Goal: Task Accomplishment & Management: Manage account settings

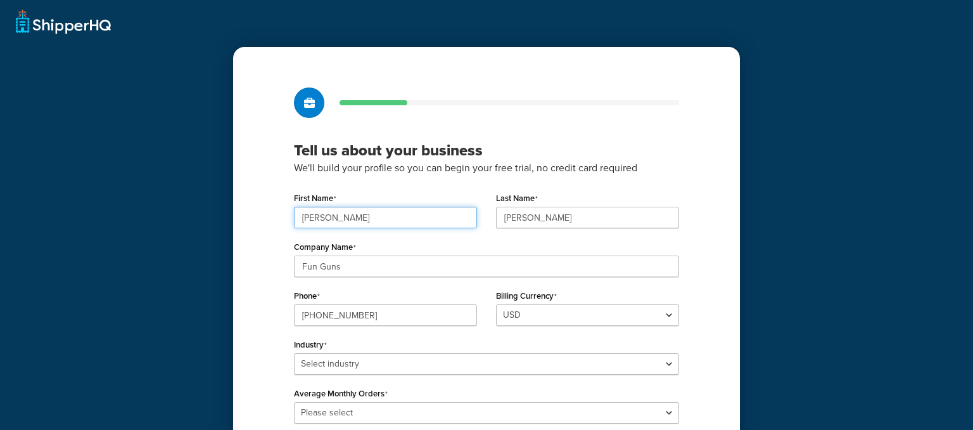
click at [368, 215] on input "James Nathan" at bounding box center [385, 218] width 183 height 22
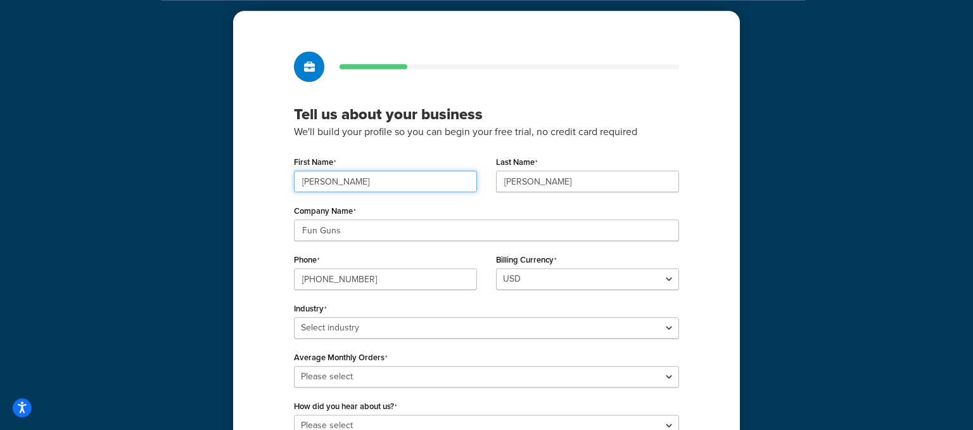
scroll to position [67, 0]
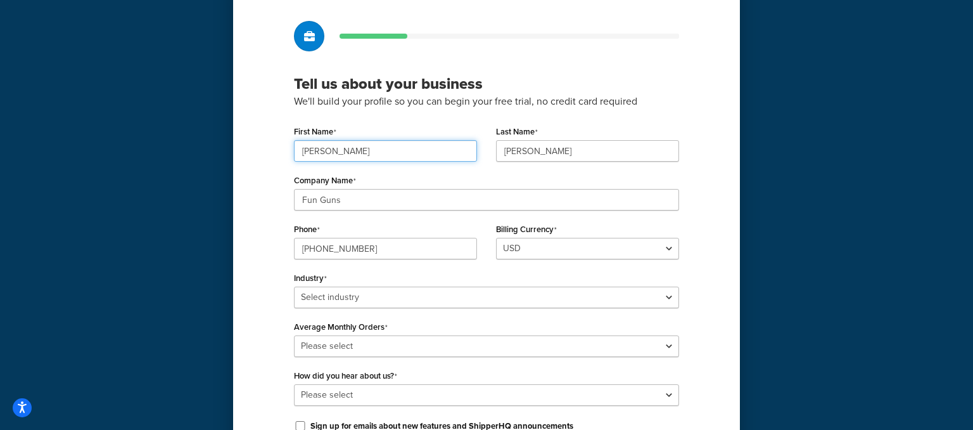
type input "James"
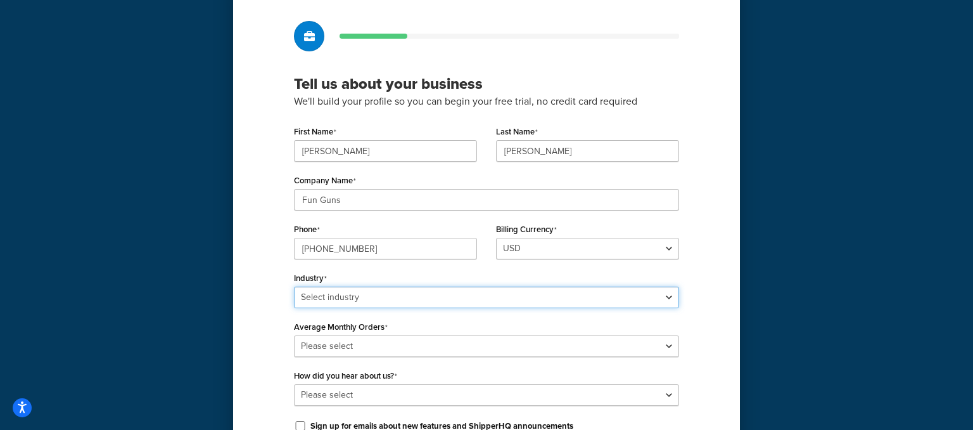
click at [294, 286] on select "Select industry Automotive Adult Agriculture Alcohol, Tobacco & CBD Arts & Craf…" at bounding box center [486, 297] width 385 height 22
select select "22"
click option "Sporting Goods & Recreation" at bounding box center [0, 0] width 0 height 0
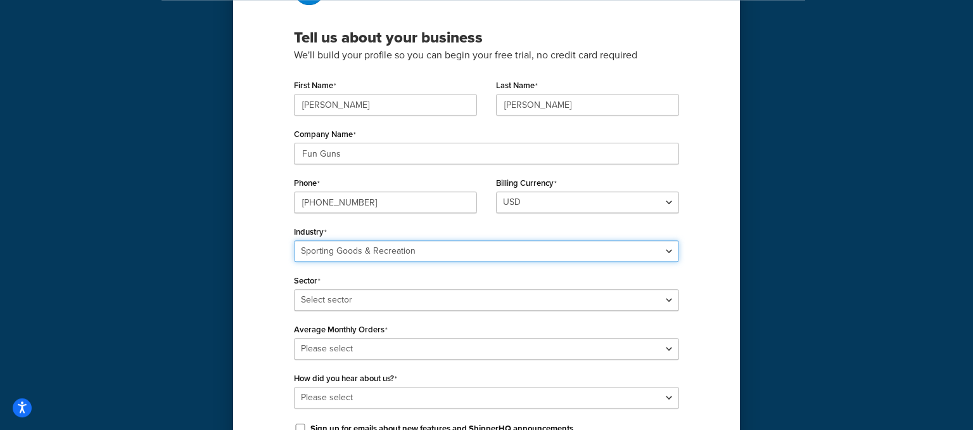
scroll to position [134, 0]
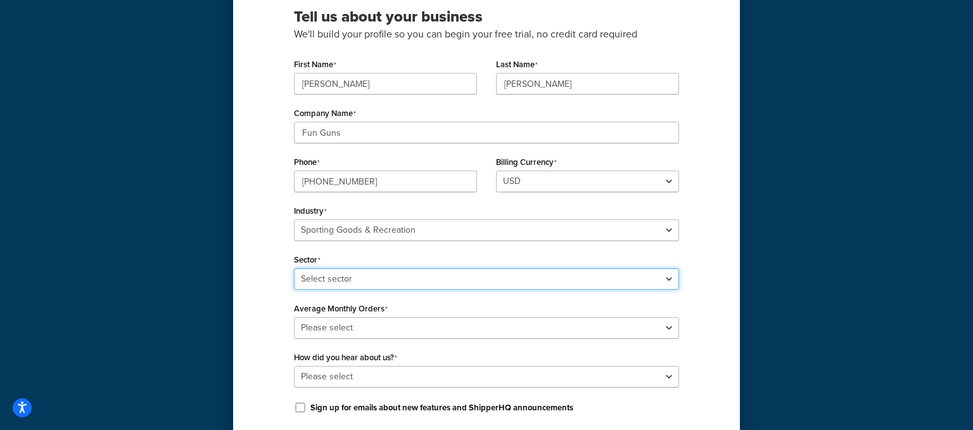
click at [294, 268] on select "Select sector Boating & Marine Equipment Camping & Outdoor Equipment Hunting & …" at bounding box center [486, 279] width 385 height 22
select select "55"
click option "Hunting & Firearms" at bounding box center [0, 0] width 0 height 0
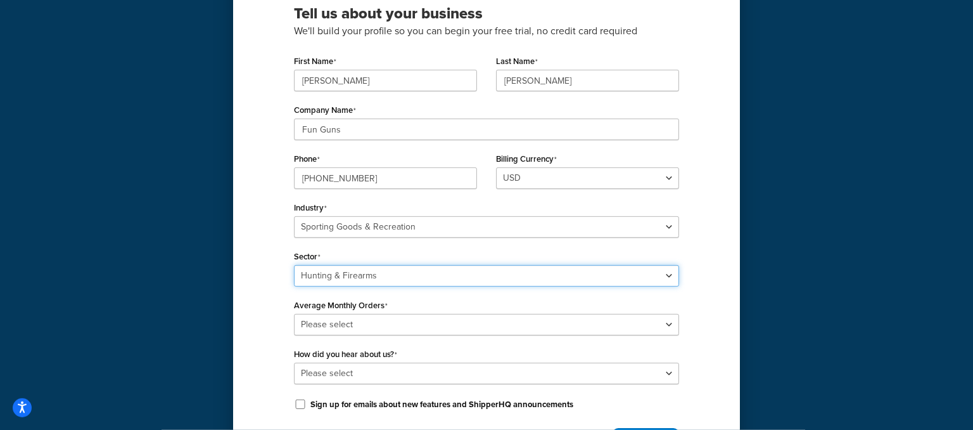
scroll to position [200, 0]
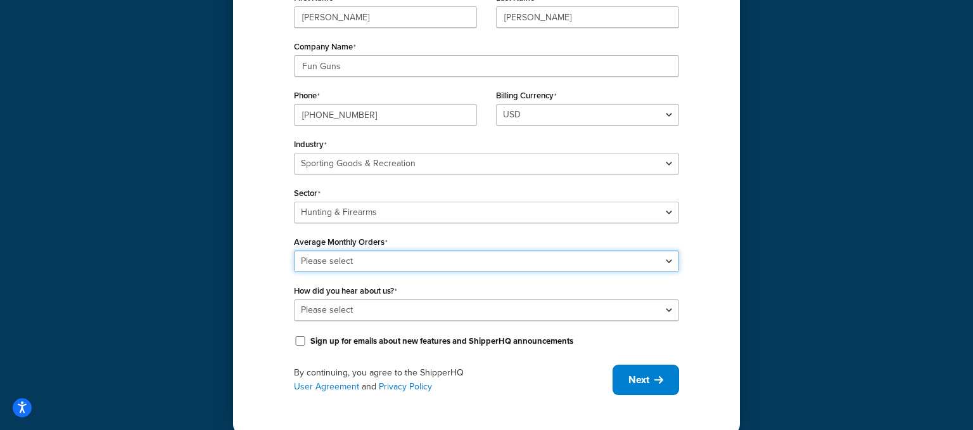
click at [294, 250] on select "Please select 0-500 501-1,000 1,001-10,000 10,001-20,000 Over 20,000" at bounding box center [486, 261] width 385 height 22
select select "1"
click option "0-500" at bounding box center [0, 0] width 0 height 0
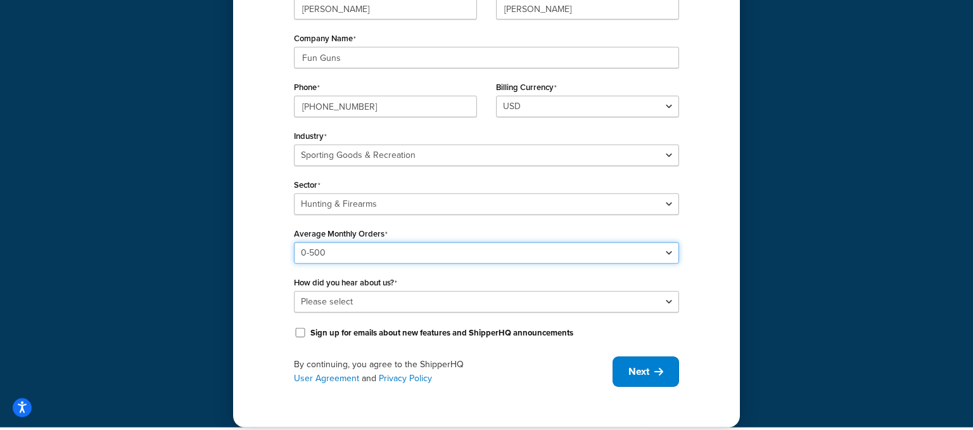
scroll to position [219, 0]
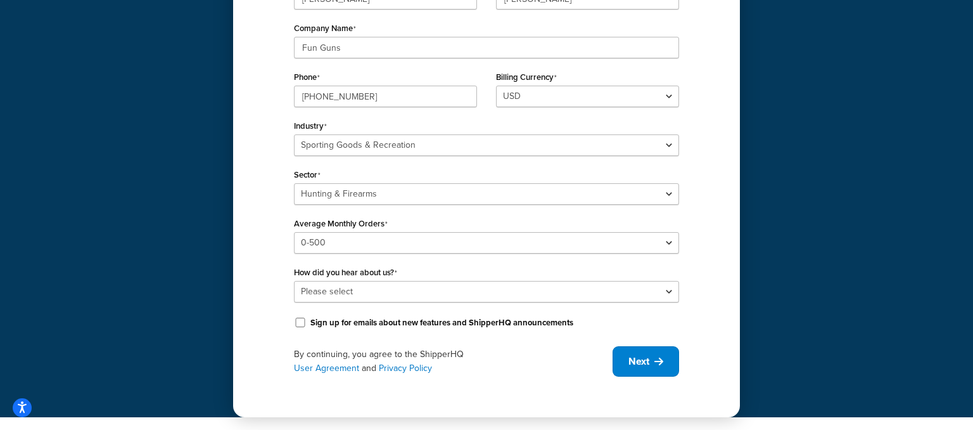
click at [433, 303] on div "First Name James Last Name Lloyd Company Name Fun Guns Phone 254-755-0080 Billi…" at bounding box center [486, 150] width 385 height 361
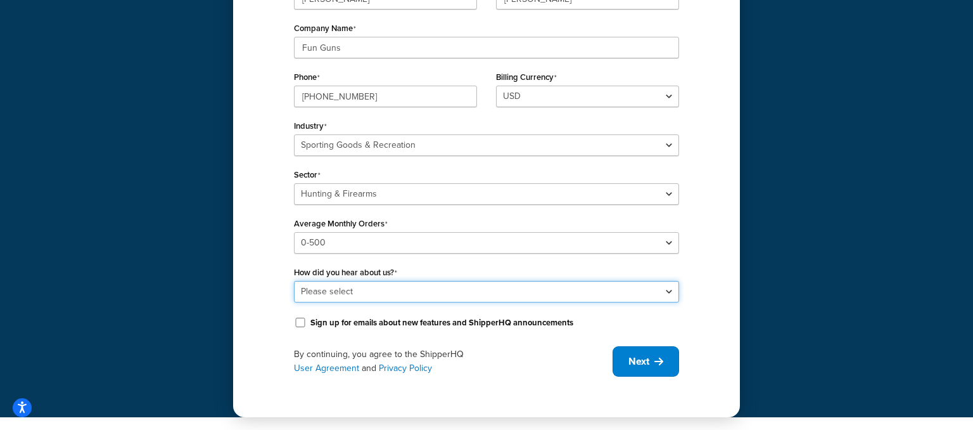
click at [294, 281] on select "Please select Online Search App Store or Marketplace Listing Referred by Agency…" at bounding box center [486, 292] width 385 height 22
select select "2"
click option "App Store or Marketplace Listing" at bounding box center [0, 0] width 0 height 0
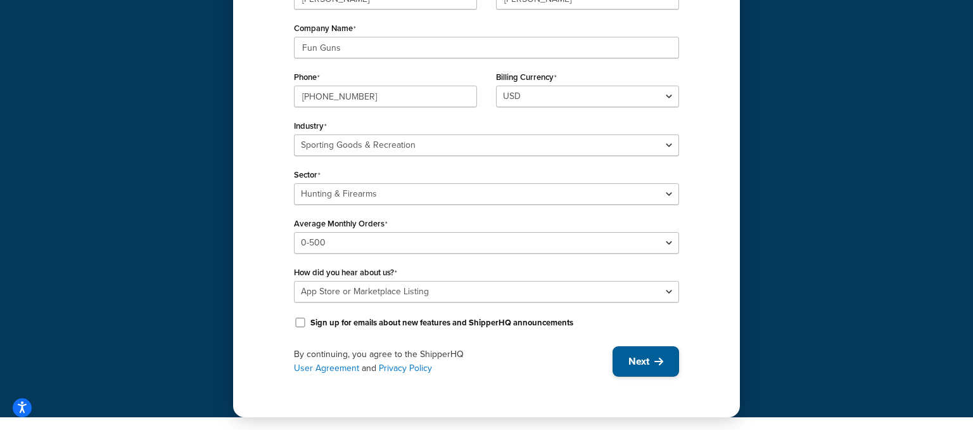
click at [643, 366] on span "Next" at bounding box center [639, 361] width 21 height 14
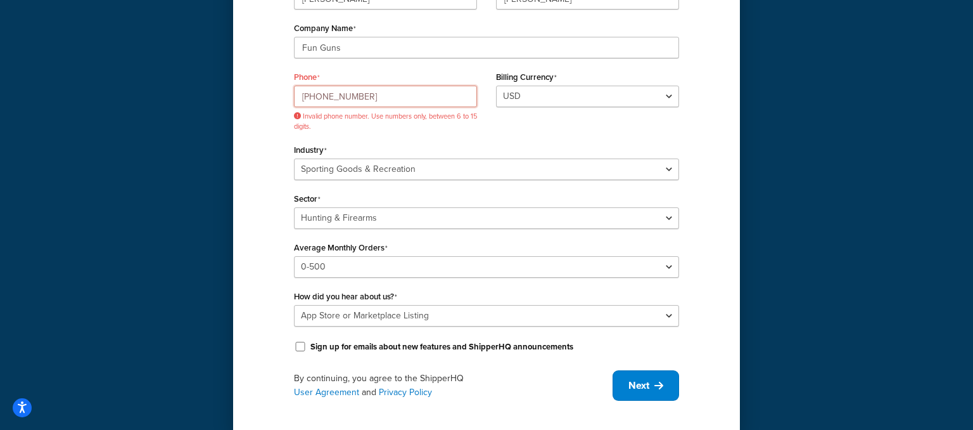
drag, startPoint x: 406, startPoint y: 95, endPoint x: 233, endPoint y: 79, distance: 173.1
click at [294, 86] on input "254-755-0080" at bounding box center [385, 97] width 183 height 22
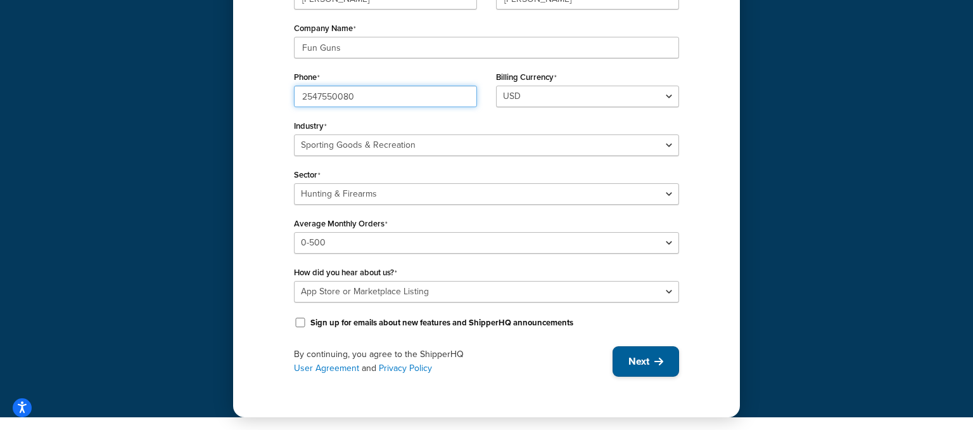
type input "2547550080"
click at [653, 366] on button "Next" at bounding box center [646, 361] width 67 height 30
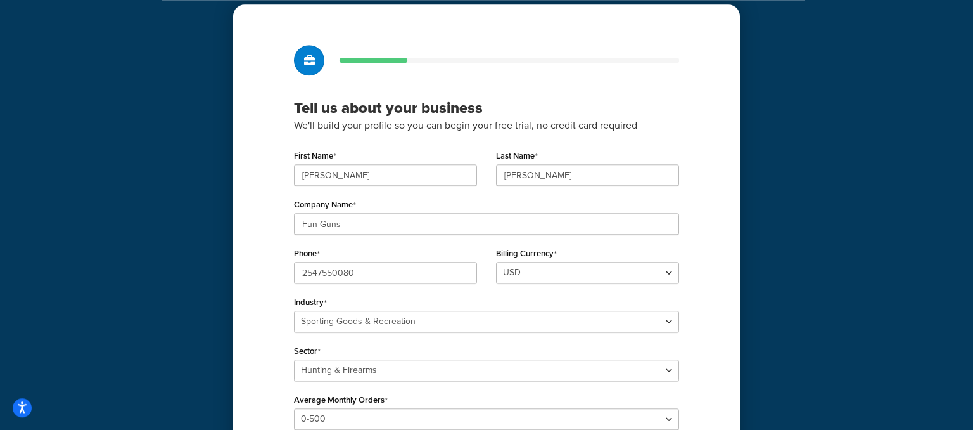
scroll to position [18, 0]
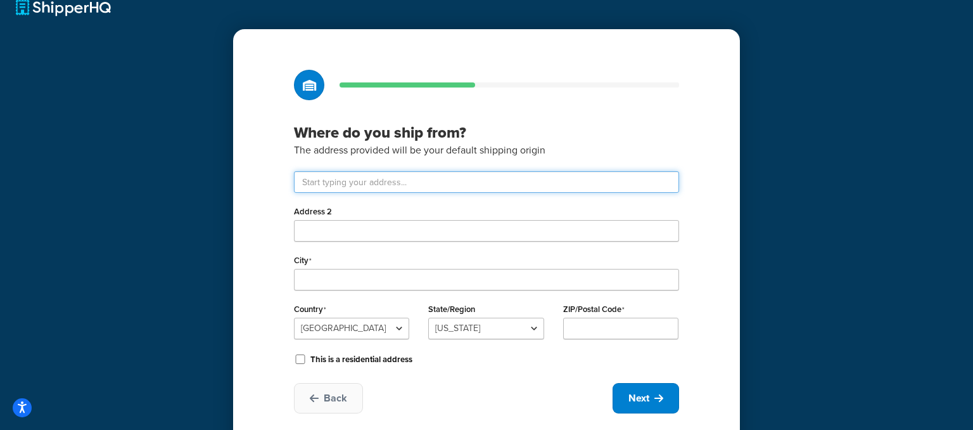
click at [388, 184] on input "text" at bounding box center [486, 182] width 385 height 22
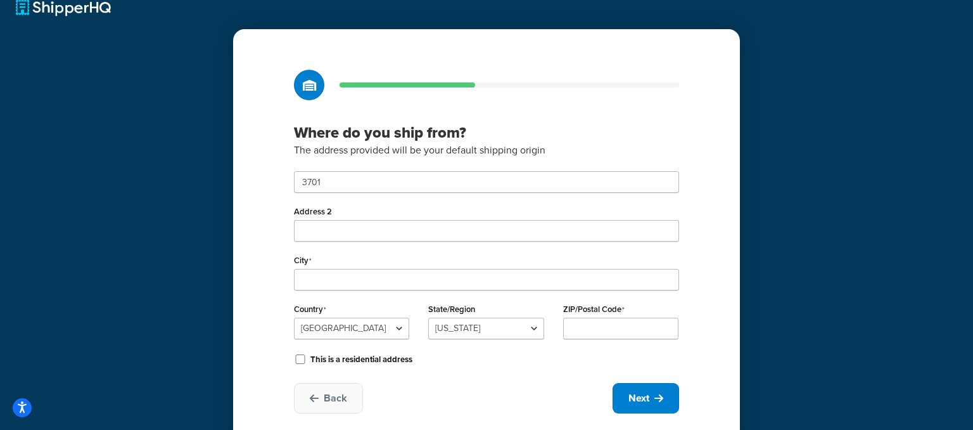
type input "3701 Franklin Ave"
type input "Waco"
select select "43"
type input "76710"
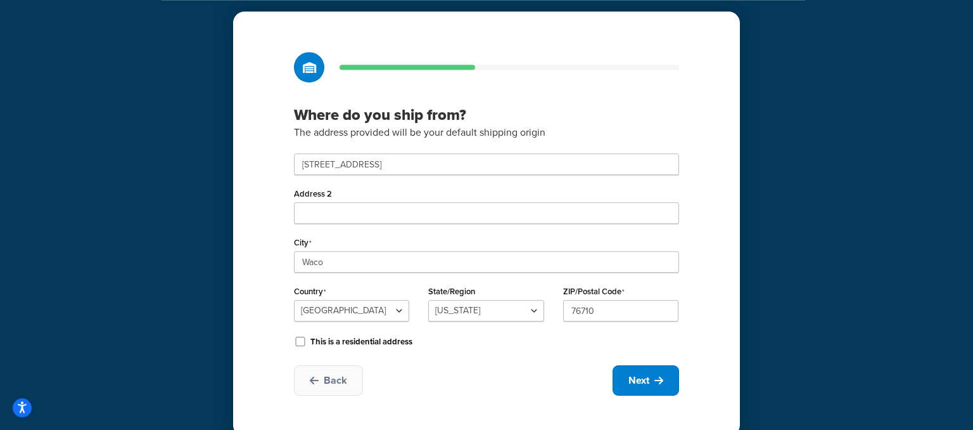
scroll to position [54, 0]
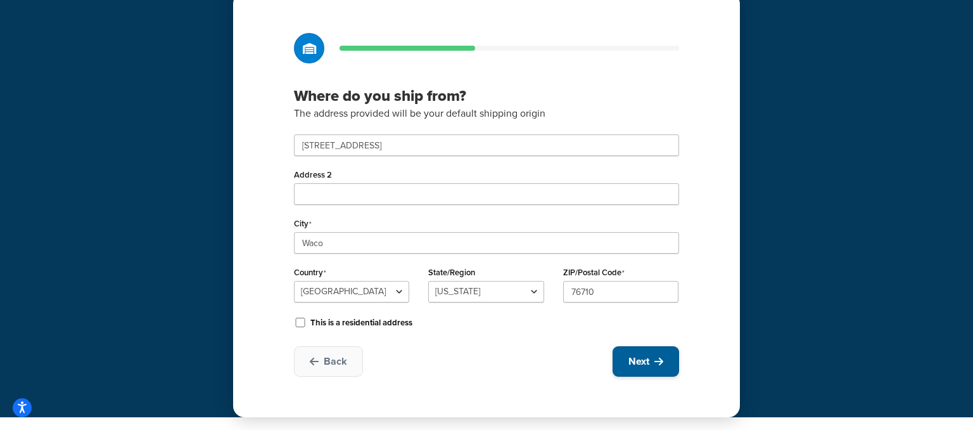
click at [657, 365] on icon at bounding box center [659, 361] width 9 height 10
select select "1"
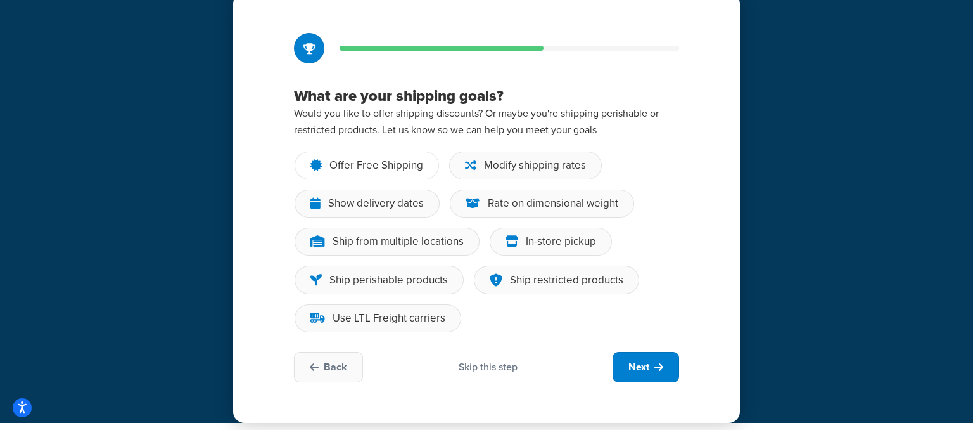
click at [340, 171] on div "Offer Free Shipping" at bounding box center [377, 165] width 94 height 13
click at [0, 0] on input "Offer Free Shipping" at bounding box center [0, 0] width 0 height 0
click at [495, 167] on div "Modify shipping rates" at bounding box center [535, 165] width 102 height 13
click at [0, 0] on input "Modify shipping rates" at bounding box center [0, 0] width 0 height 0
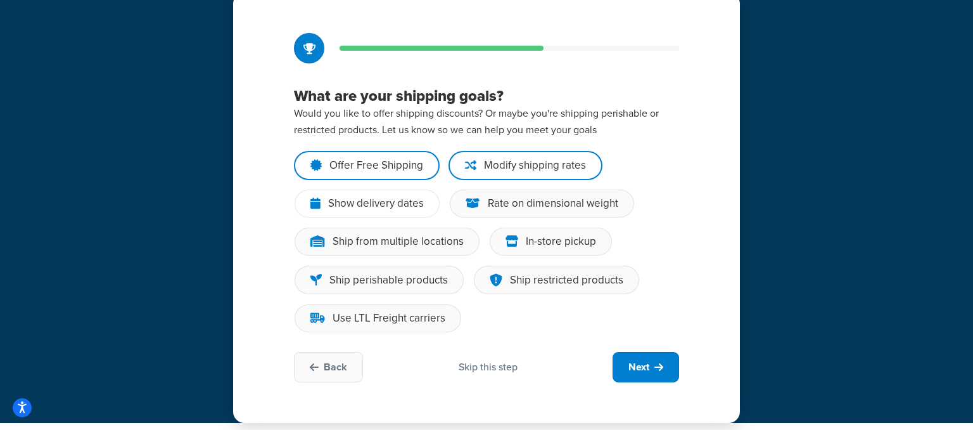
click at [387, 204] on div "Show delivery dates" at bounding box center [376, 203] width 96 height 13
click at [0, 0] on input "Show delivery dates" at bounding box center [0, 0] width 0 height 0
click at [542, 245] on div "In-store pickup" at bounding box center [561, 241] width 70 height 13
click at [0, 0] on input "In-store pickup" at bounding box center [0, 0] width 0 height 0
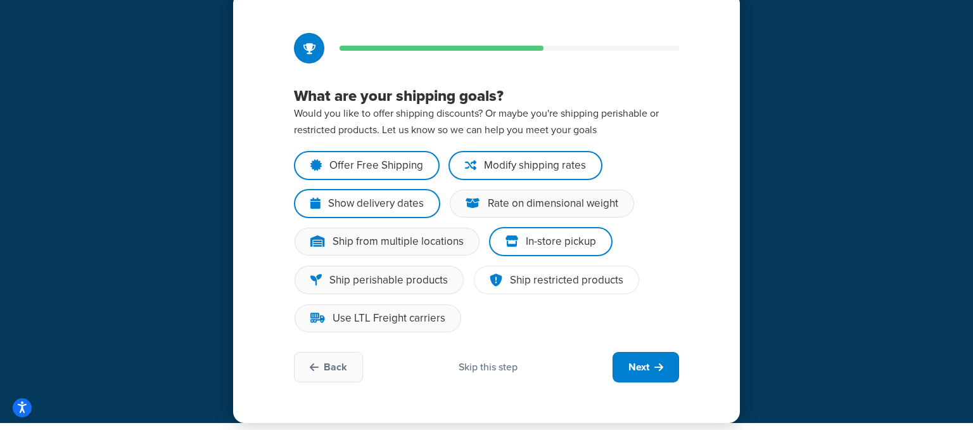
click at [514, 278] on div "Ship restricted products" at bounding box center [566, 280] width 113 height 13
click at [0, 0] on input "Ship restricted products" at bounding box center [0, 0] width 0 height 0
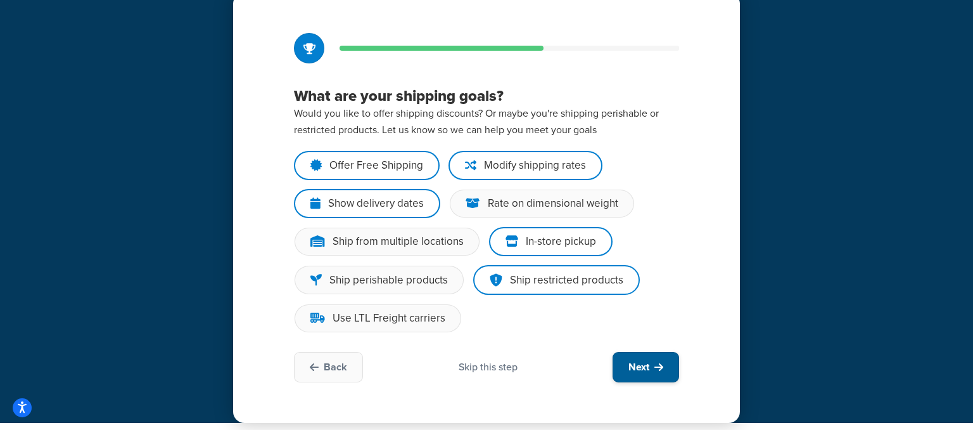
click at [630, 366] on span "Next" at bounding box center [639, 367] width 21 height 14
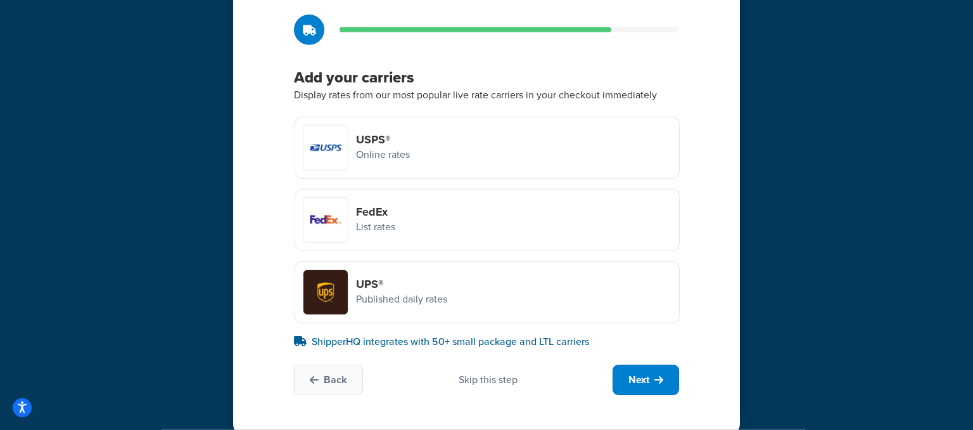
scroll to position [91, 0]
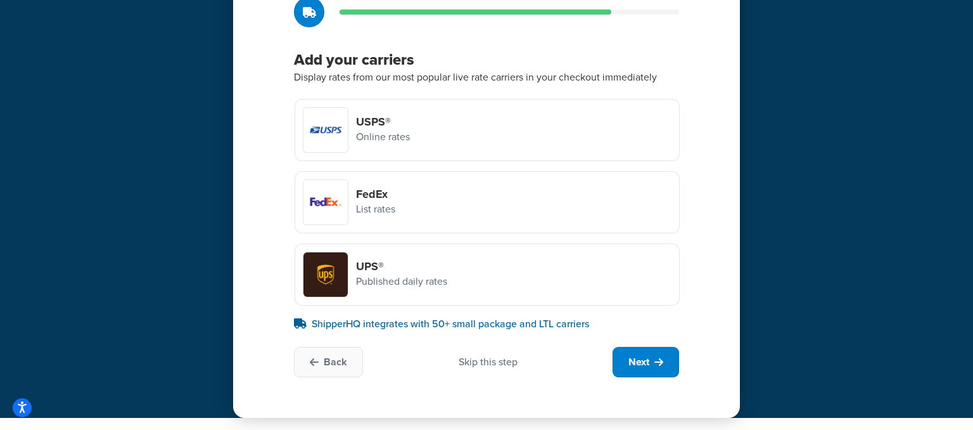
click at [466, 260] on div "UPS® Published daily rates" at bounding box center [487, 274] width 385 height 62
click at [0, 0] on input "UPS® Published daily rates" at bounding box center [0, 0] width 0 height 0
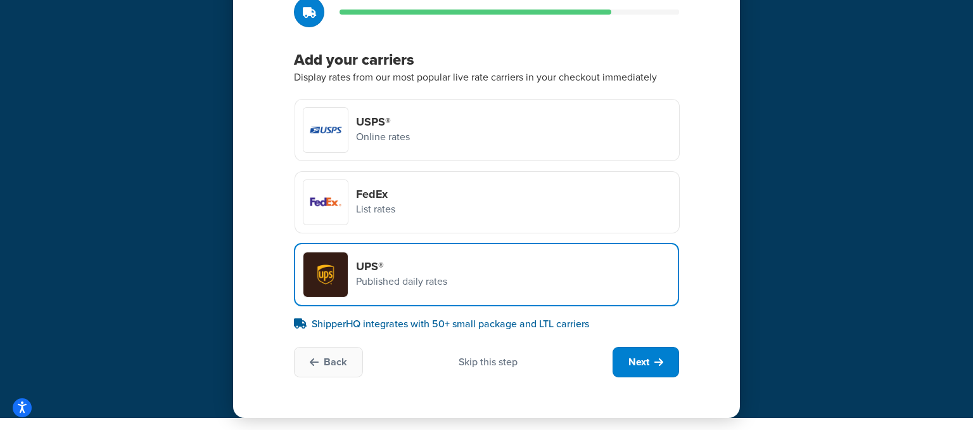
click at [503, 113] on div "USPS® Online rates" at bounding box center [487, 130] width 385 height 62
click at [0, 0] on input "USPS® Online rates" at bounding box center [0, 0] width 0 height 0
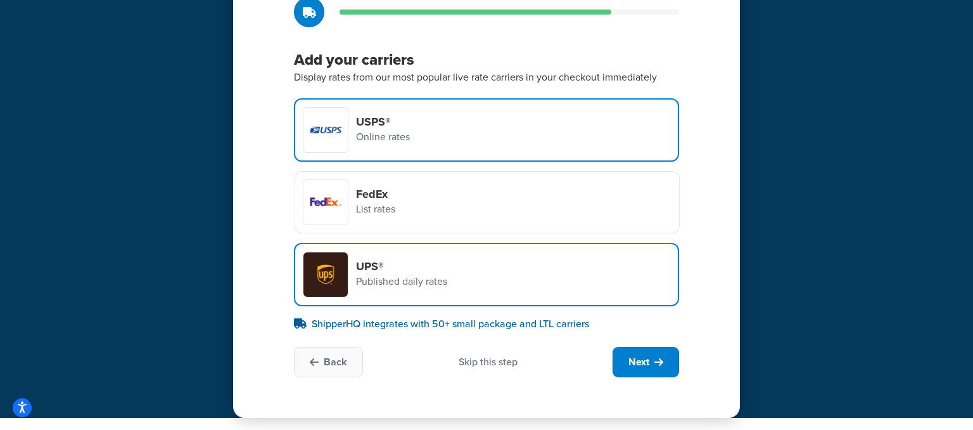
scroll to position [90, 0]
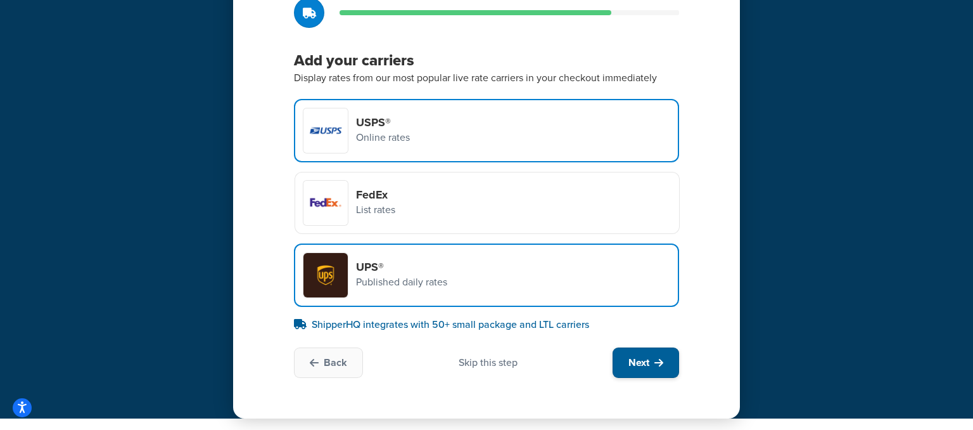
click at [661, 362] on icon at bounding box center [659, 362] width 9 height 10
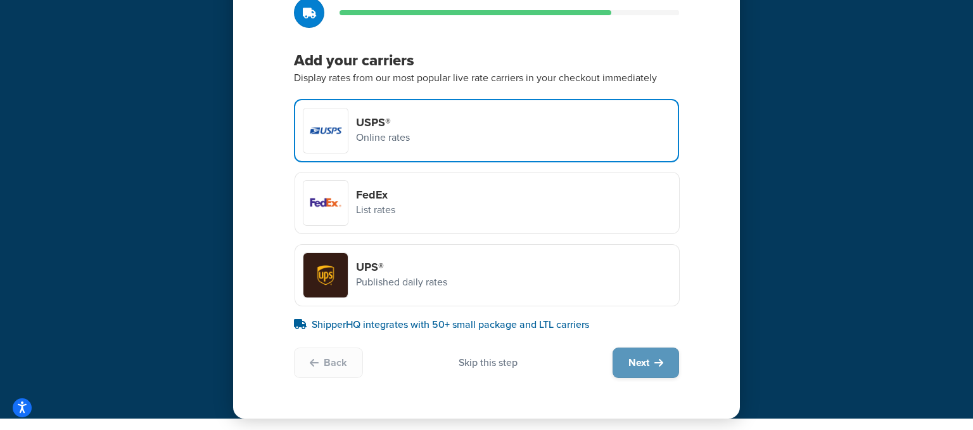
scroll to position [0, 0]
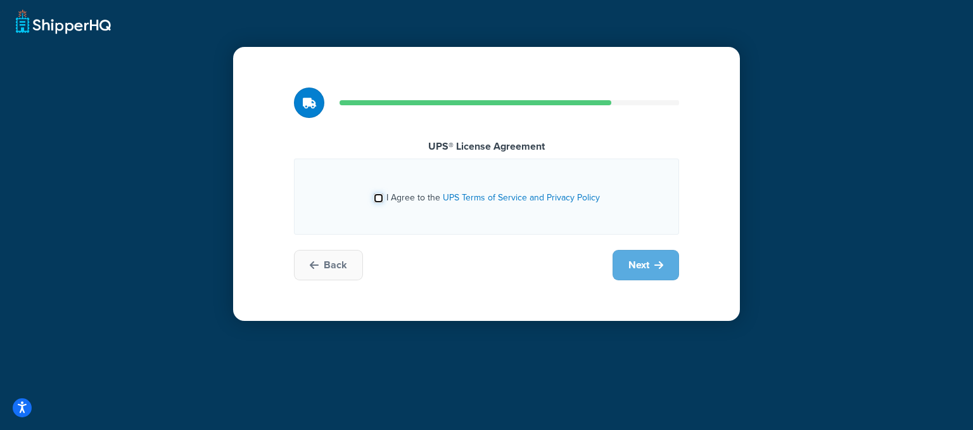
click at [378, 201] on input "I Agree to the UPS Terms of Service and Privacy Policy" at bounding box center [379, 198] width 10 height 10
checkbox input "true"
click at [640, 267] on span "Next" at bounding box center [639, 265] width 21 height 14
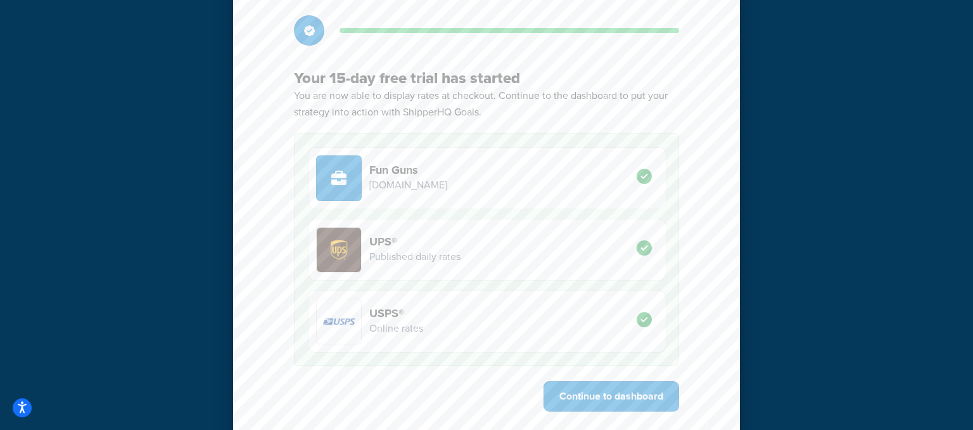
scroll to position [106, 0]
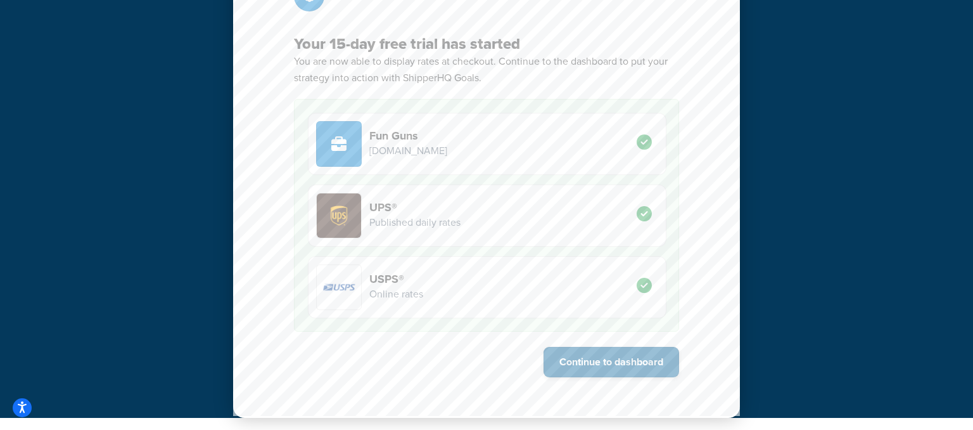
click at [600, 357] on button "Continue to dashboard" at bounding box center [612, 362] width 136 height 30
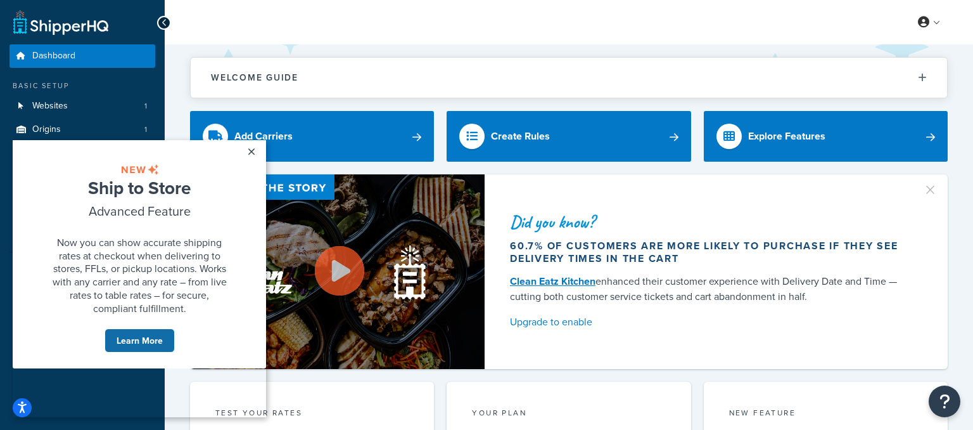
click at [142, 352] on link "Learn More" at bounding box center [140, 340] width 70 height 24
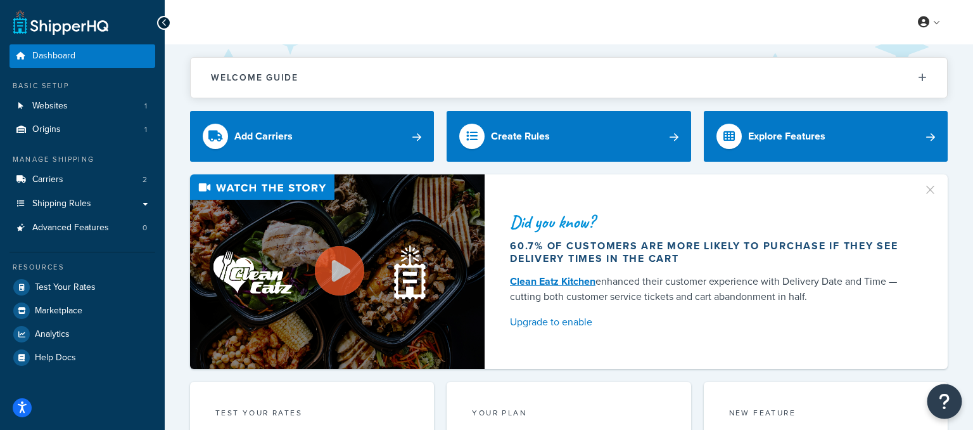
click at [947, 401] on icon "Open Resource Center" at bounding box center [945, 401] width 12 height 18
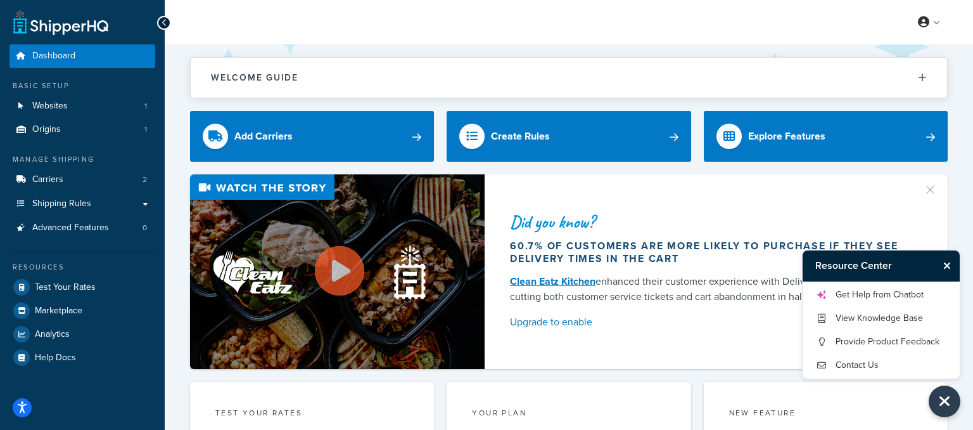
click at [946, 261] on icon "Close Resource Center" at bounding box center [948, 265] width 8 height 10
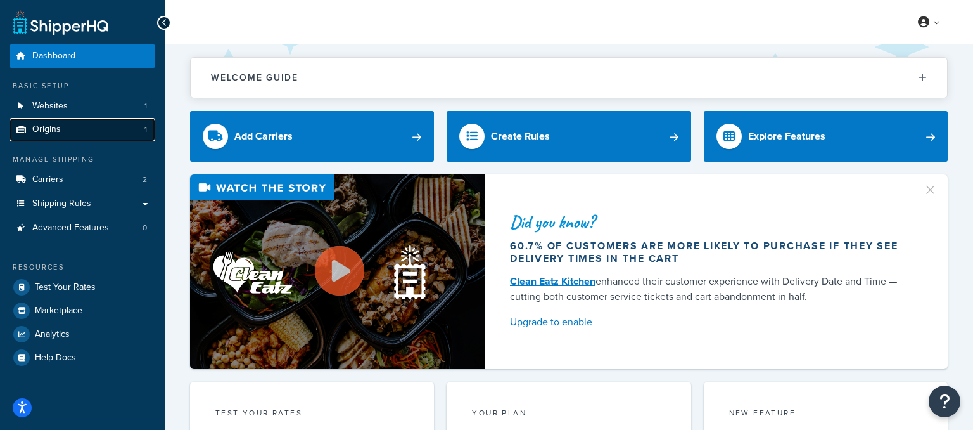
click at [75, 136] on link "Origins 1" at bounding box center [83, 129] width 146 height 23
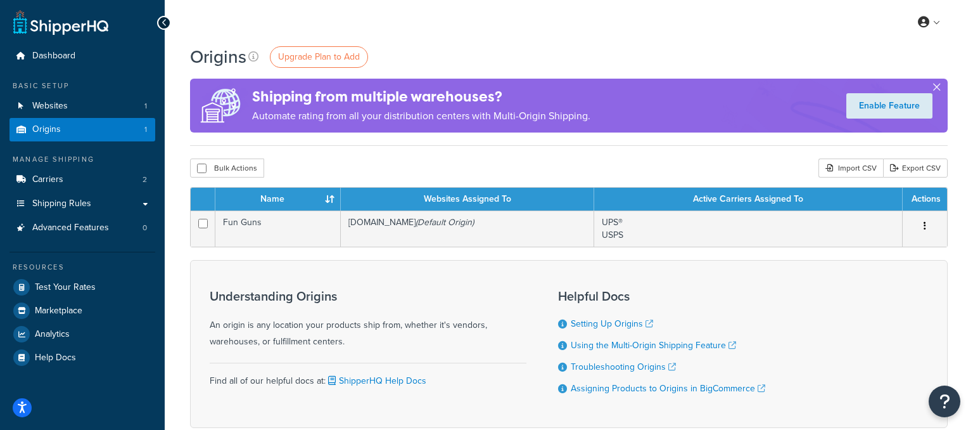
click at [937, 88] on button "button" at bounding box center [936, 89] width 3 height 3
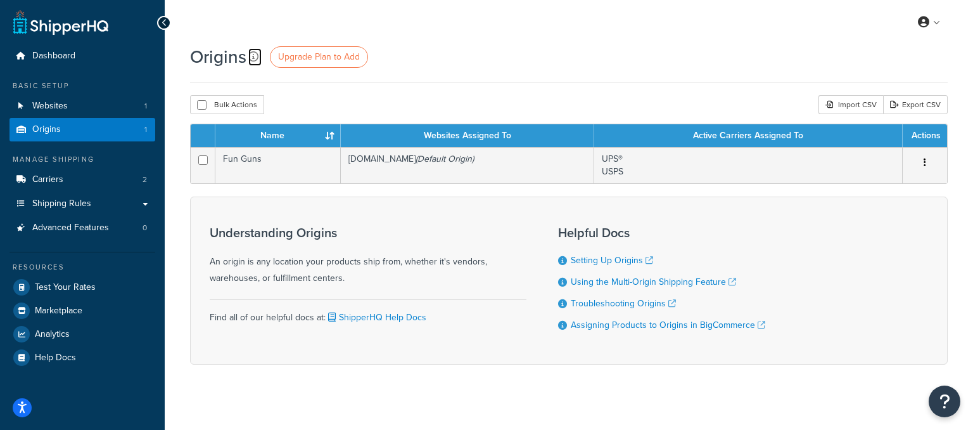
click at [252, 57] on icon at bounding box center [253, 56] width 10 height 10
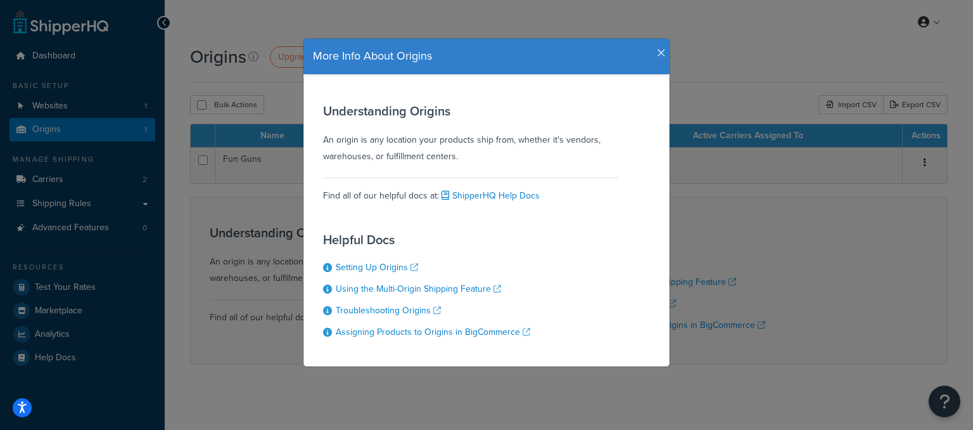
click at [665, 55] on icon "button" at bounding box center [661, 53] width 9 height 11
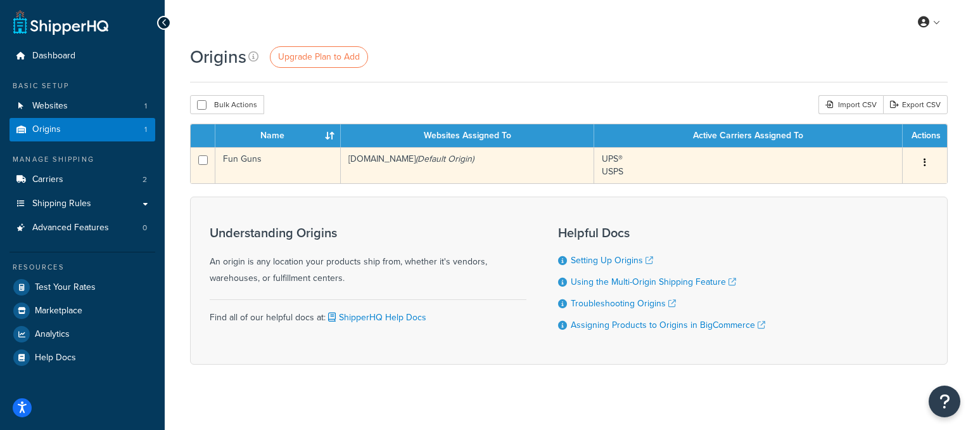
click at [928, 166] on button "button" at bounding box center [925, 163] width 18 height 20
click at [901, 182] on link "Edit" at bounding box center [883, 187] width 100 height 26
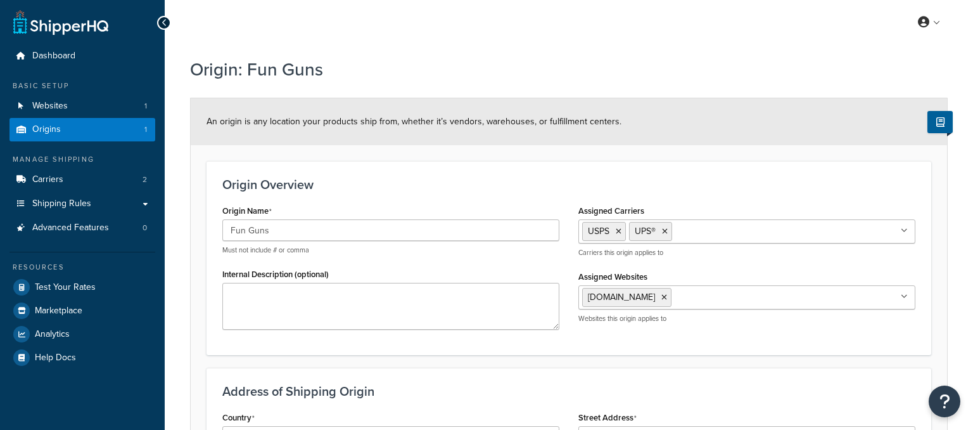
select select "43"
click at [57, 184] on span "Carriers" at bounding box center [47, 179] width 31 height 11
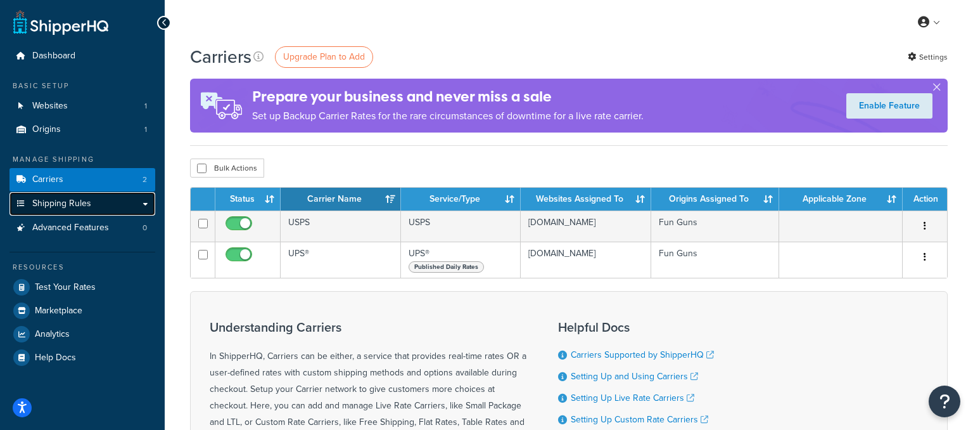
click at [148, 203] on link "Shipping Rules" at bounding box center [83, 203] width 146 height 23
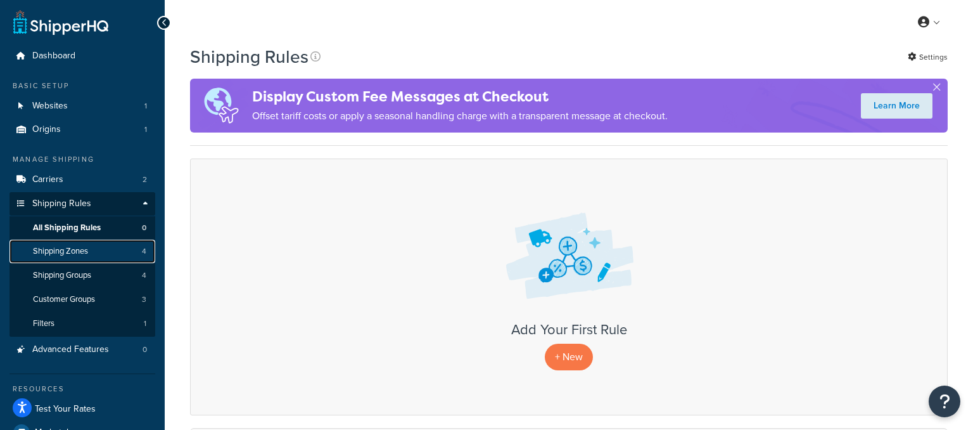
click at [65, 255] on span "Shipping Zones" at bounding box center [60, 251] width 55 height 11
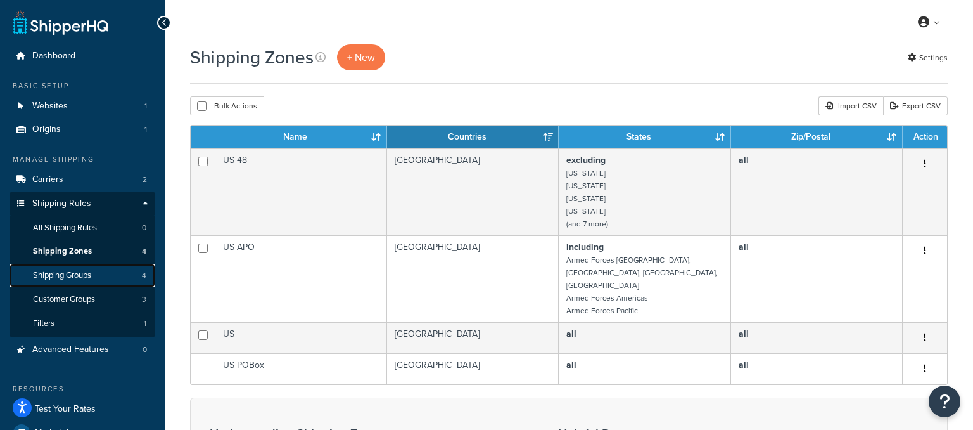
click at [75, 278] on span "Shipping Groups" at bounding box center [62, 275] width 58 height 11
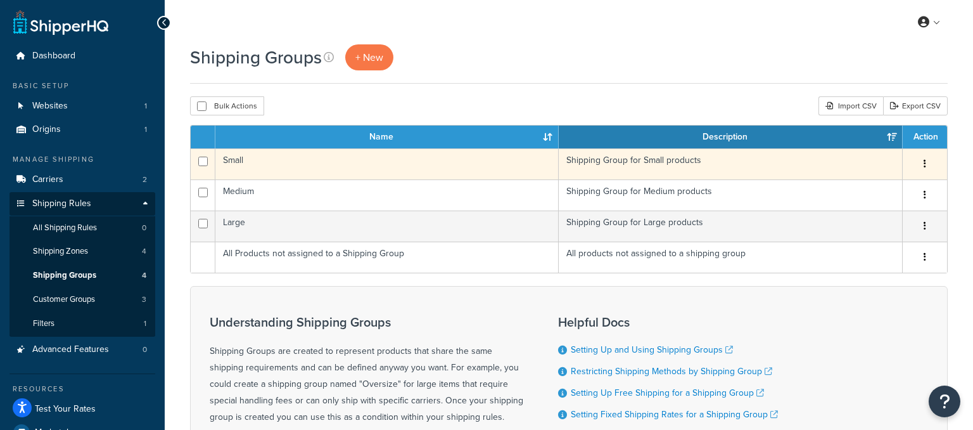
click at [924, 163] on button "button" at bounding box center [925, 164] width 18 height 20
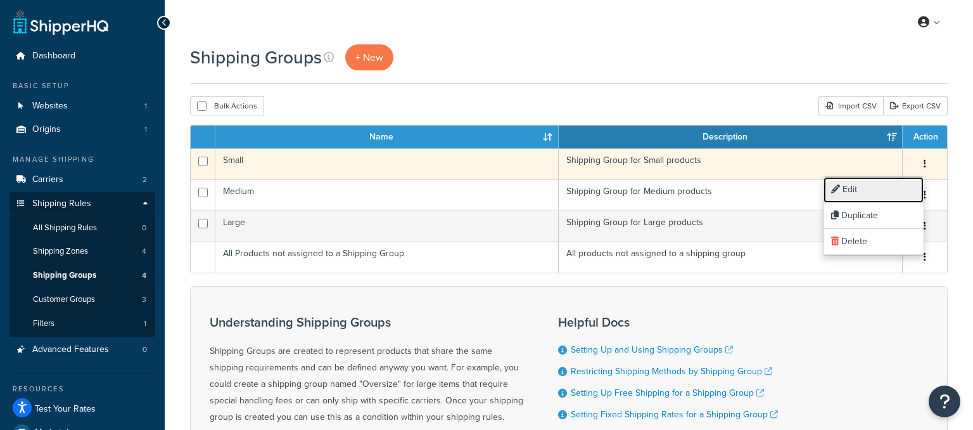
click at [888, 192] on link "Edit" at bounding box center [874, 190] width 100 height 26
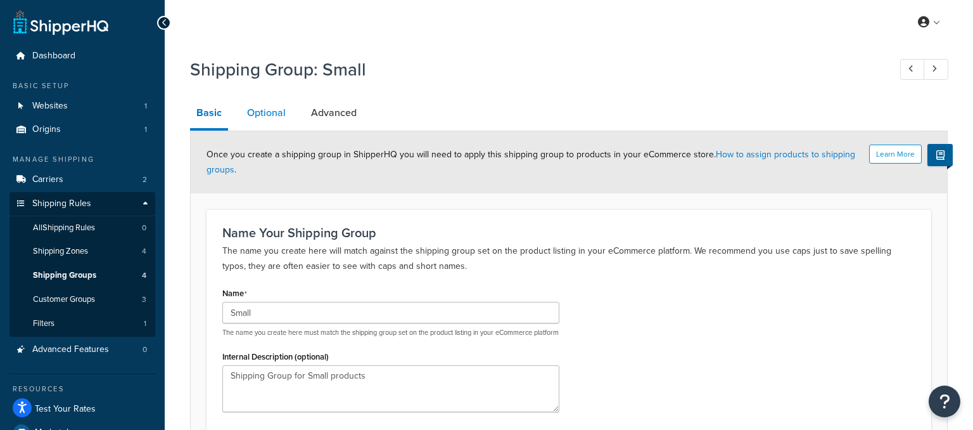
click at [264, 115] on link "Optional" at bounding box center [266, 113] width 51 height 30
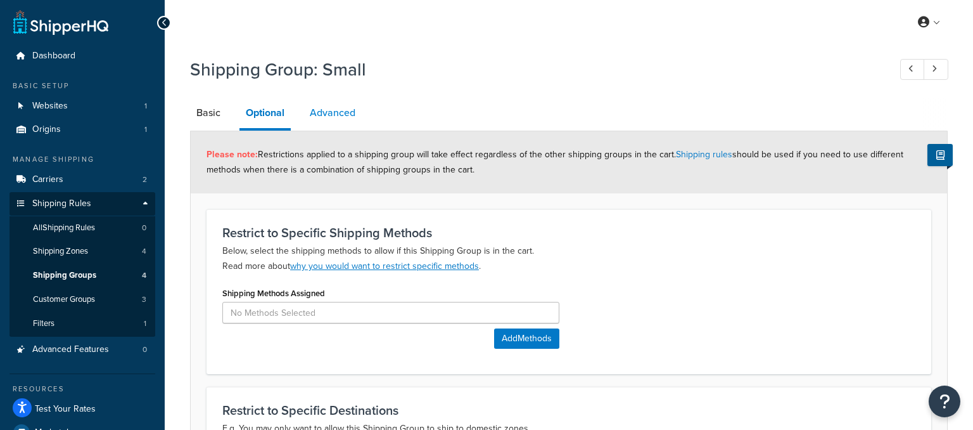
click at [333, 110] on link "Advanced" at bounding box center [333, 113] width 58 height 30
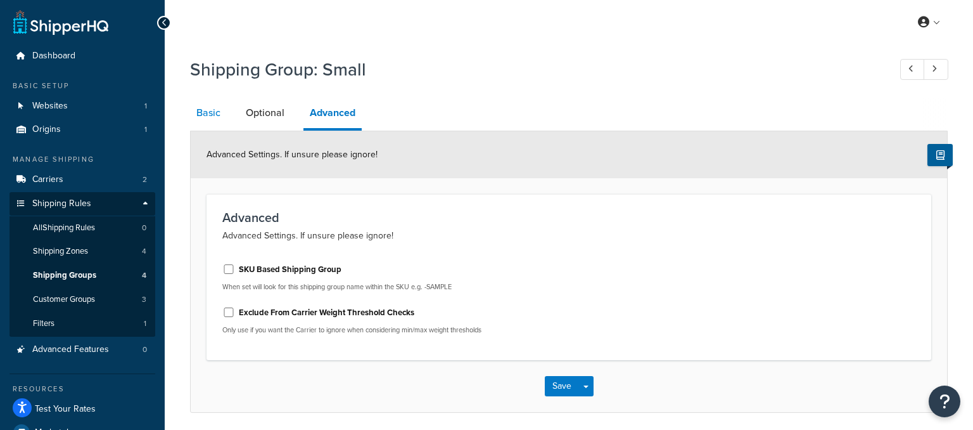
click at [219, 115] on link "Basic" at bounding box center [208, 113] width 37 height 30
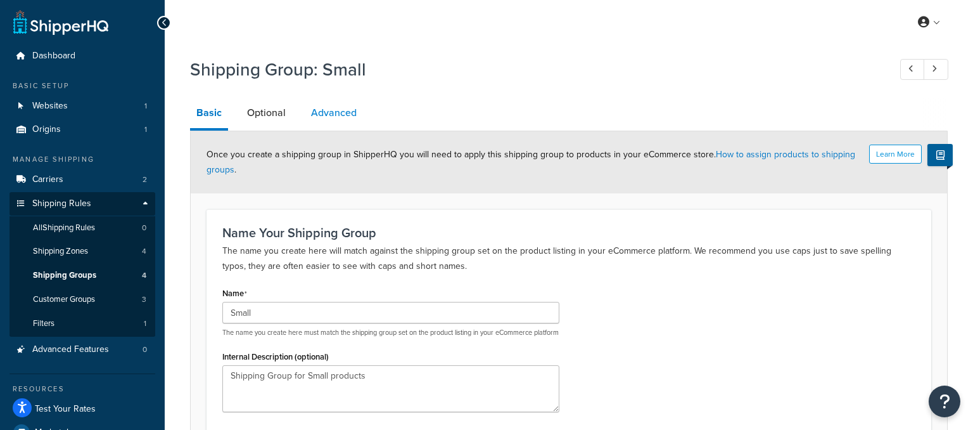
click at [323, 115] on link "Advanced" at bounding box center [334, 113] width 58 height 30
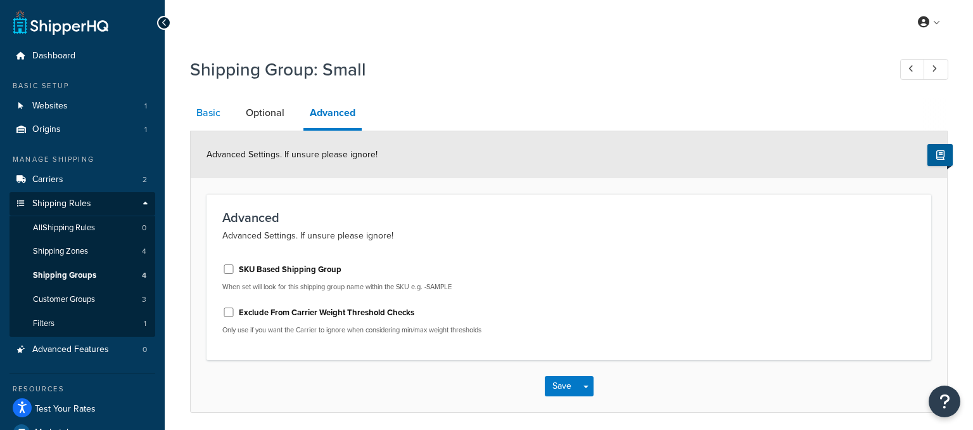
click at [214, 117] on link "Basic" at bounding box center [208, 113] width 37 height 30
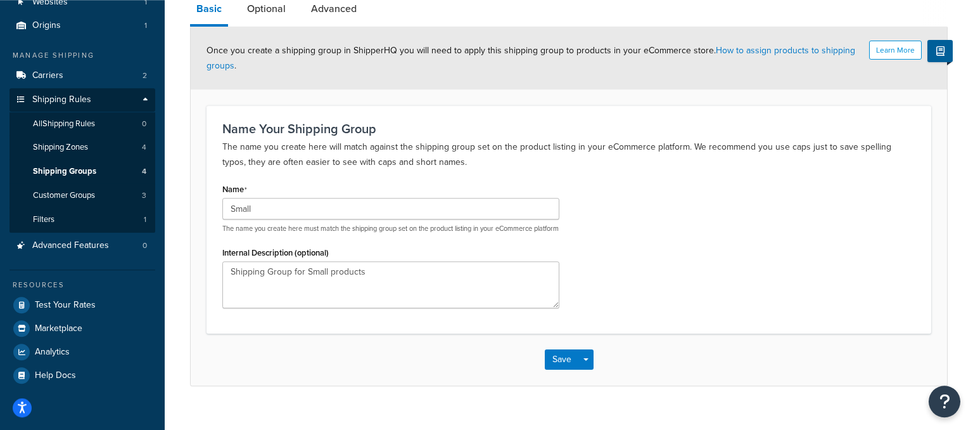
scroll to position [132, 0]
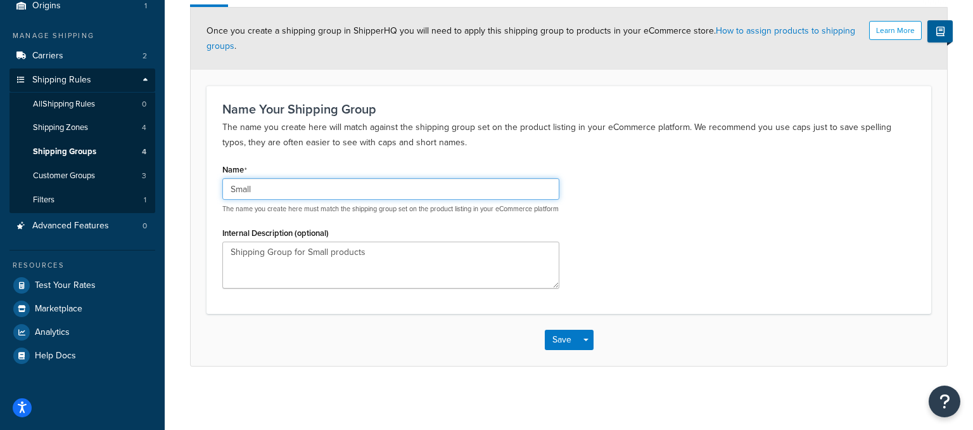
click at [265, 178] on input "Small" at bounding box center [390, 189] width 337 height 22
type input "S"
type input "Accessories"
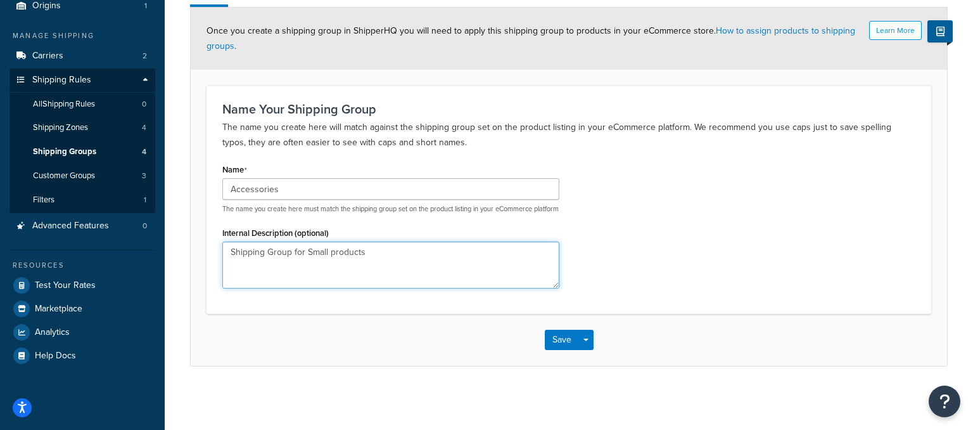
drag, startPoint x: 369, startPoint y: 254, endPoint x: 307, endPoint y: 255, distance: 62.1
click at [307, 255] on textarea "Shipping Group for Small products" at bounding box center [390, 264] width 337 height 47
type textarea "Shipping Group for Accessories"
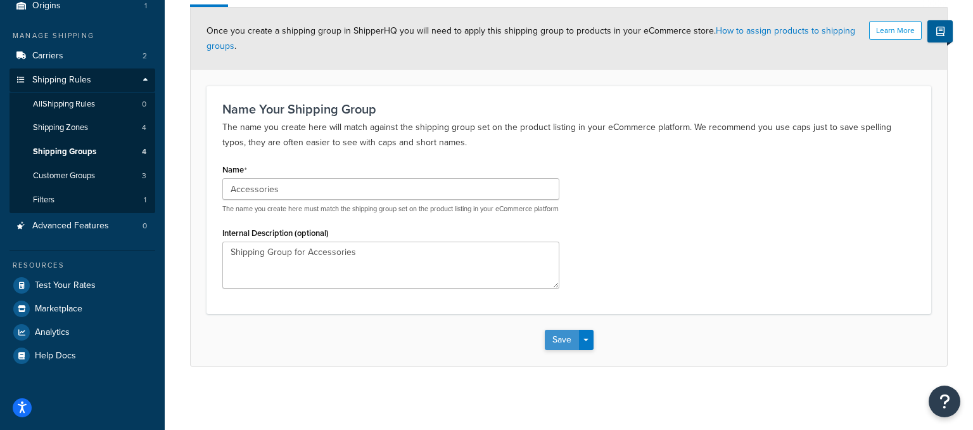
click at [564, 341] on button "Save" at bounding box center [562, 340] width 34 height 20
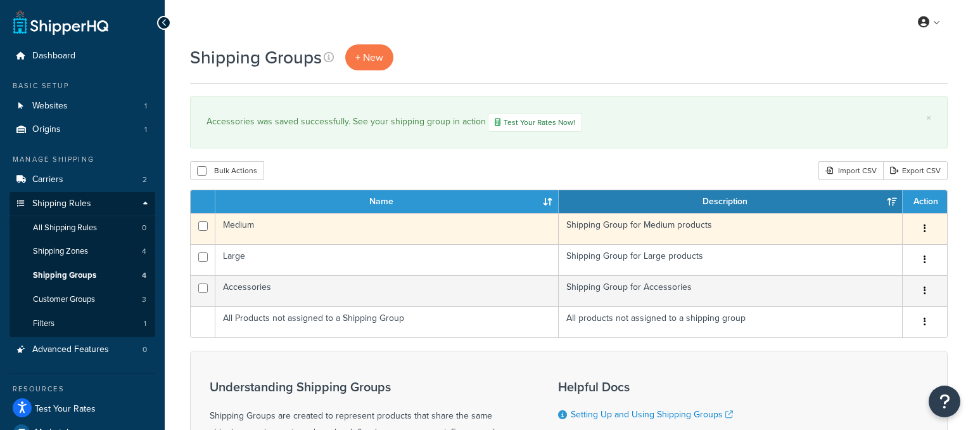
click at [923, 226] on button "button" at bounding box center [925, 229] width 18 height 20
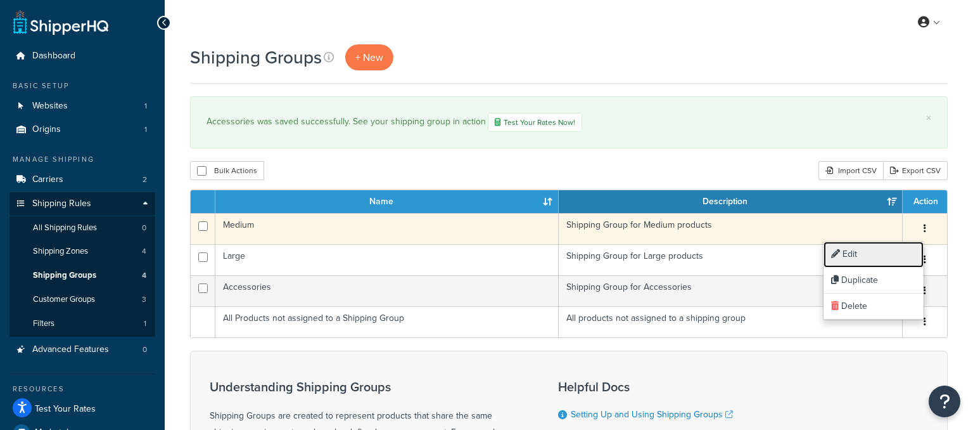
click at [871, 250] on link "Edit" at bounding box center [874, 254] width 100 height 26
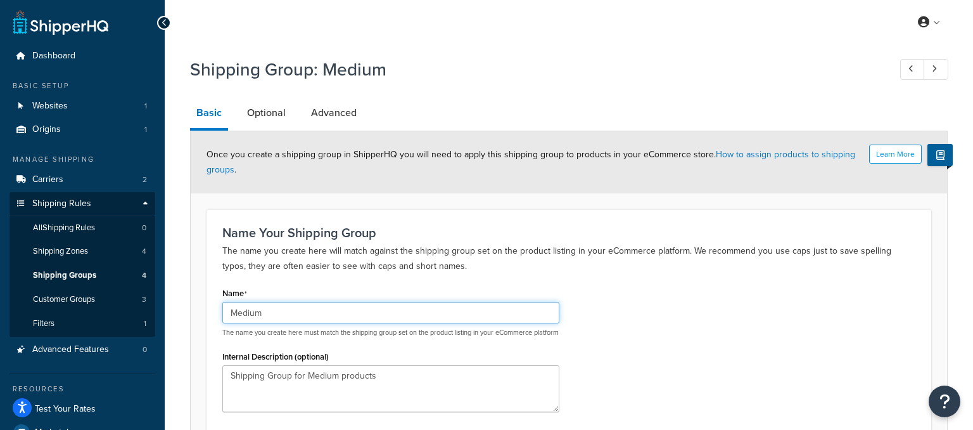
click at [283, 311] on input "Medium" at bounding box center [390, 313] width 337 height 22
type input "M"
type input "Ammunition"
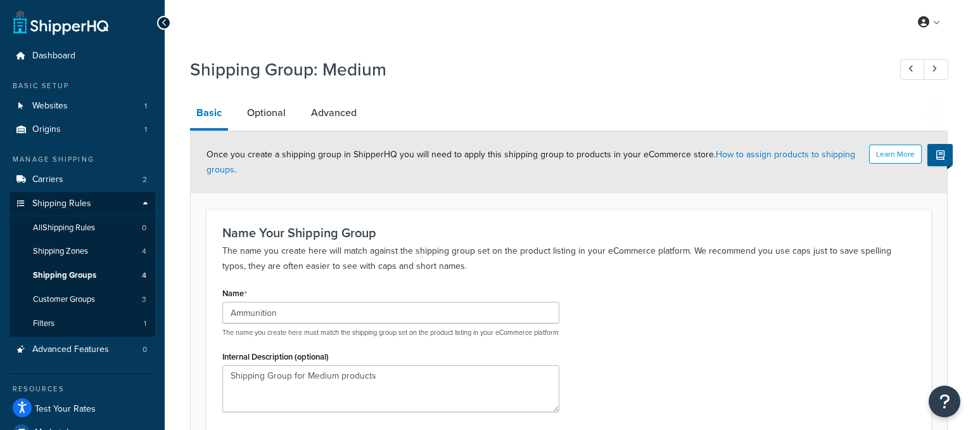
click at [601, 303] on div "Name Ammunition The name you create here must match the shipping group set on t…" at bounding box center [569, 352] width 712 height 137
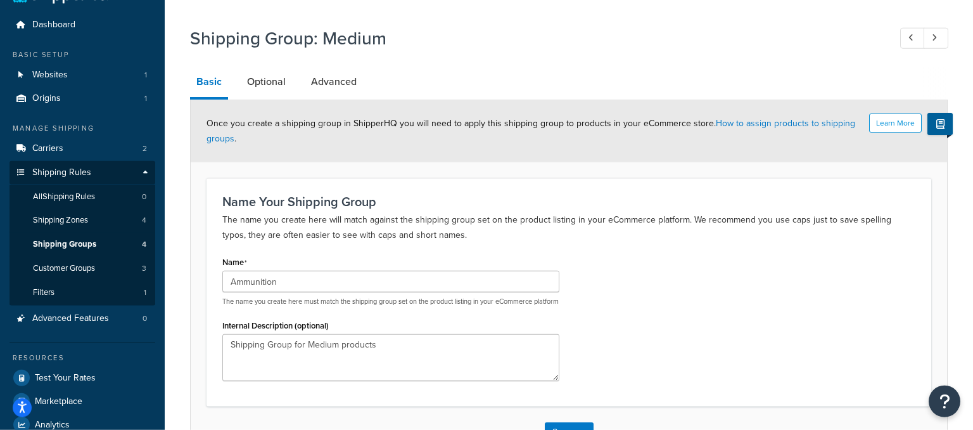
scroll to position [67, 0]
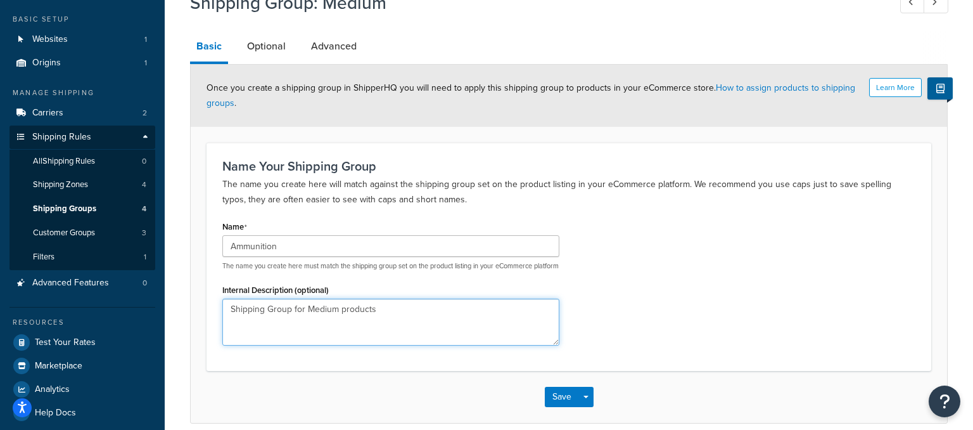
click at [373, 318] on textarea "Shipping Group for Medium products" at bounding box center [390, 321] width 337 height 47
type textarea "Shipping Group for Ammunition"
click at [558, 406] on button "Save" at bounding box center [562, 397] width 34 height 20
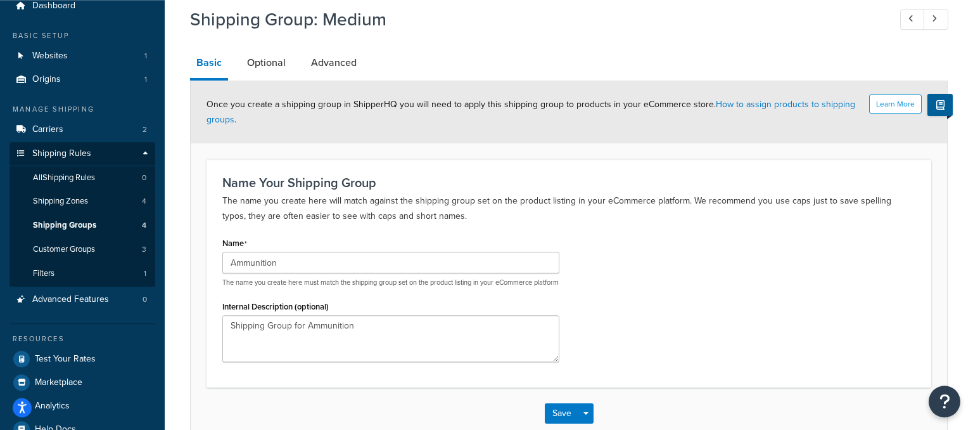
scroll to position [125, 0]
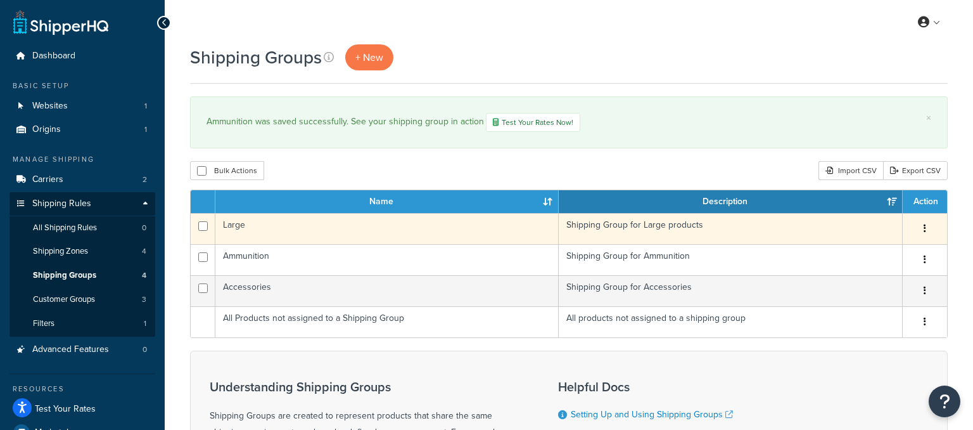
click at [926, 229] on button "button" at bounding box center [925, 229] width 18 height 20
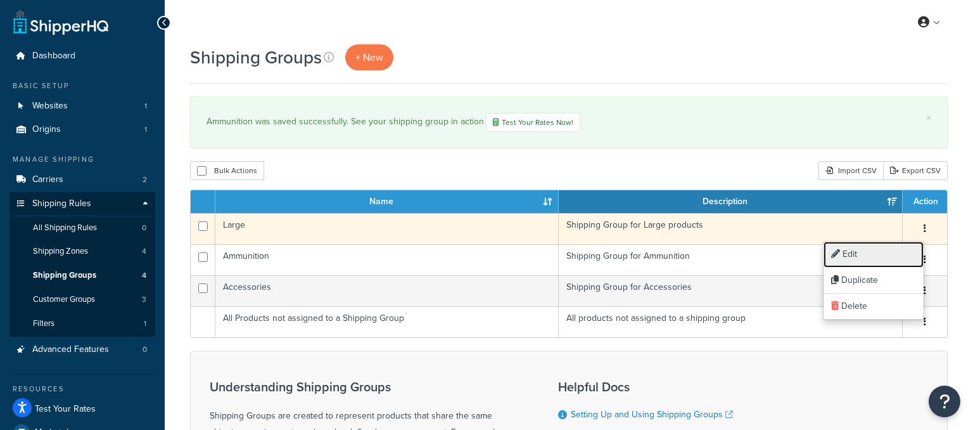
click at [904, 251] on link "Edit" at bounding box center [874, 254] width 100 height 26
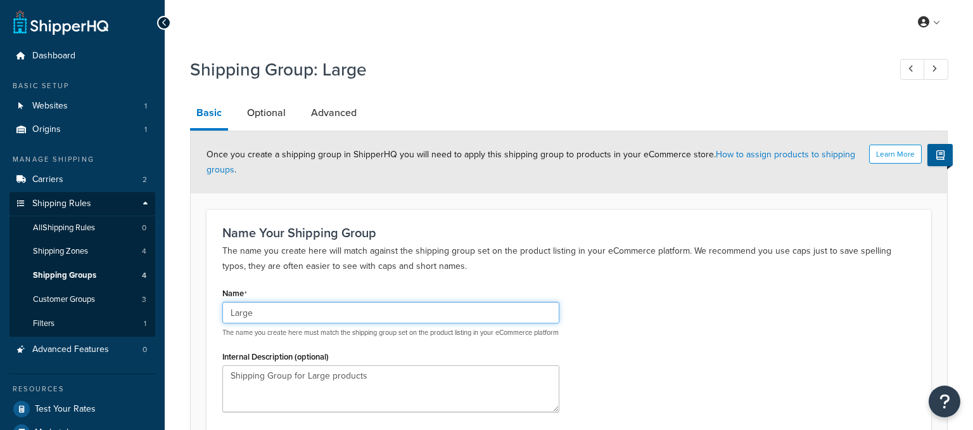
click at [274, 313] on input "Large" at bounding box center [390, 313] width 337 height 22
type input "L"
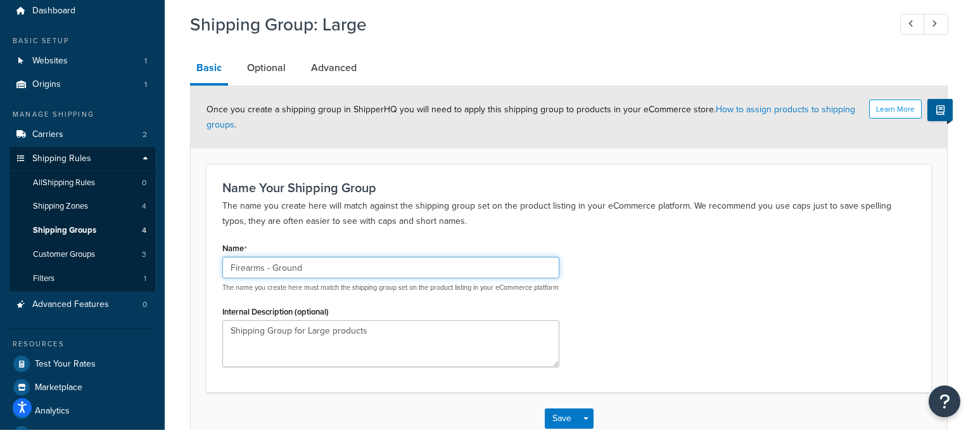
scroll to position [67, 0]
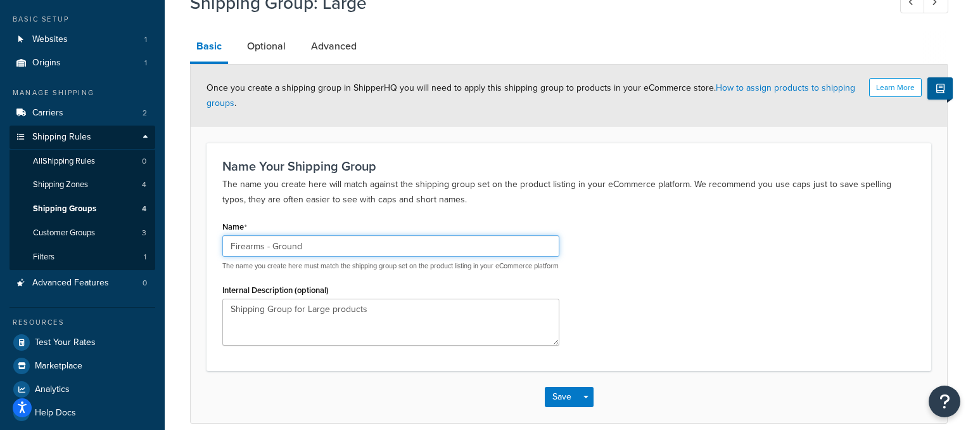
type input "Firearms - Ground"
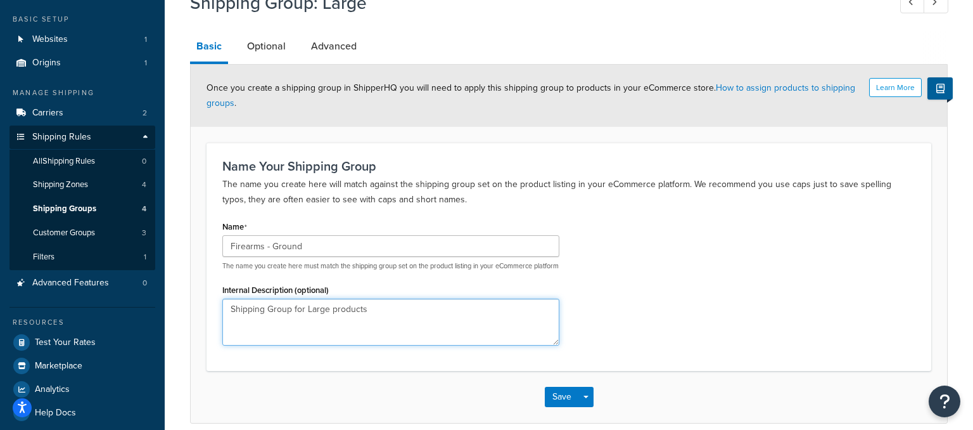
drag, startPoint x: 377, startPoint y: 324, endPoint x: 306, endPoint y: 323, distance: 71.0
click at [306, 323] on textarea "Shipping Group for Large products" at bounding box center [390, 321] width 337 height 47
click at [319, 345] on textarea "Shipping Group for Ground shippable" at bounding box center [390, 321] width 337 height 47
click at [389, 316] on textarea "Shipping Group for Ground shippable" at bounding box center [390, 321] width 337 height 47
type textarea "Shipping Group for Ground shippable firearms"
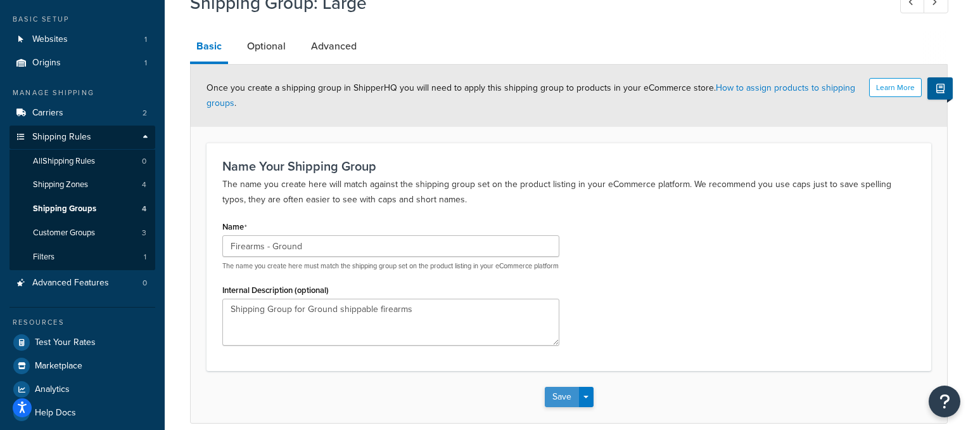
click at [560, 407] on button "Save" at bounding box center [562, 397] width 34 height 20
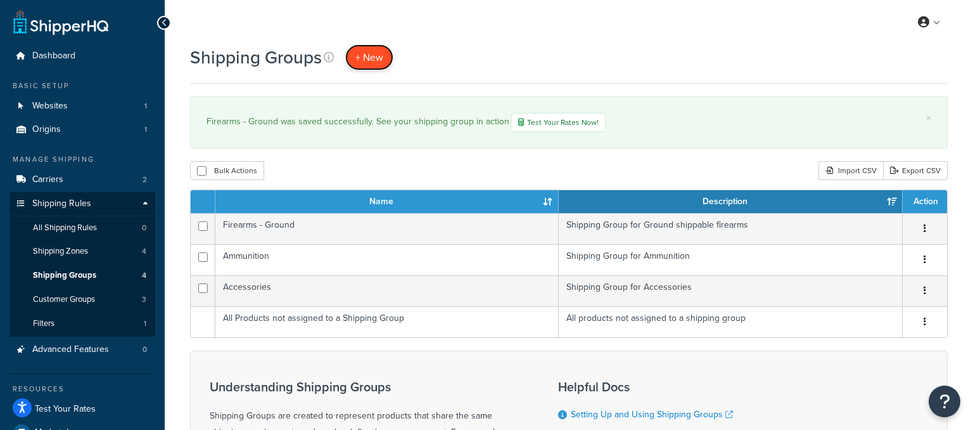
click at [361, 59] on span "+ New" at bounding box center [369, 57] width 28 height 15
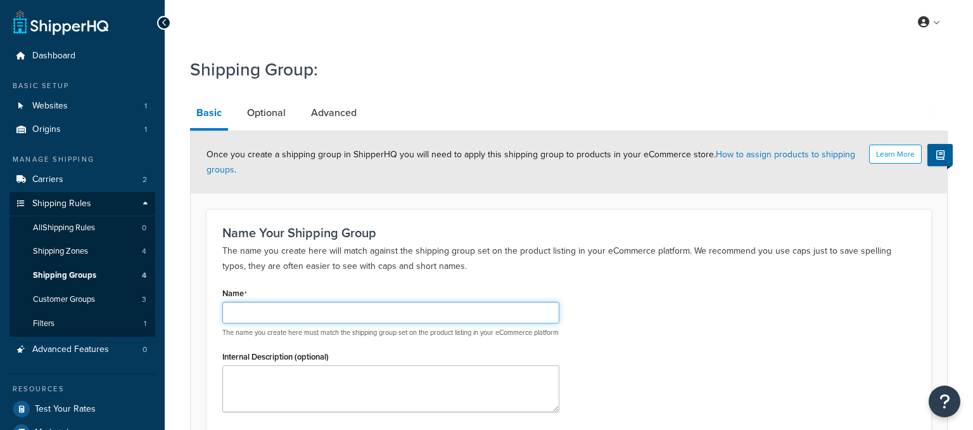
click at [279, 307] on input "Name" at bounding box center [390, 313] width 337 height 22
type input "f"
type input "Firearms - 2nd Day Air"
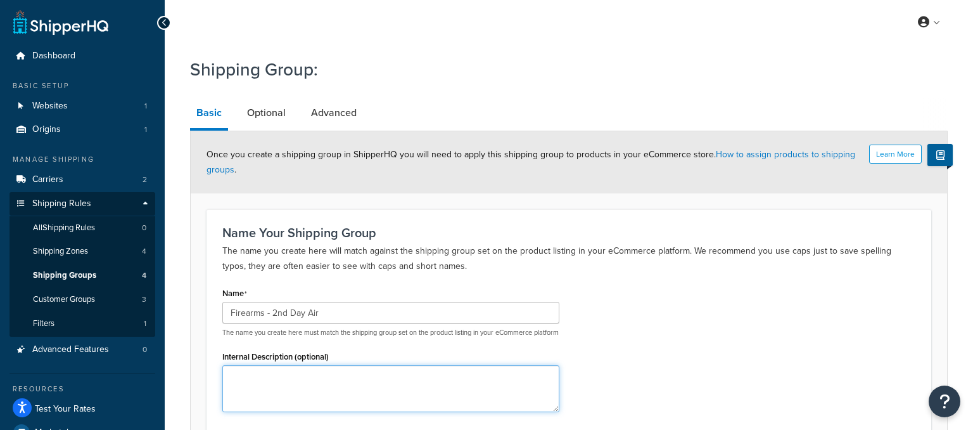
click at [232, 384] on textarea "Internal Description (optional)" at bounding box center [390, 388] width 337 height 47
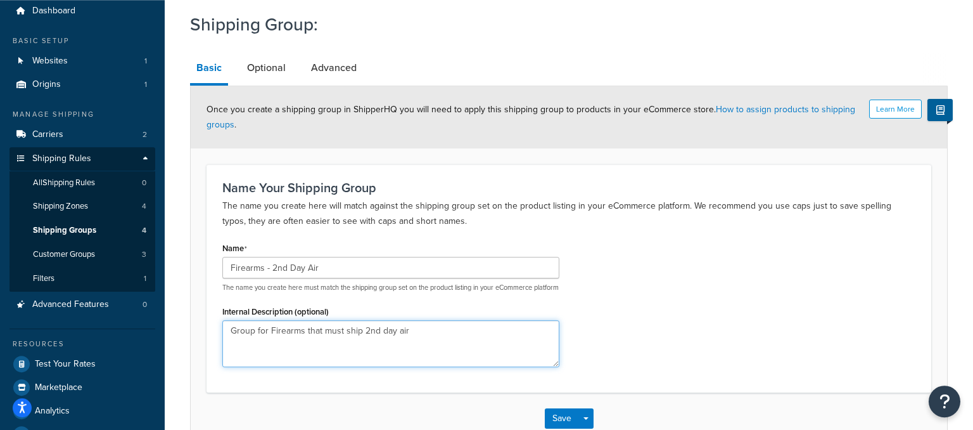
scroll to position [67, 0]
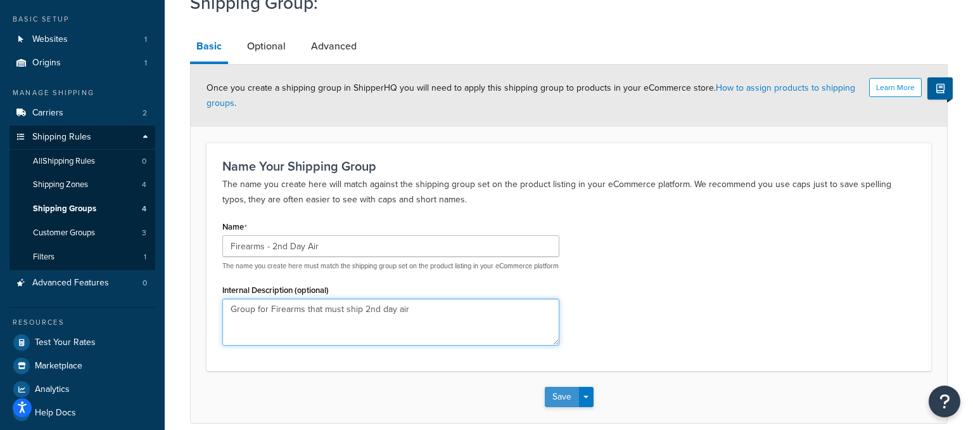
type textarea "Group for Firearms that must ship 2nd day air"
click at [557, 407] on button "Save" at bounding box center [562, 397] width 34 height 20
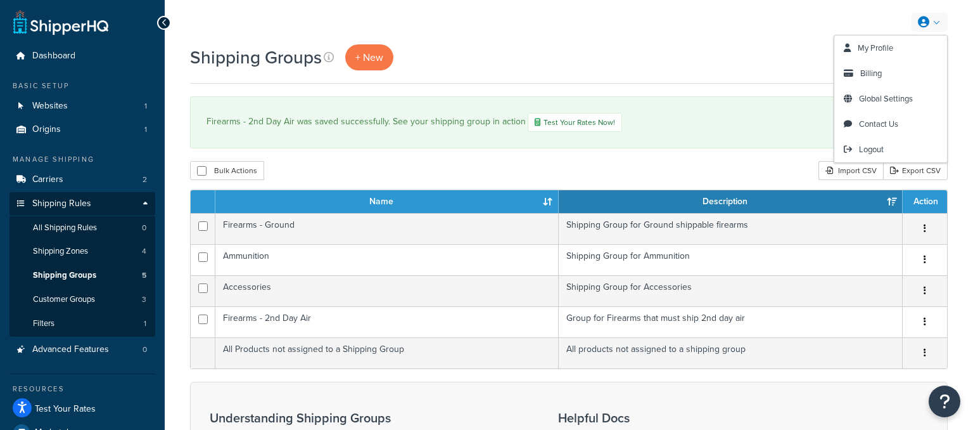
click at [933, 23] on link at bounding box center [930, 22] width 36 height 19
click at [896, 103] on span "Global Settings" at bounding box center [886, 99] width 54 height 12
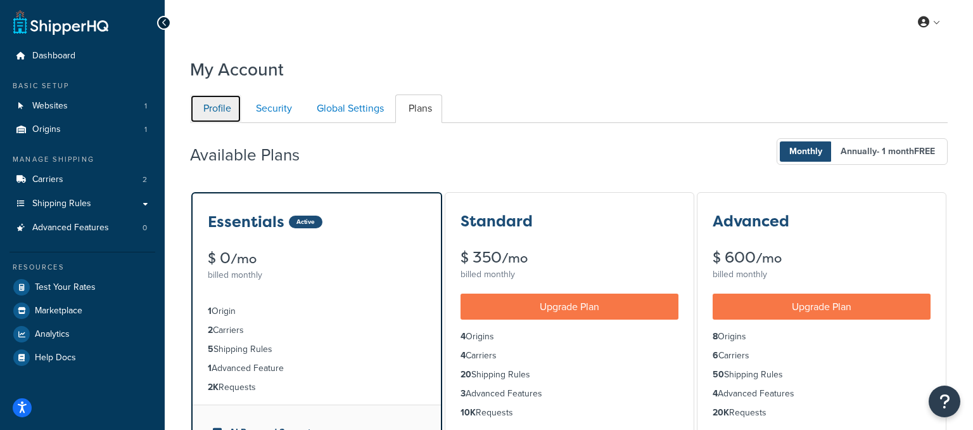
click at [226, 102] on link "Profile" at bounding box center [215, 108] width 51 height 29
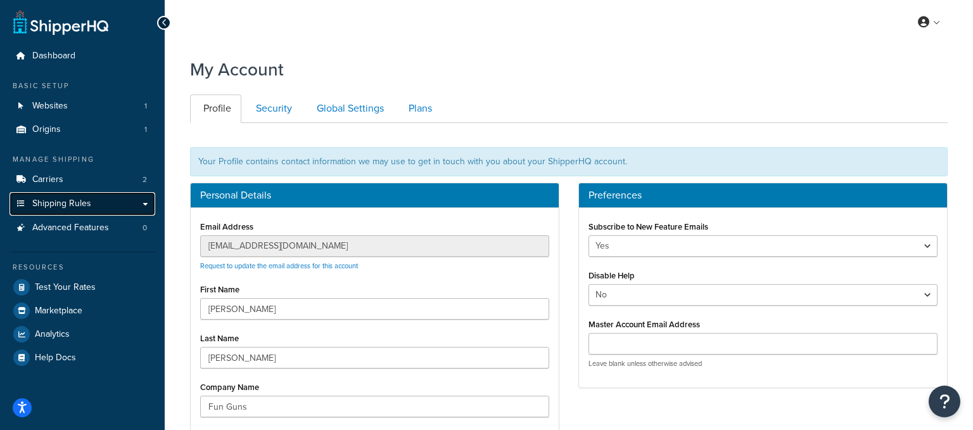
click at [52, 205] on span "Shipping Rules" at bounding box center [61, 203] width 59 height 11
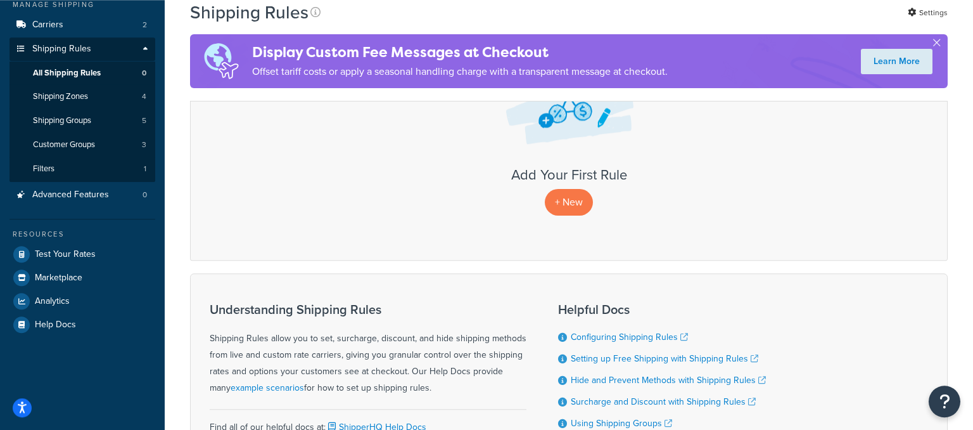
scroll to position [200, 0]
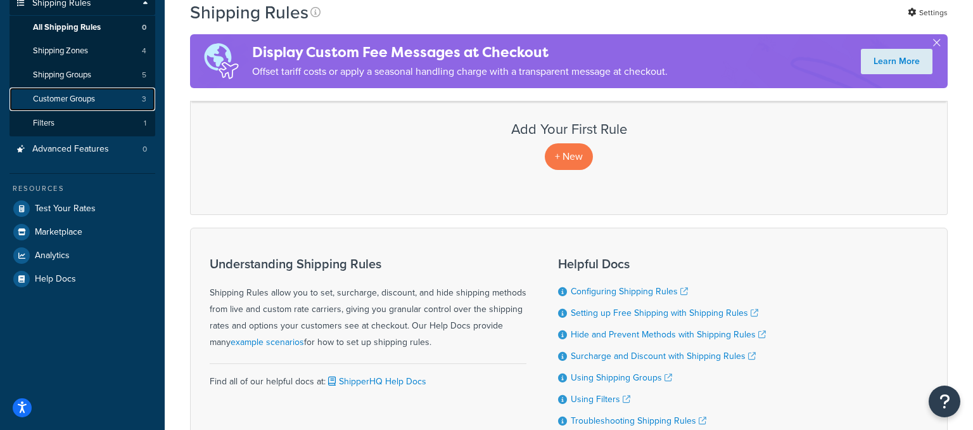
click at [86, 98] on span "Customer Groups" at bounding box center [64, 99] width 62 height 11
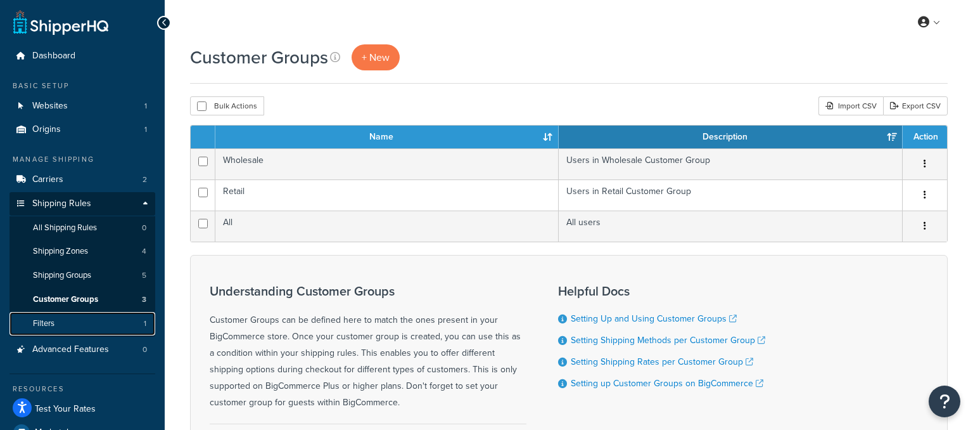
click at [82, 317] on link "Filters 1" at bounding box center [83, 323] width 146 height 23
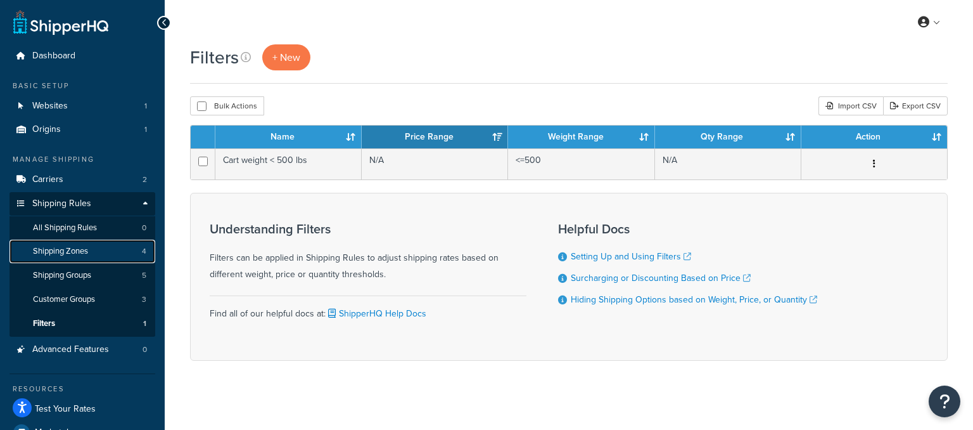
click at [54, 252] on span "Shipping Zones" at bounding box center [60, 251] width 55 height 11
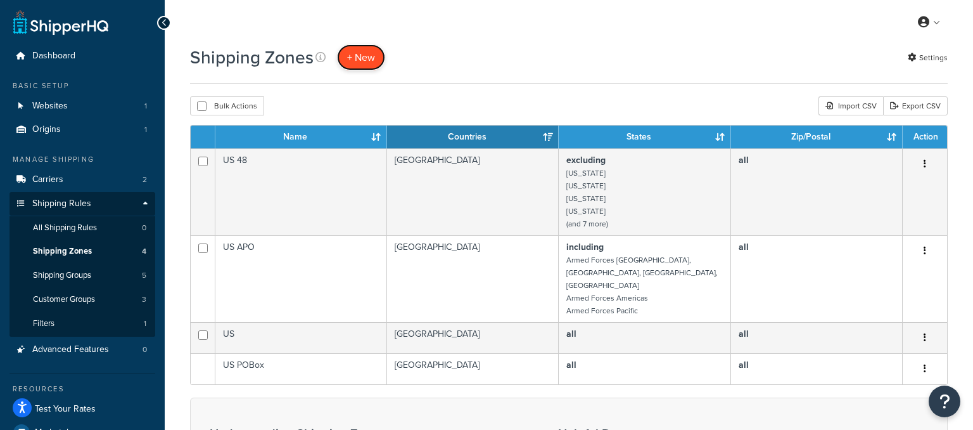
click at [359, 61] on span "+ New" at bounding box center [361, 57] width 28 height 15
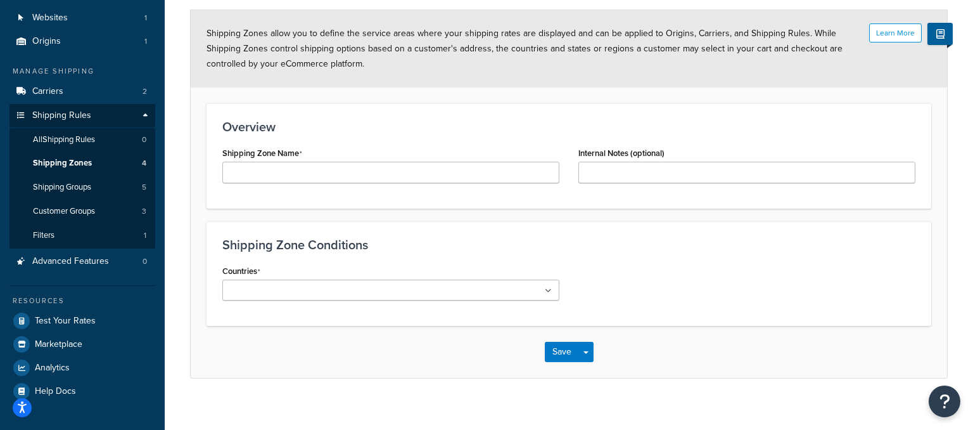
scroll to position [99, 0]
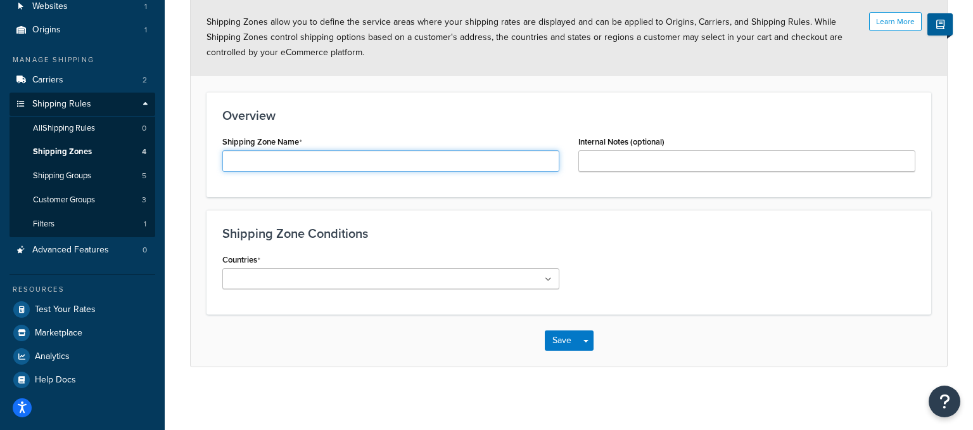
click at [336, 163] on input "Shipping Zone Name" at bounding box center [390, 161] width 337 height 22
drag, startPoint x: 297, startPoint y: 159, endPoint x: 373, endPoint y: 165, distance: 76.3
click at [373, 165] on input "LOCAL PICKUP - Waco TX Radius" at bounding box center [390, 161] width 337 height 22
type input "LOCAL PICKUP"
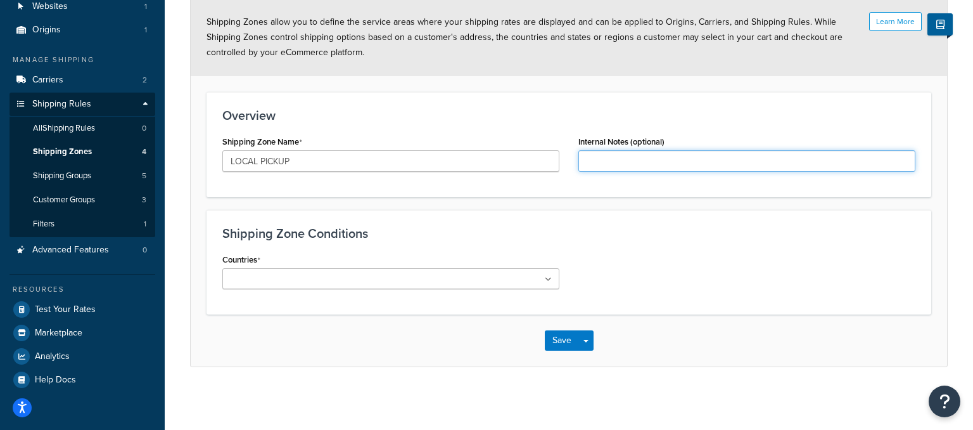
click at [632, 165] on input "Internal Notes (optional)" at bounding box center [747, 161] width 337 height 22
type input "Waco TX Radius"
click at [392, 278] on ul at bounding box center [390, 278] width 337 height 21
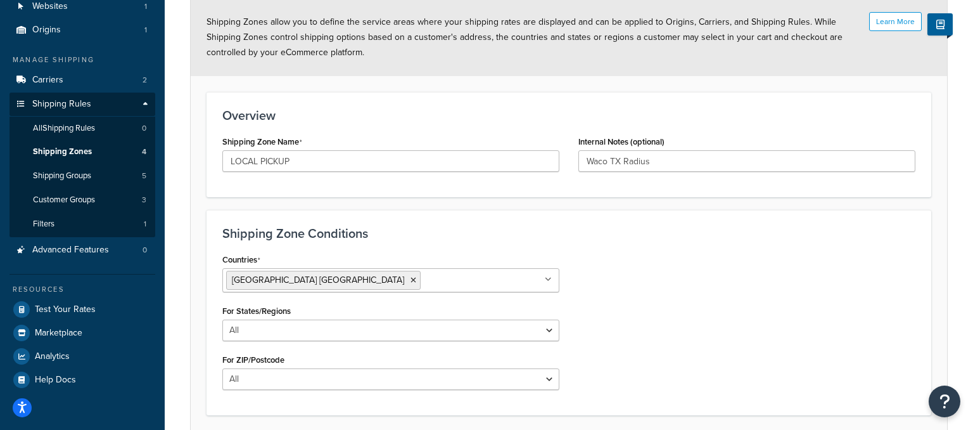
click at [650, 284] on div "Countries United States USA All Countries ALL Afghanistan AFG Albania ALB Alger…" at bounding box center [569, 324] width 712 height 149
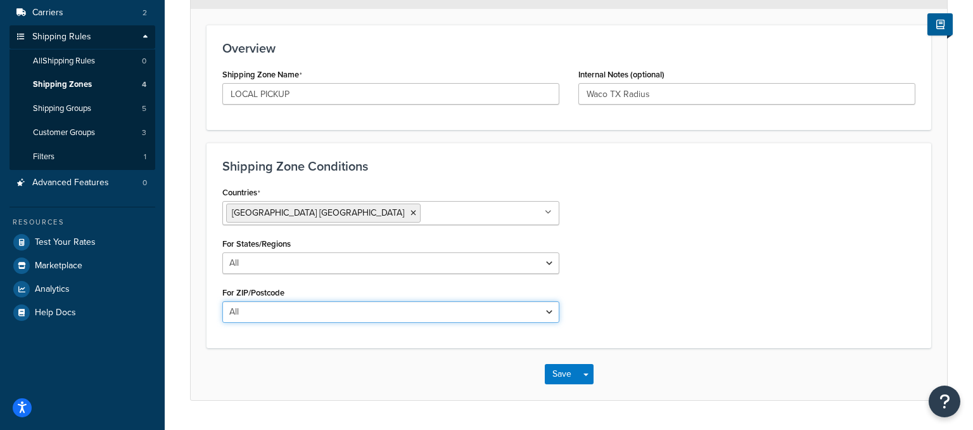
click at [222, 301] on select "All Including Excluding" at bounding box center [390, 312] width 337 height 22
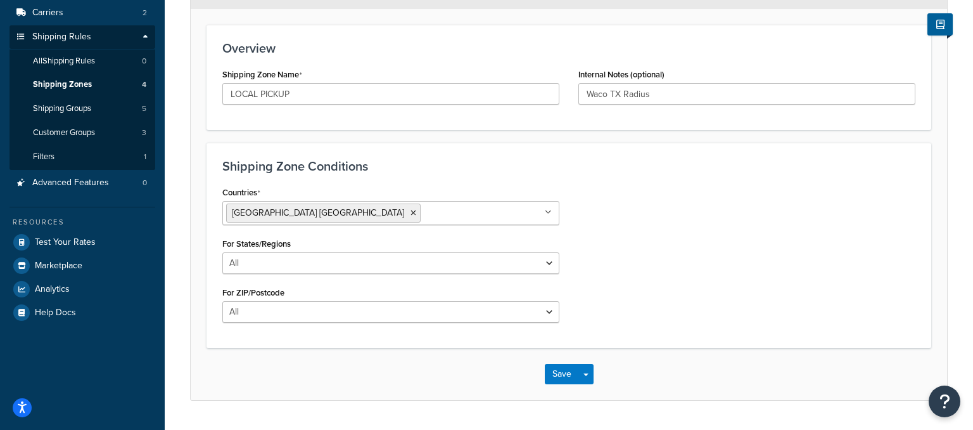
click at [637, 250] on div "Countries United States USA All Countries ALL Afghanistan AFG Albania ALB Alger…" at bounding box center [569, 257] width 712 height 149
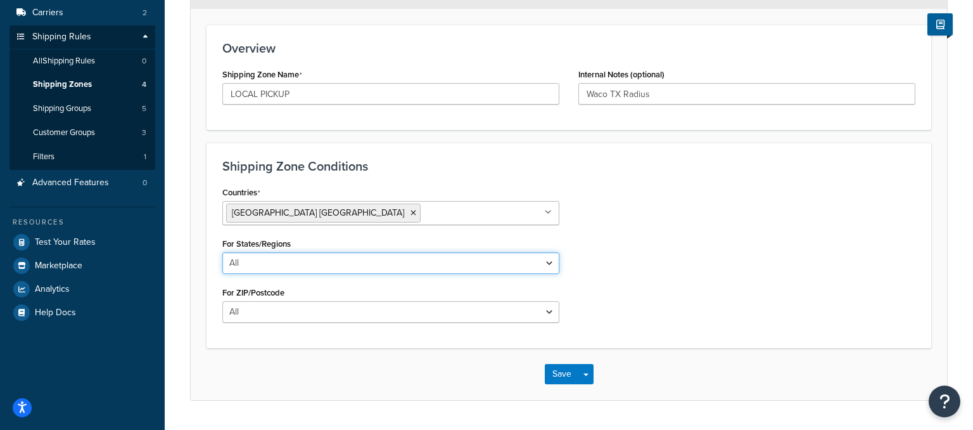
click at [222, 252] on select "All Including Excluding" at bounding box center [390, 263] width 337 height 22
select select "including"
click option "Including" at bounding box center [0, 0] width 0 height 0
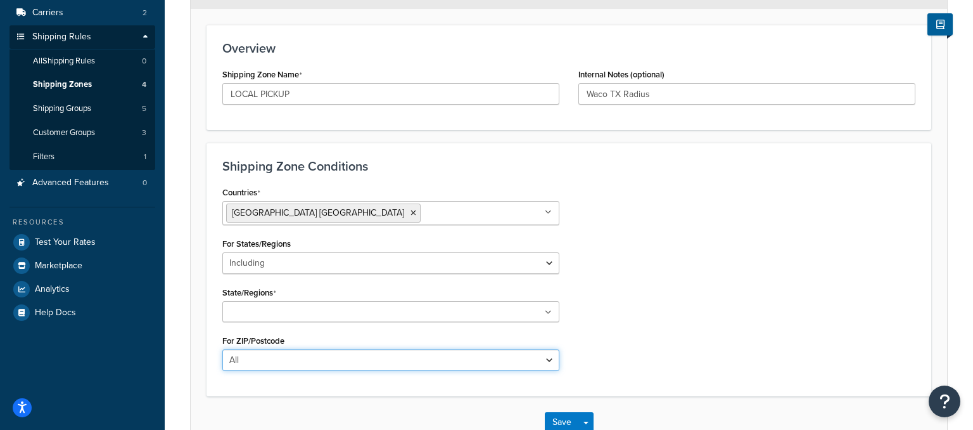
click at [222, 349] on select "All Including Excluding" at bounding box center [390, 360] width 337 height 22
click option "Including" at bounding box center [0, 0] width 0 height 0
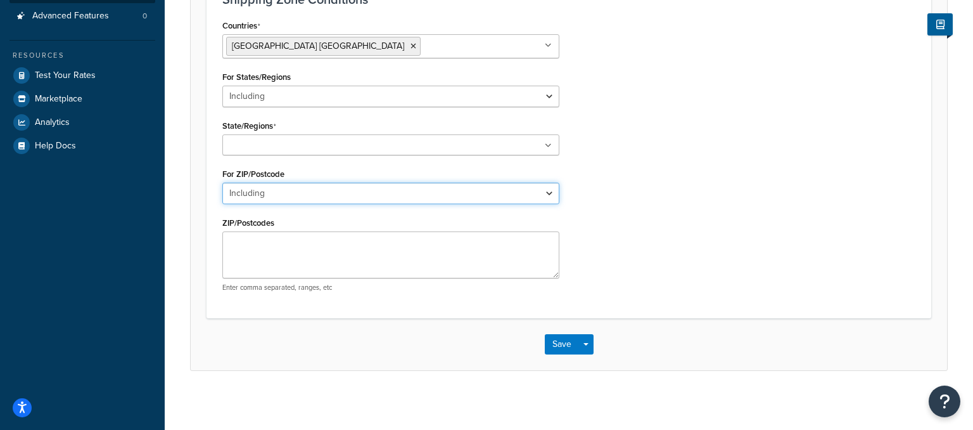
scroll to position [202, 0]
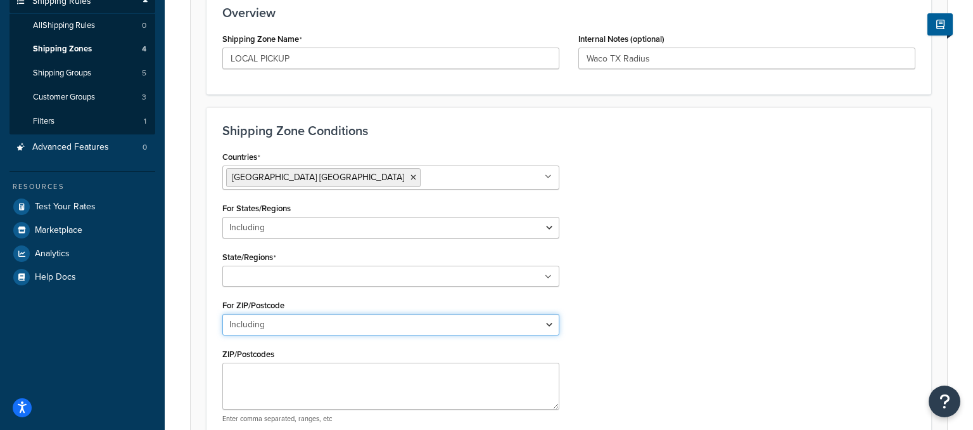
click at [222, 314] on select "All Including Excluding" at bounding box center [390, 325] width 337 height 22
click at [724, 283] on div "Countries United States USA All Countries ALL Afghanistan AFG Albania ALB Alger…" at bounding box center [569, 290] width 712 height 285
click at [222, 314] on select "All Including Excluding" at bounding box center [390, 325] width 337 height 22
select select "all"
click option "All" at bounding box center [0, 0] width 0 height 0
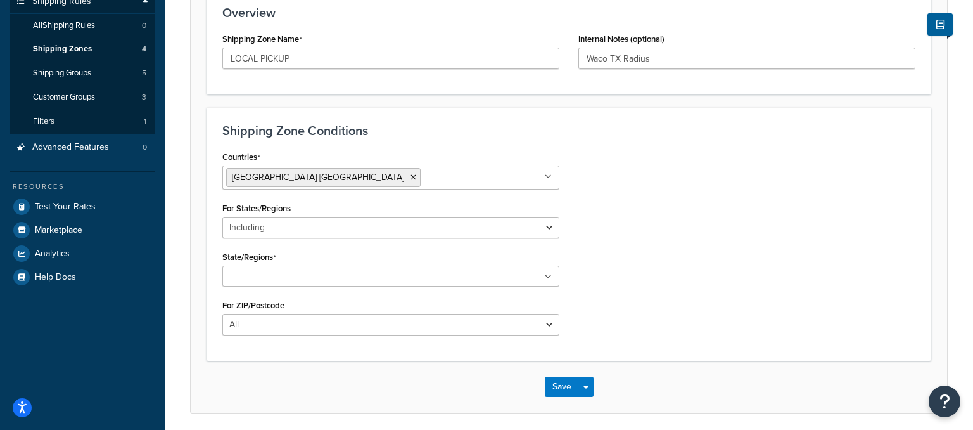
click at [523, 278] on ul at bounding box center [390, 276] width 337 height 21
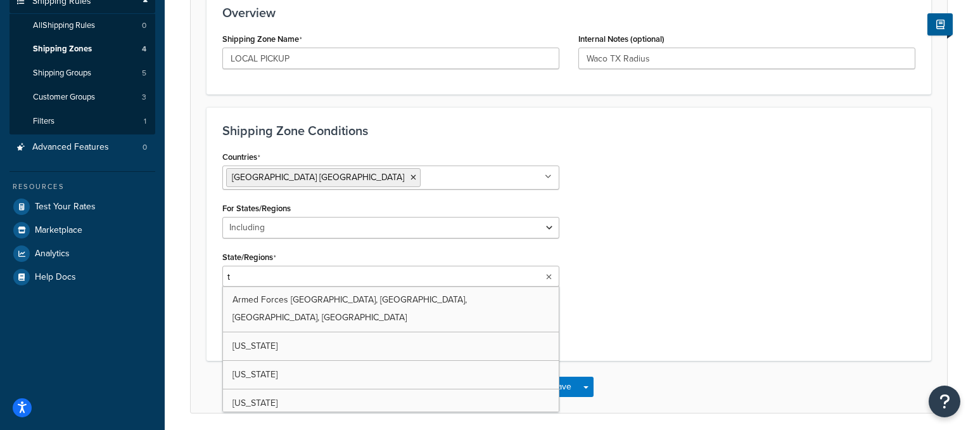
type input "te"
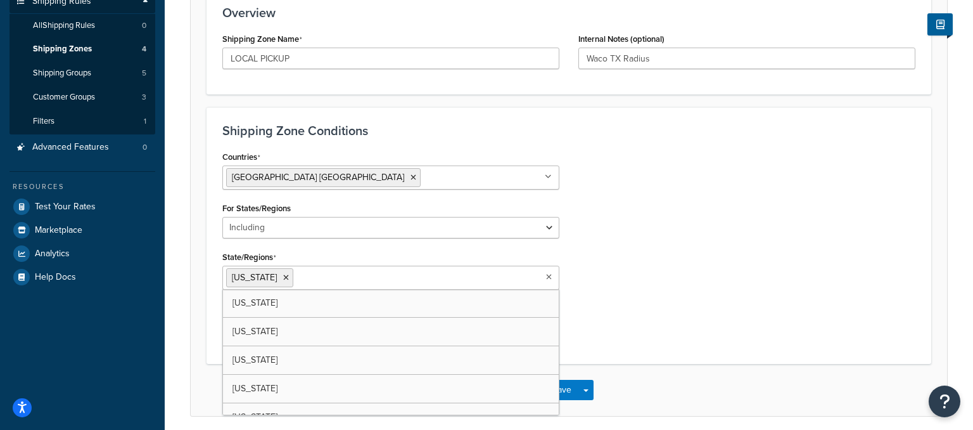
click at [732, 268] on div "Countries United States USA All Countries ALL Afghanistan AFG Albania ALB Alger…" at bounding box center [569, 248] width 712 height 200
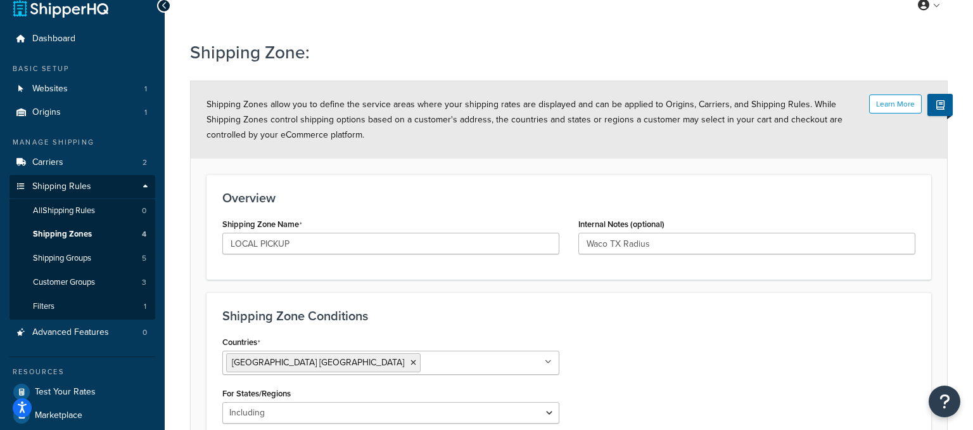
scroll to position [1, 0]
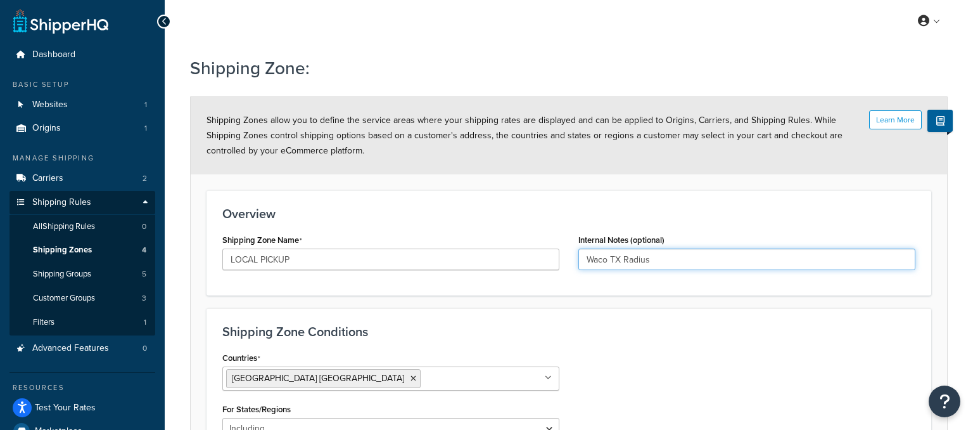
click at [708, 262] on input "Waco TX Radius" at bounding box center [747, 259] width 337 height 22
type input "W"
type input "TX only"
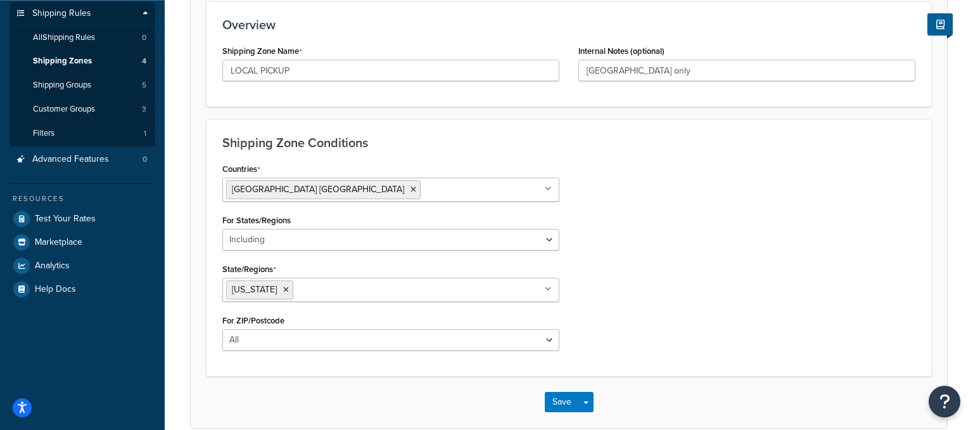
scroll to position [202, 0]
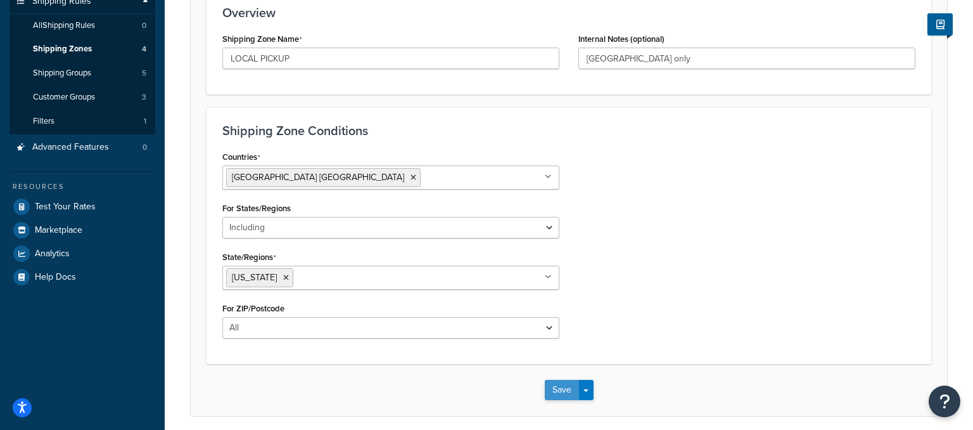
click at [564, 389] on button "Save" at bounding box center [562, 390] width 34 height 20
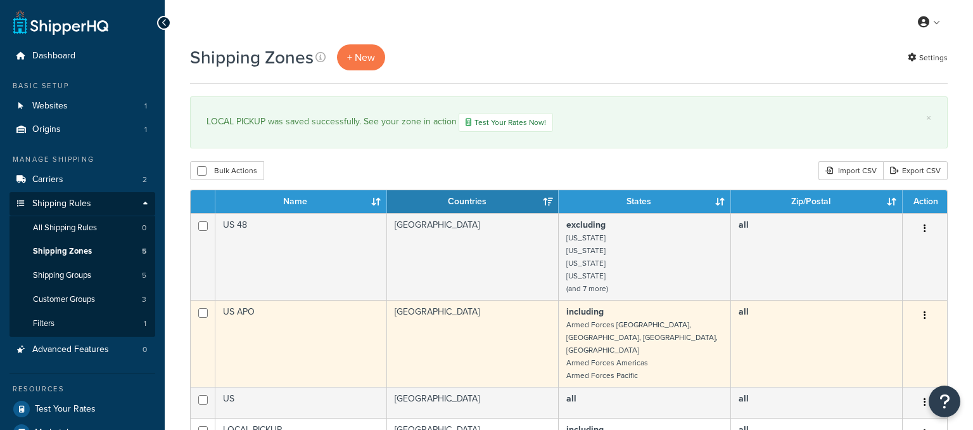
scroll to position [134, 0]
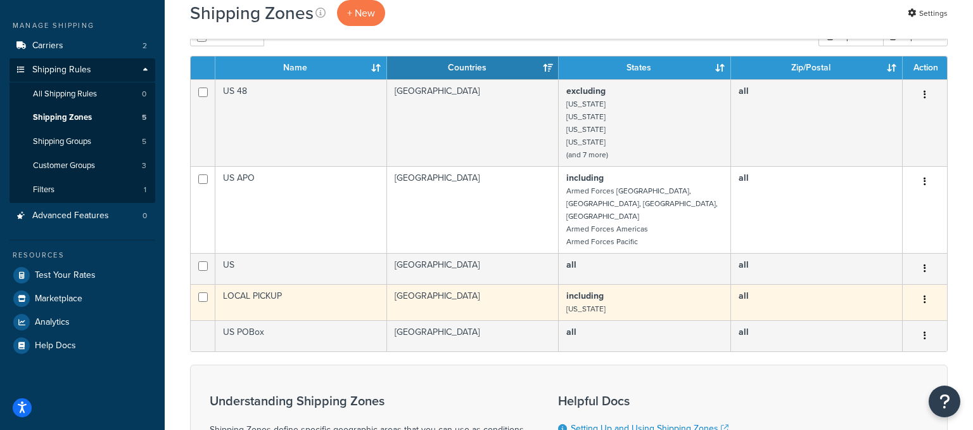
click at [924, 290] on button "button" at bounding box center [925, 300] width 18 height 20
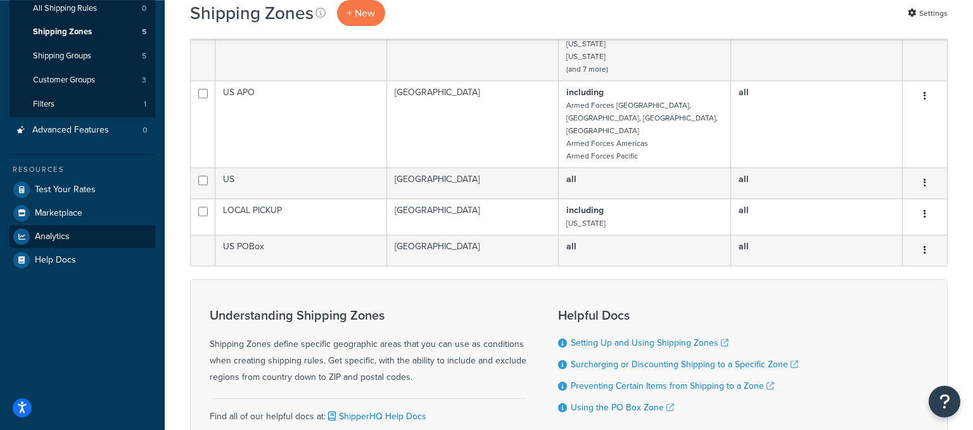
scroll to position [115, 0]
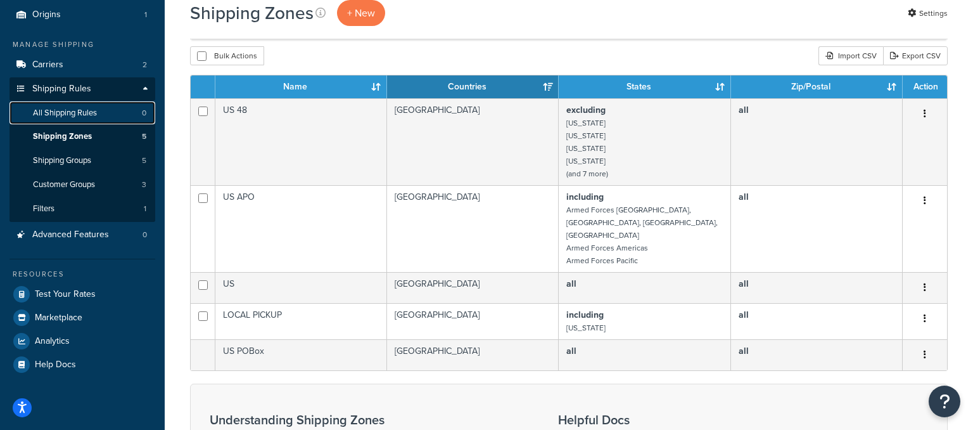
click at [67, 110] on span "All Shipping Rules" at bounding box center [65, 113] width 64 height 11
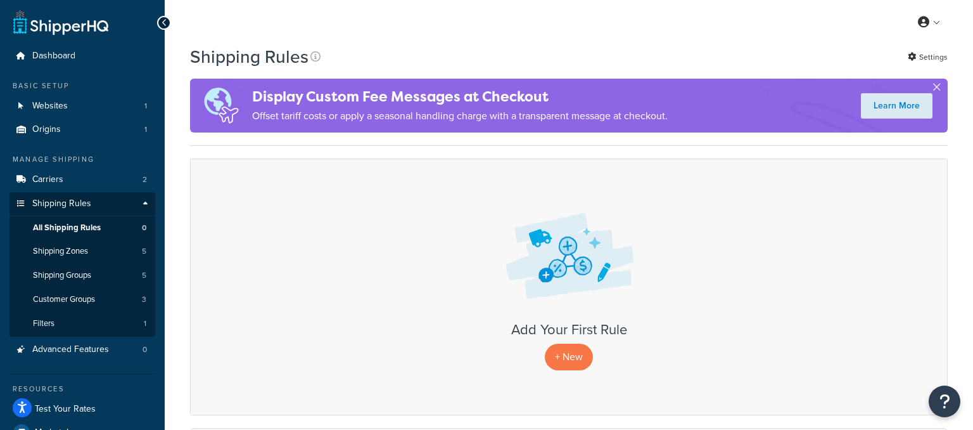
click at [937, 88] on button "button" at bounding box center [936, 89] width 3 height 3
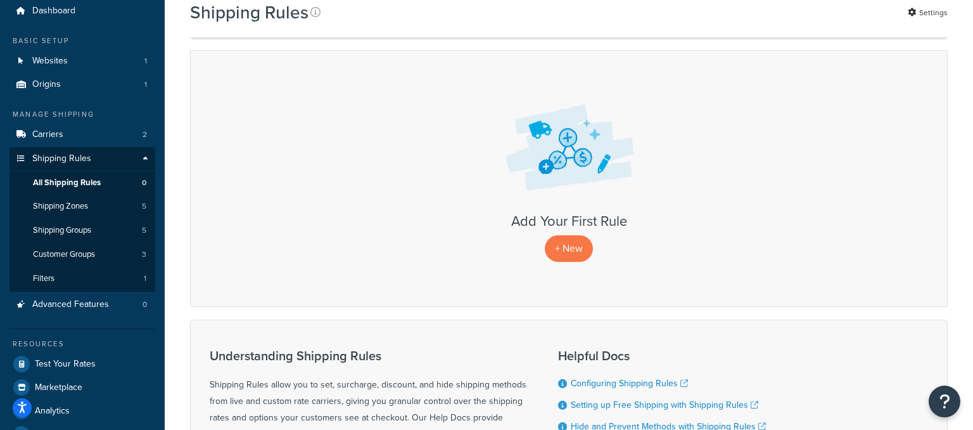
scroll to position [67, 0]
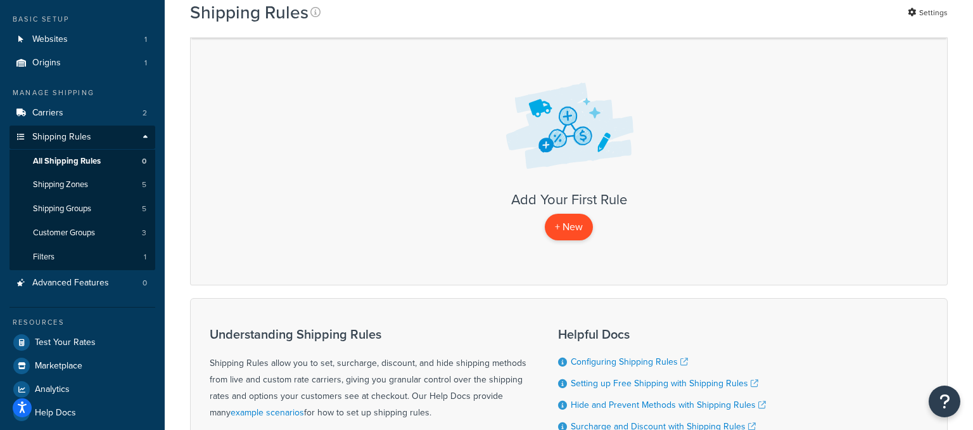
click at [560, 224] on p "+ New" at bounding box center [569, 227] width 48 height 26
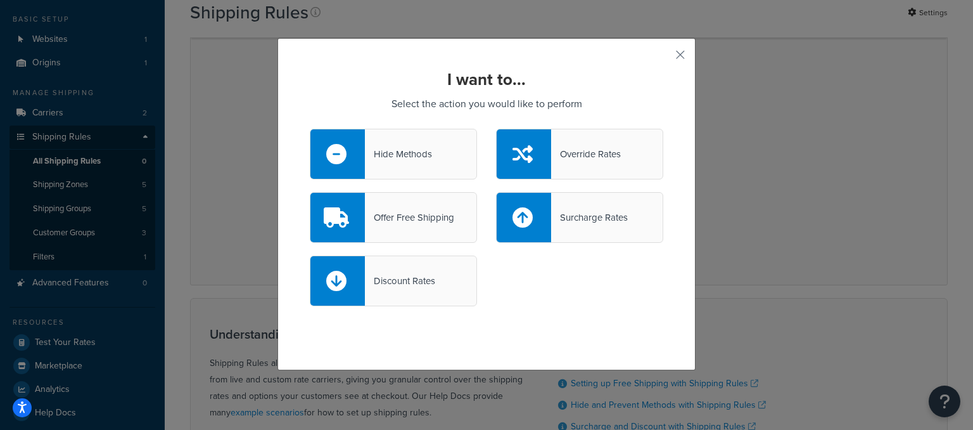
click at [402, 157] on div "Hide Methods" at bounding box center [398, 154] width 67 height 18
click at [0, 0] on input "Hide Methods" at bounding box center [0, 0] width 0 height 0
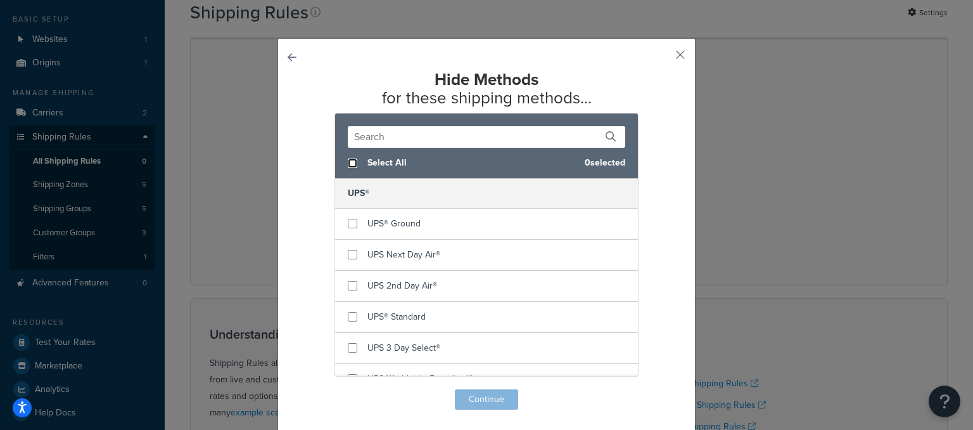
click at [354, 163] on input "checkbox" at bounding box center [353, 163] width 10 height 10
checkbox input "true"
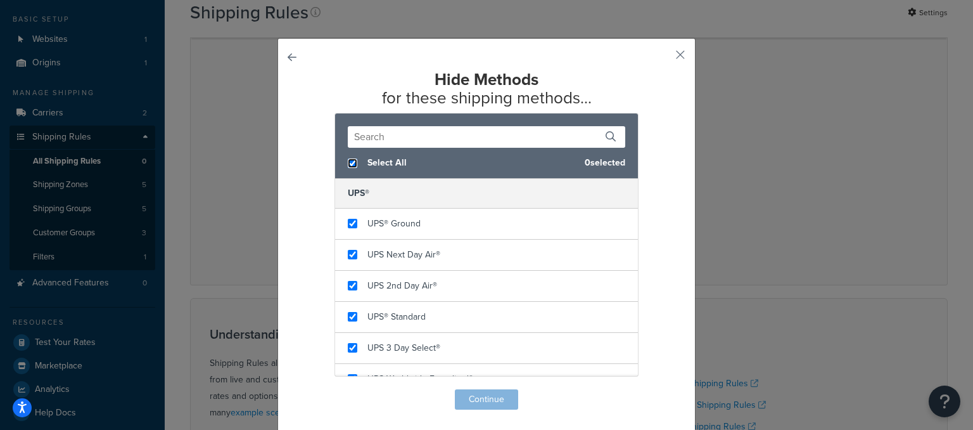
checkbox input "true"
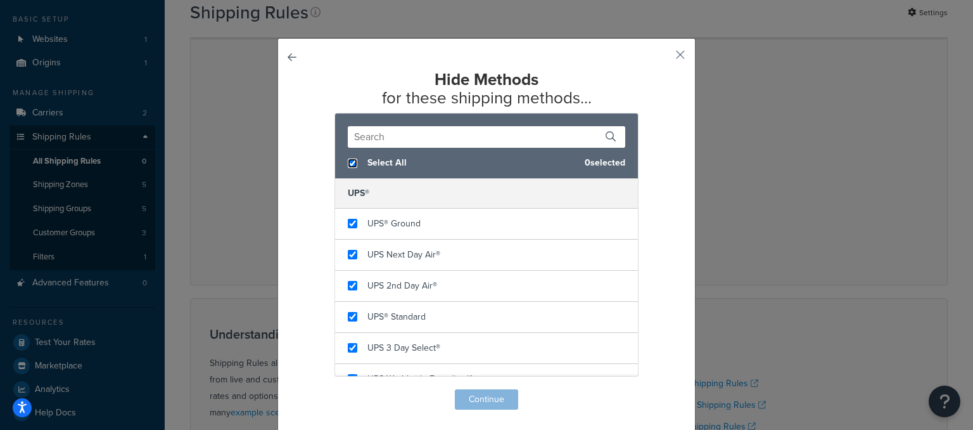
checkbox input "true"
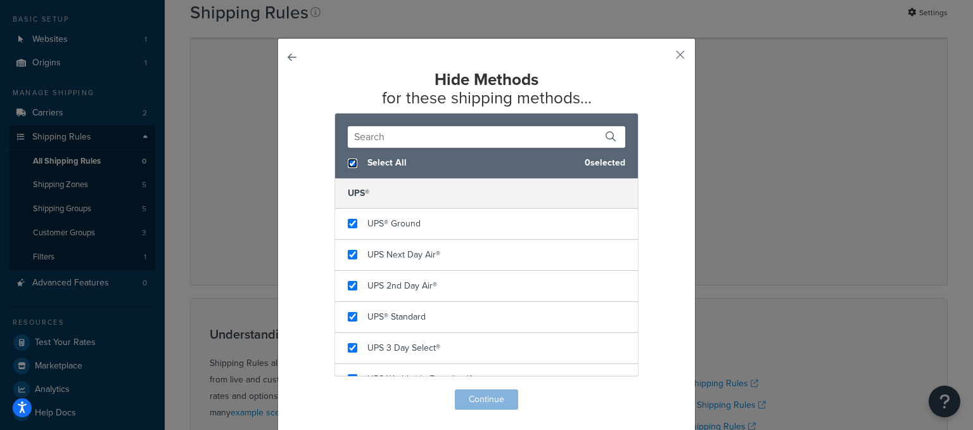
checkbox input "true"
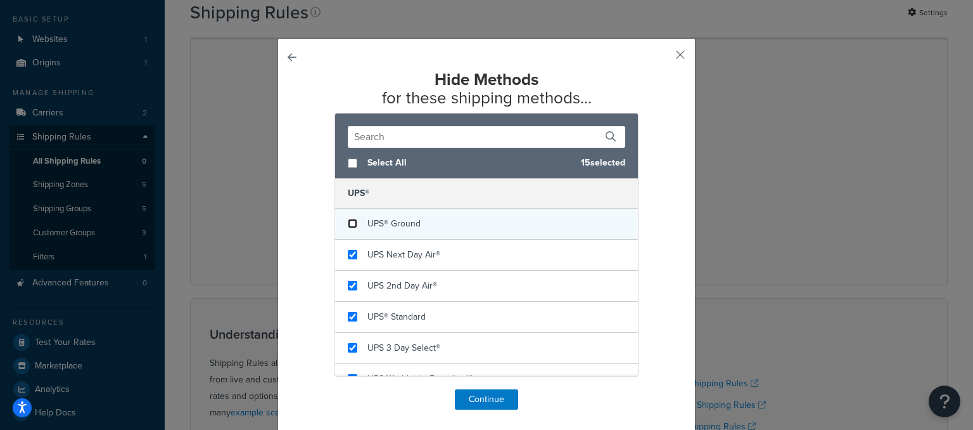
checkbox input "false"
click at [350, 223] on input "checkbox" at bounding box center [353, 224] width 10 height 10
checkbox input "false"
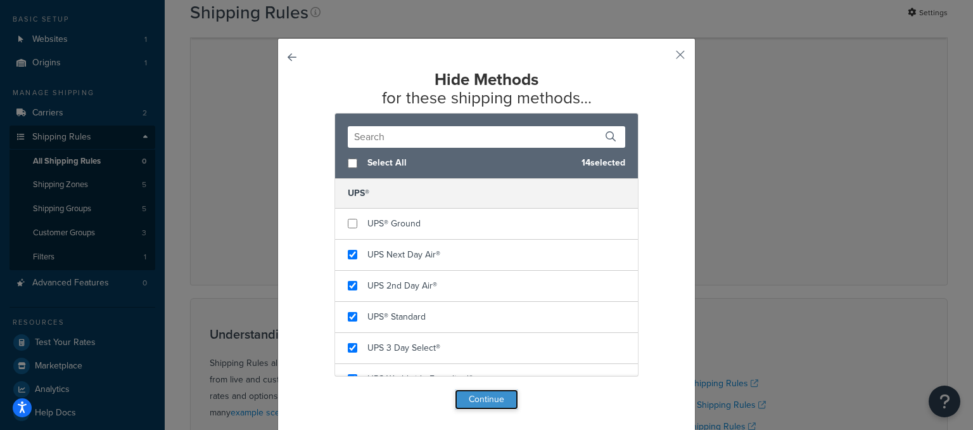
click at [489, 399] on button "Continue" at bounding box center [486, 399] width 63 height 20
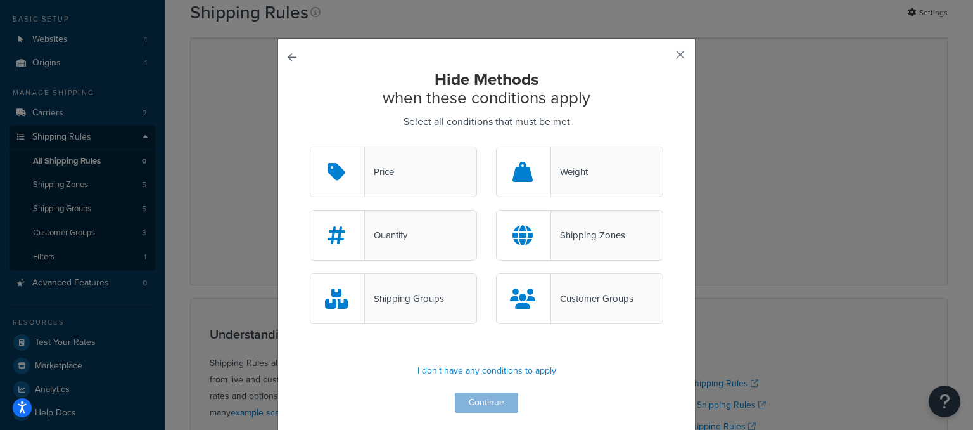
click at [396, 298] on div "Shipping Groups" at bounding box center [404, 299] width 79 height 18
click at [0, 0] on input "Shipping Groups" at bounding box center [0, 0] width 0 height 0
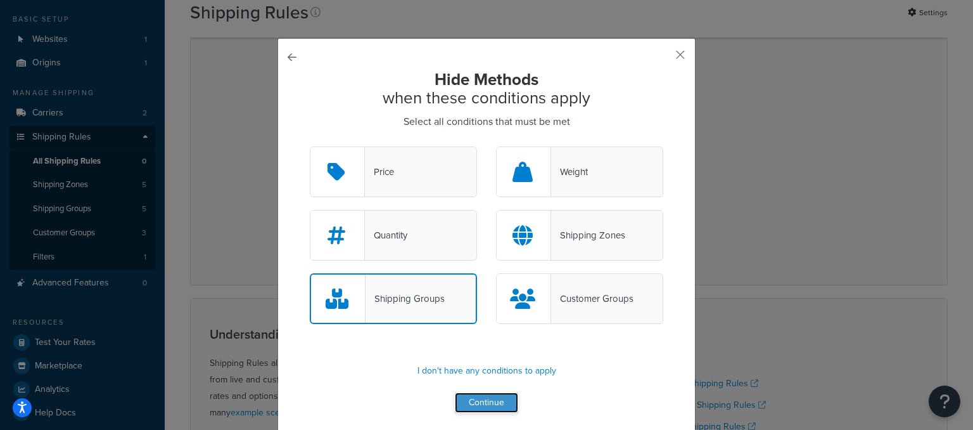
click at [478, 402] on button "Continue" at bounding box center [486, 402] width 63 height 20
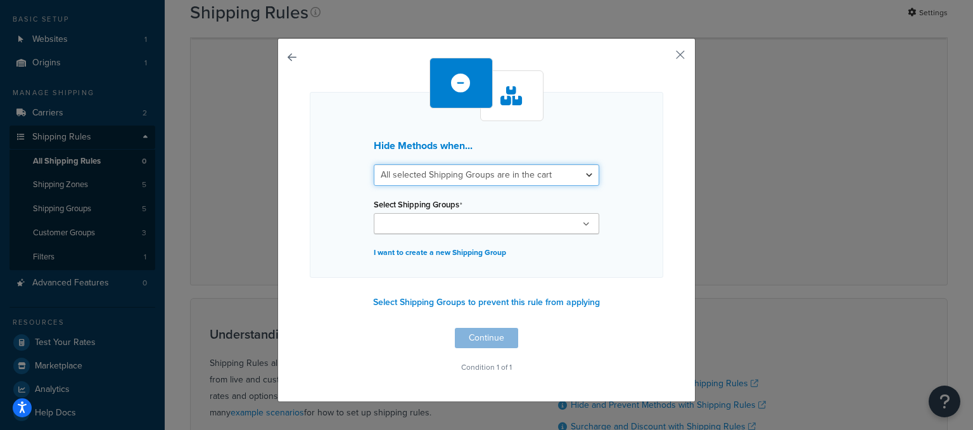
click at [374, 164] on select "All selected Shipping Groups are in the cart Any selected Shipping Groups are i…" at bounding box center [487, 175] width 226 height 22
select select "any"
click option "Any selected Shipping Groups are in the cart" at bounding box center [0, 0] width 0 height 0
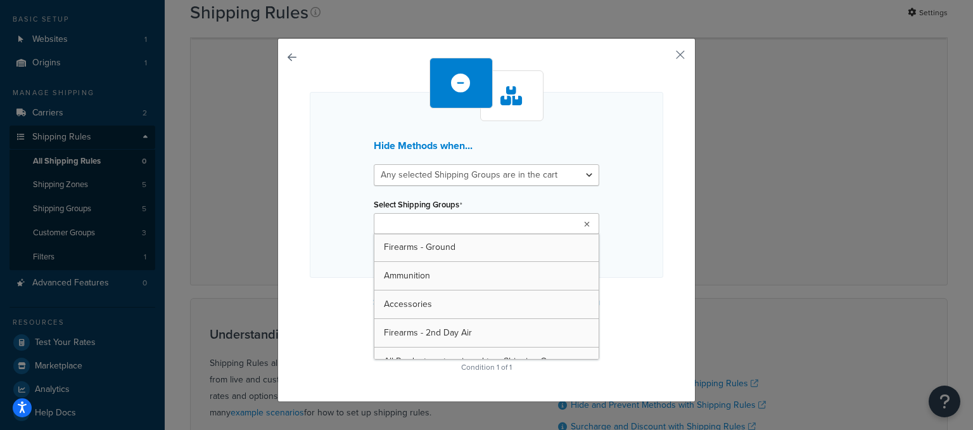
click at [542, 222] on ul at bounding box center [487, 223] width 226 height 21
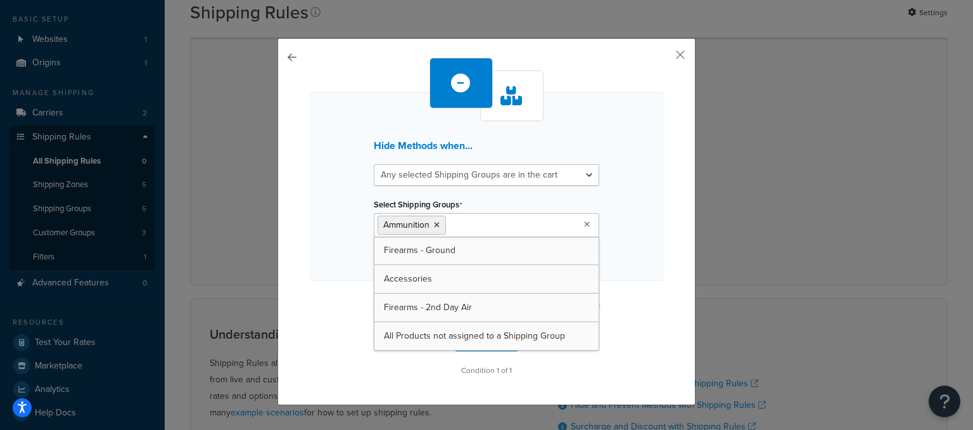
click at [650, 237] on div "Hide Methods when... All selected Shipping Groups are in the cart Any selected …" at bounding box center [487, 186] width 354 height 189
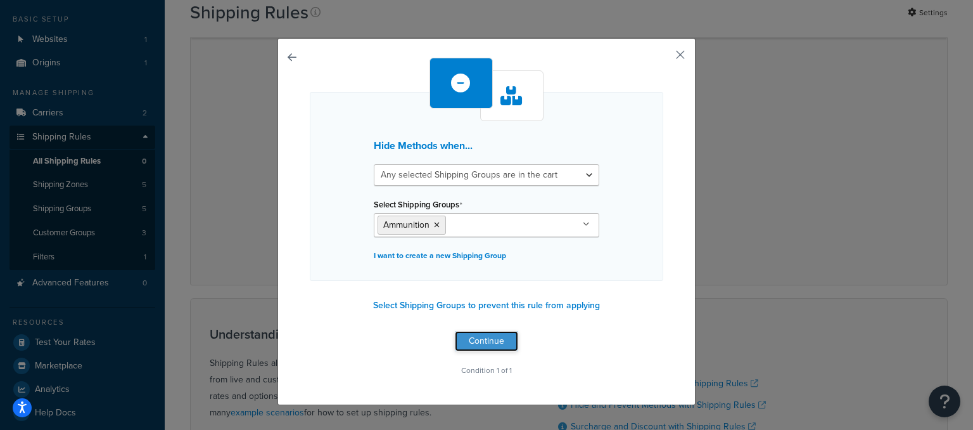
click at [509, 343] on button "Continue" at bounding box center [486, 341] width 63 height 20
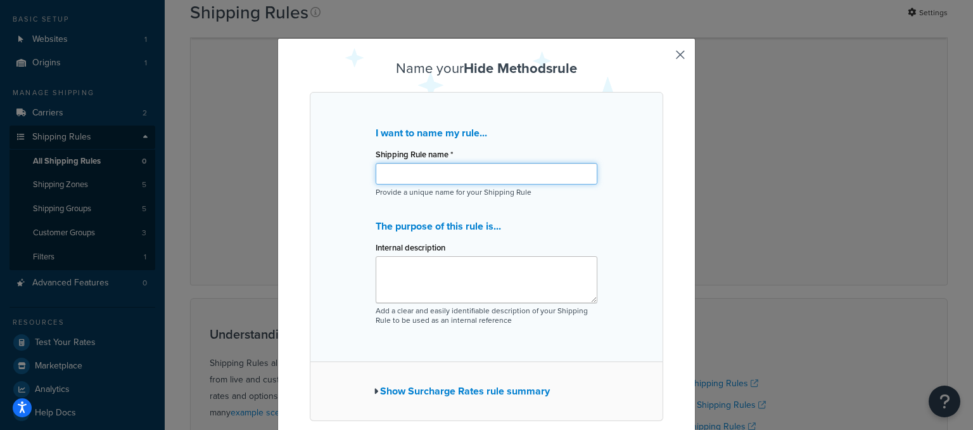
click at [472, 170] on input "Shipping Rule name *" at bounding box center [487, 174] width 222 height 22
click at [404, 178] on input "Shipping Rule name *" at bounding box center [487, 174] width 222 height 22
type input "Ammo Shipping Rule"
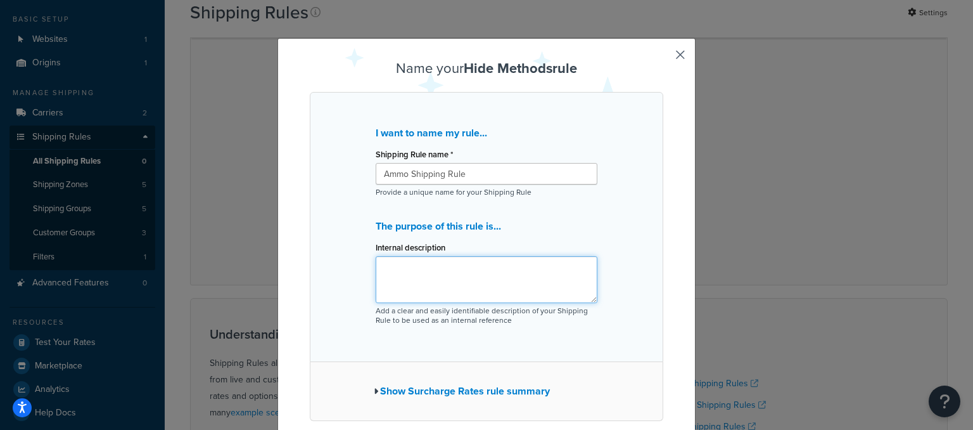
click at [475, 265] on textarea "Internal description" at bounding box center [487, 279] width 222 height 47
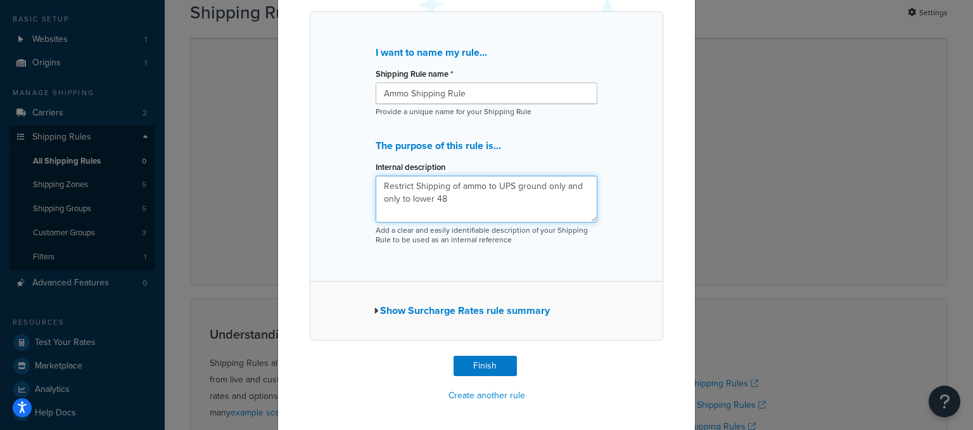
scroll to position [81, 0]
type textarea "Restrict Shipping of ammo to UPS ground only and only to lower 48"
click at [487, 365] on button "Finish" at bounding box center [485, 365] width 63 height 20
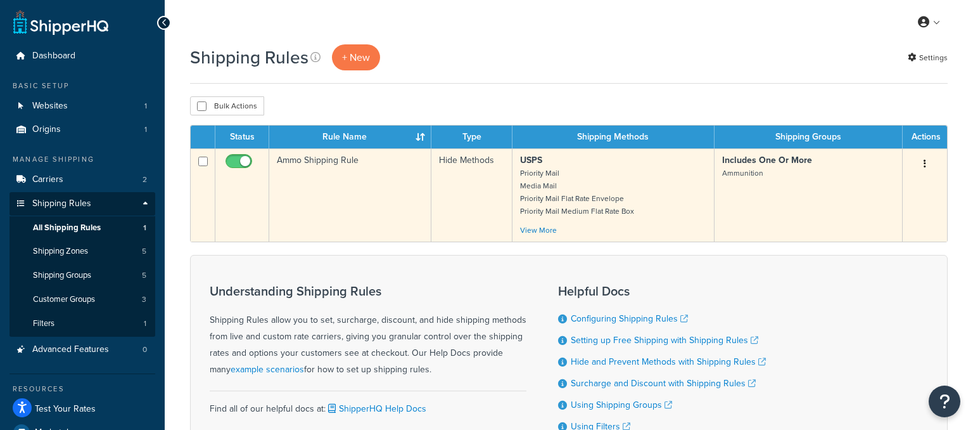
click at [928, 160] on button "button" at bounding box center [925, 164] width 18 height 20
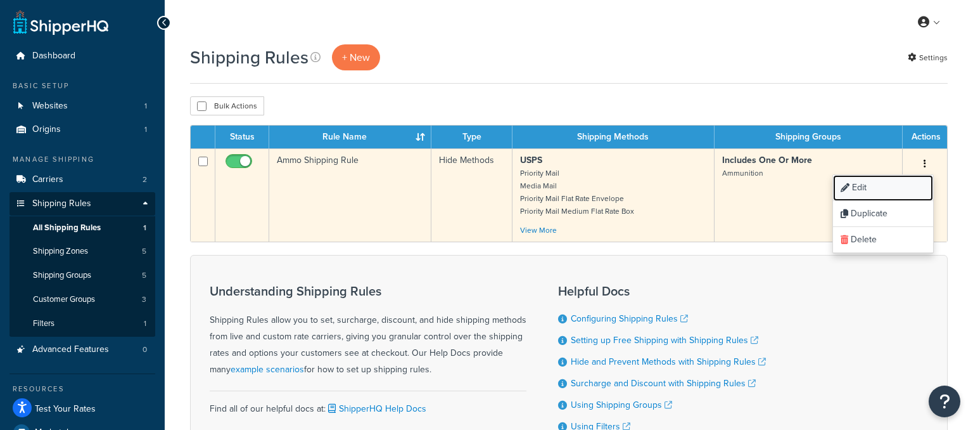
click at [866, 188] on link "Edit" at bounding box center [883, 188] width 100 height 26
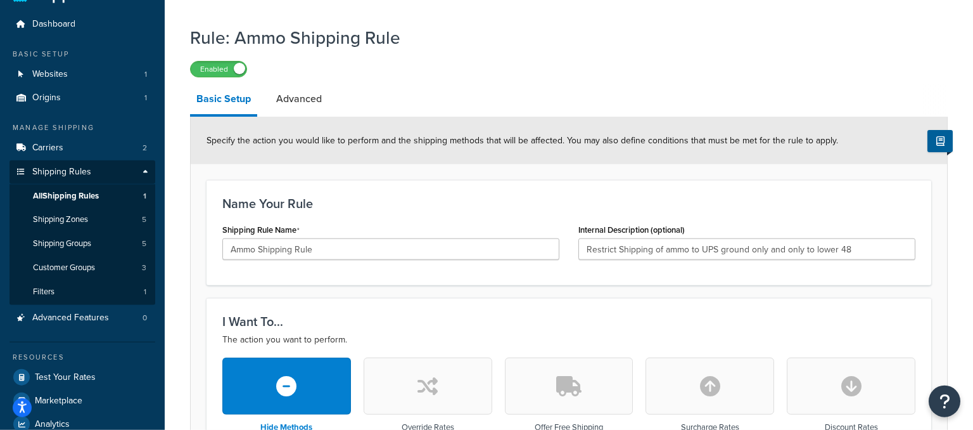
scroll to position [27, 0]
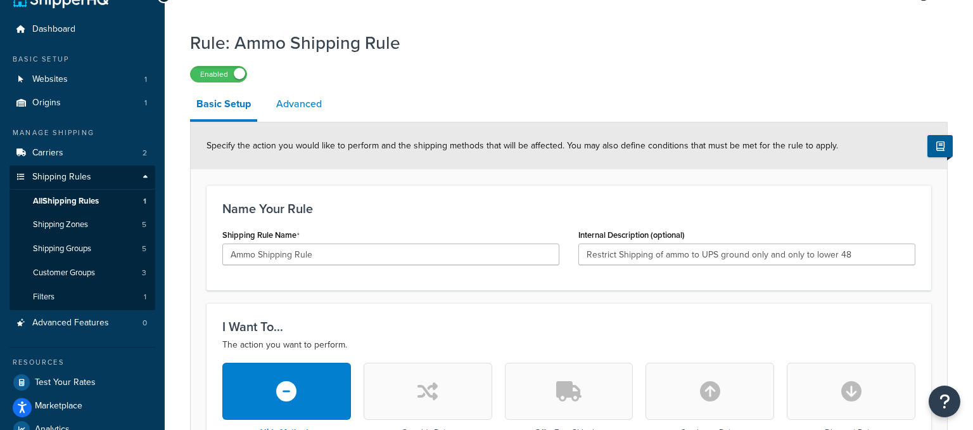
click at [309, 109] on link "Advanced" at bounding box center [299, 104] width 58 height 30
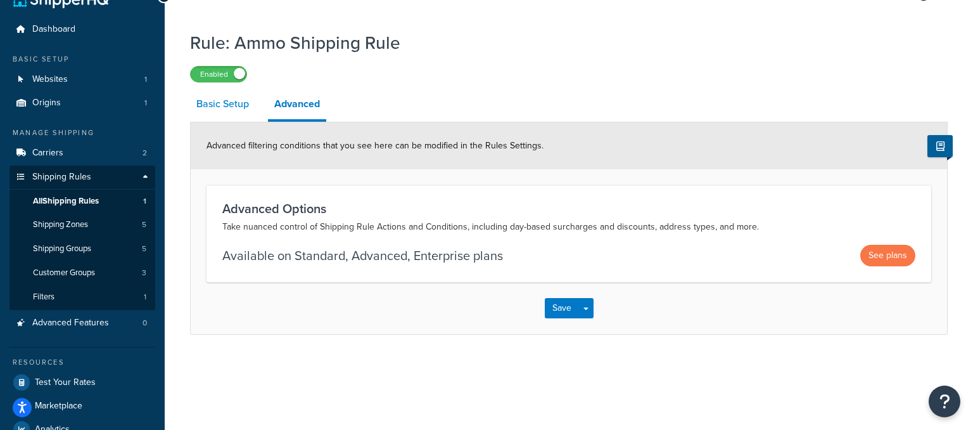
click at [234, 105] on link "Basic Setup" at bounding box center [222, 104] width 65 height 30
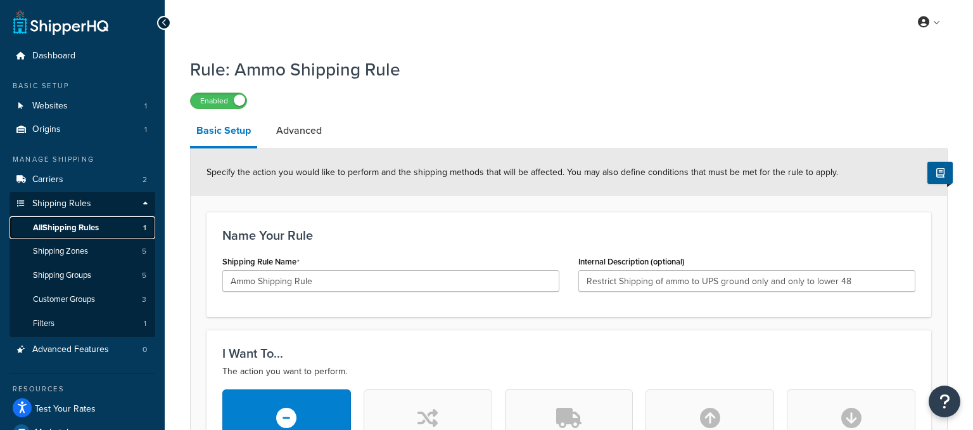
click at [61, 229] on span "All Shipping Rules" at bounding box center [66, 227] width 66 height 11
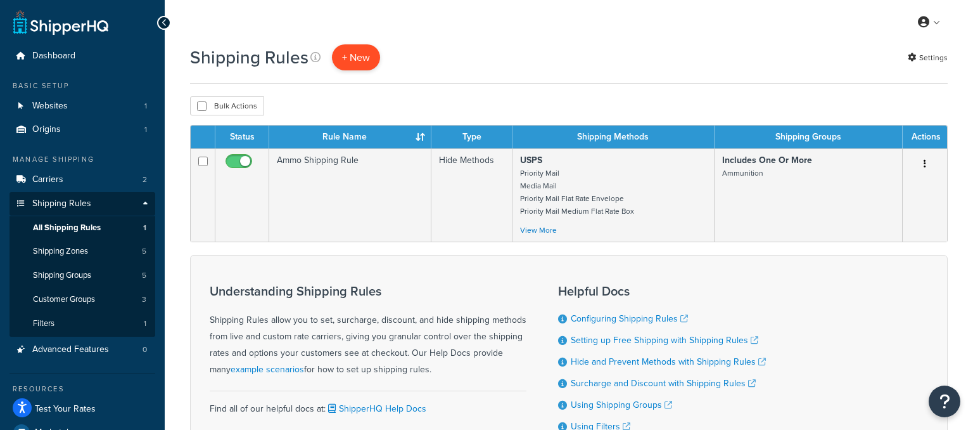
click at [364, 60] on p "+ New" at bounding box center [356, 57] width 48 height 26
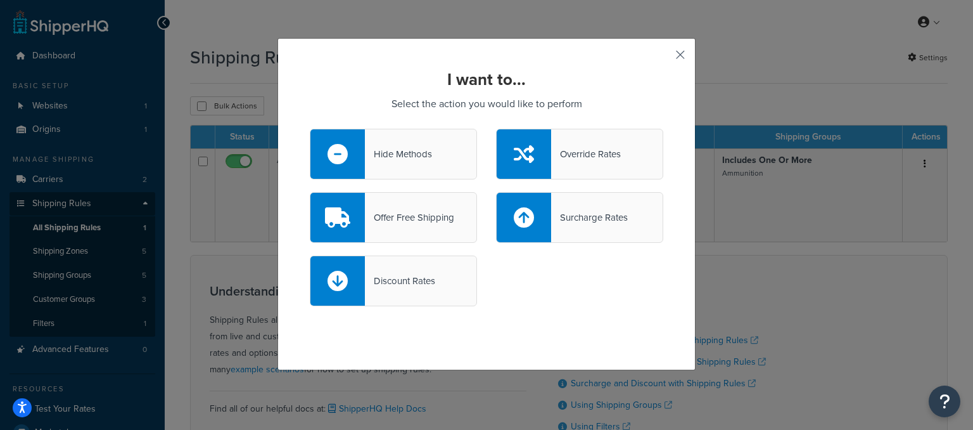
click at [663, 58] on button "button" at bounding box center [661, 59] width 3 height 3
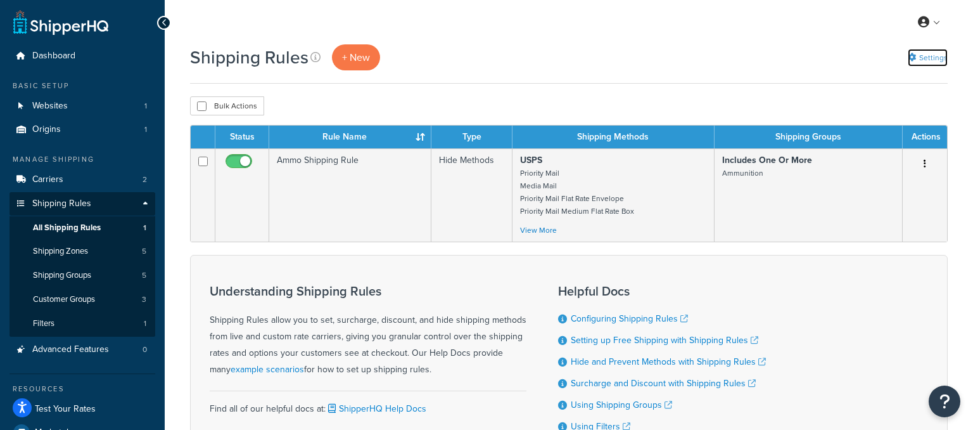
click at [926, 60] on link "Settings" at bounding box center [928, 58] width 40 height 18
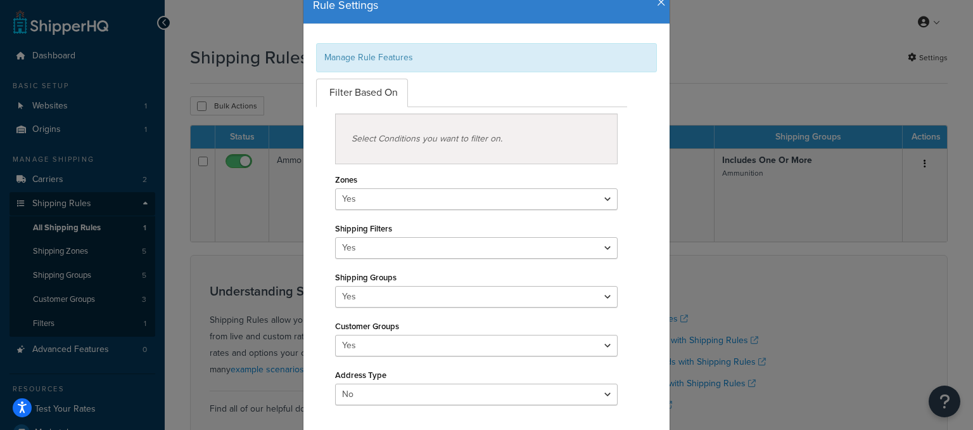
scroll to position [88, 0]
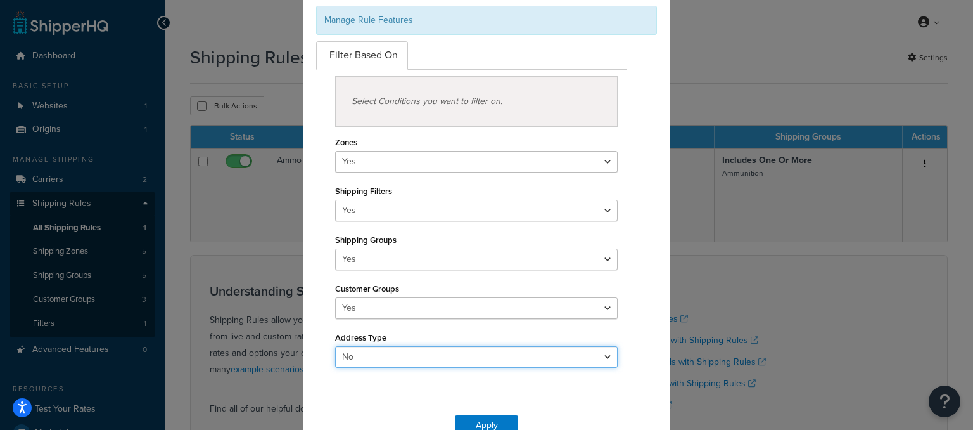
click at [335, 346] on select "Yes No" at bounding box center [476, 357] width 283 height 22
click at [606, 358] on select "Yes No" at bounding box center [476, 357] width 283 height 22
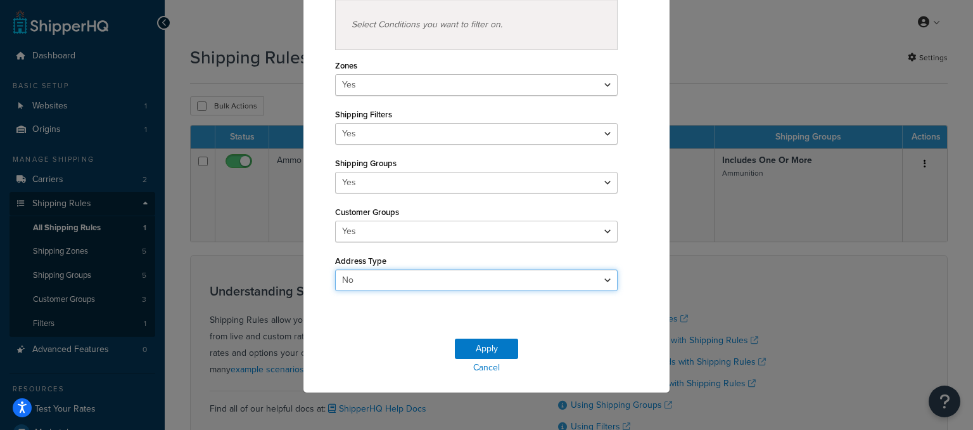
scroll to position [0, 0]
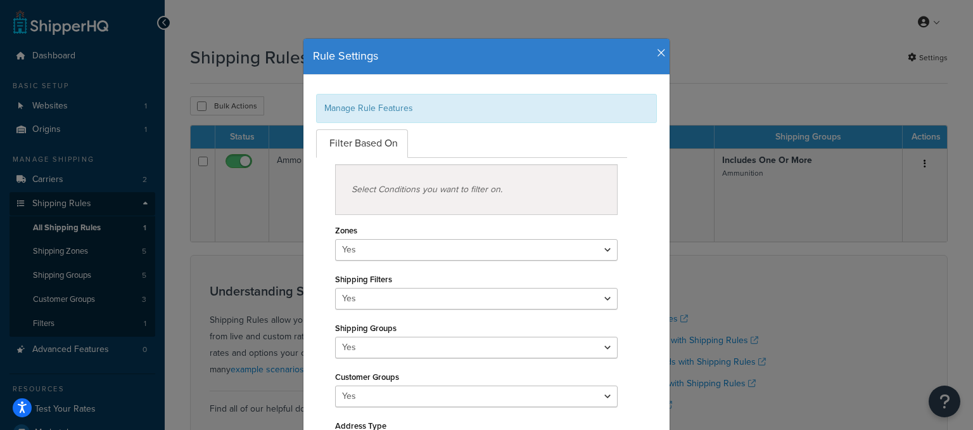
click at [660, 47] on div "Rule Settings" at bounding box center [487, 57] width 366 height 36
click at [667, 53] on div "Rule Settings" at bounding box center [487, 57] width 366 height 36
click at [658, 51] on icon "button" at bounding box center [661, 53] width 9 height 11
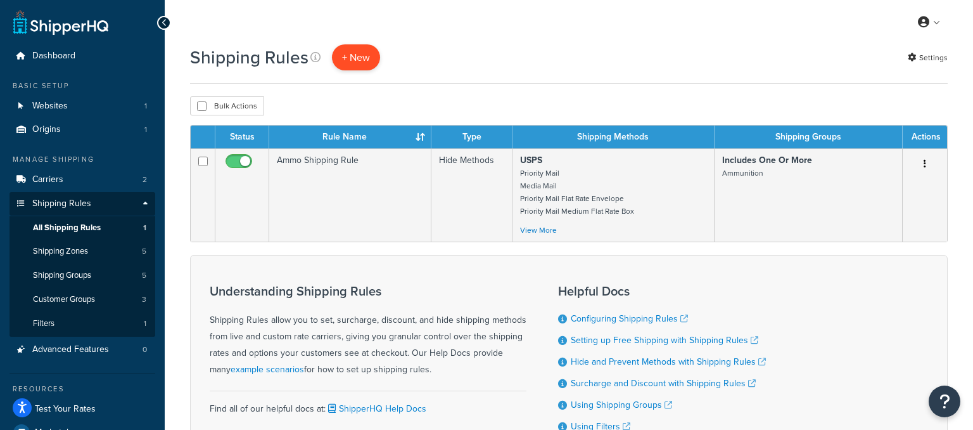
click at [350, 52] on p "+ New" at bounding box center [356, 57] width 48 height 26
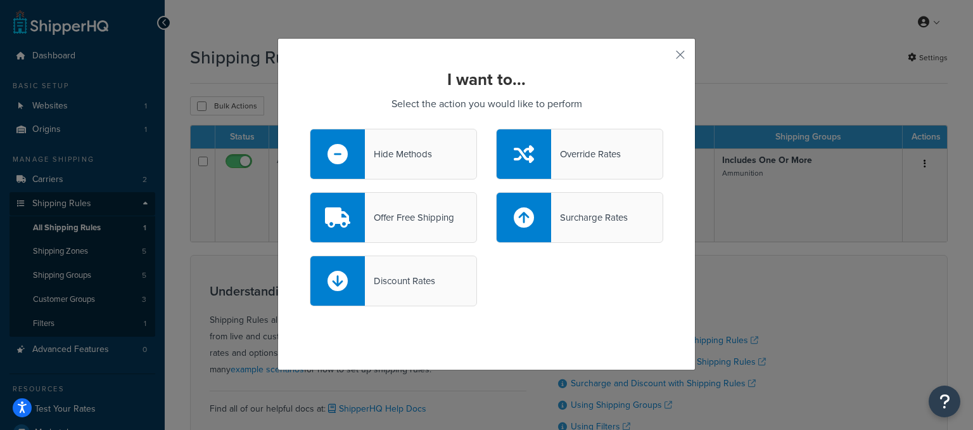
click at [399, 153] on div "Hide Methods" at bounding box center [398, 154] width 67 height 18
click at [0, 0] on input "Hide Methods" at bounding box center [0, 0] width 0 height 0
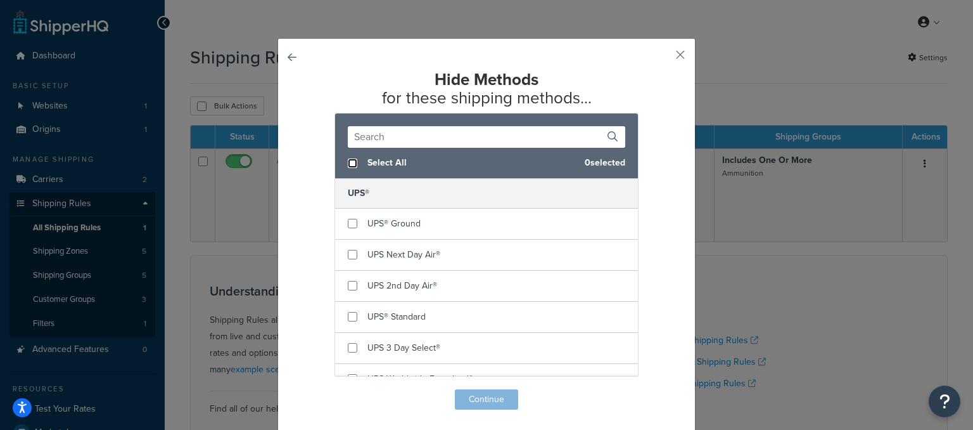
click at [352, 162] on input "checkbox" at bounding box center [353, 163] width 10 height 10
checkbox input "true"
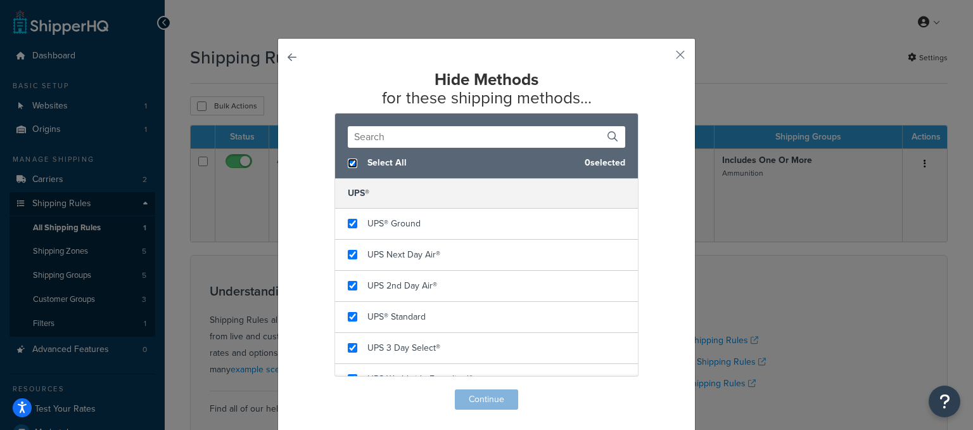
checkbox input "true"
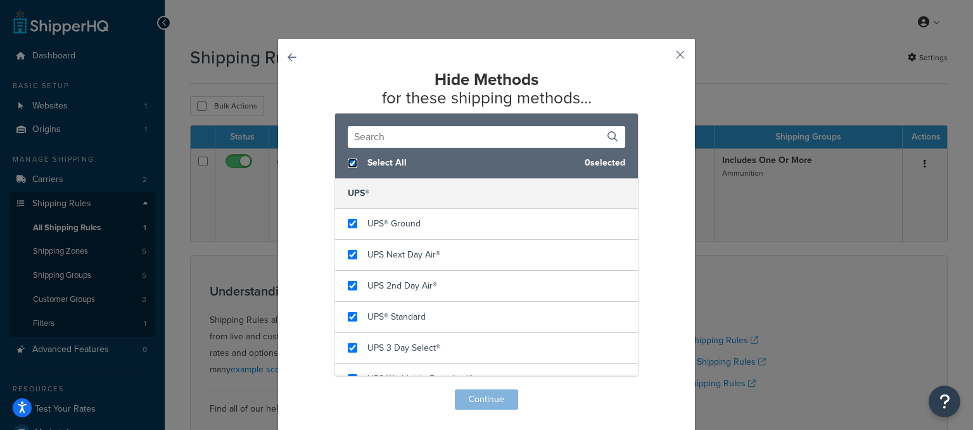
checkbox input "true"
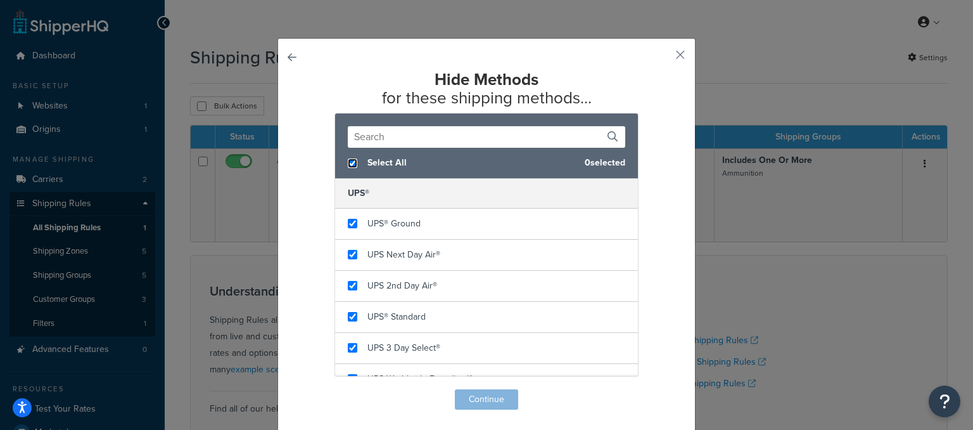
checkbox input "true"
click at [477, 400] on button "Continue" at bounding box center [486, 399] width 63 height 20
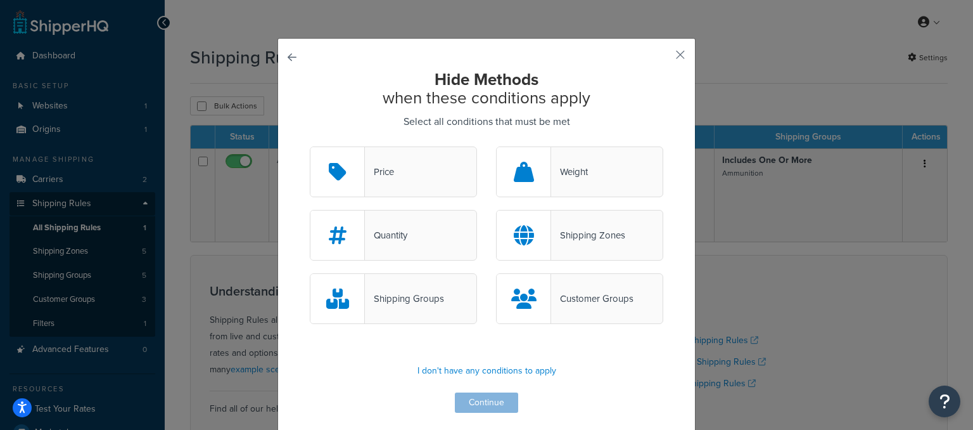
click at [519, 234] on icon at bounding box center [524, 235] width 20 height 20
click at [0, 0] on input "Shipping Zones" at bounding box center [0, 0] width 0 height 0
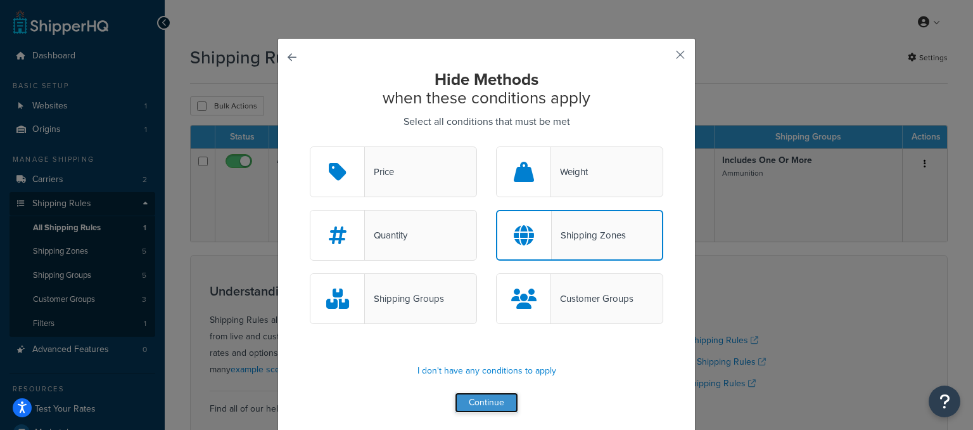
click at [478, 406] on button "Continue" at bounding box center [486, 402] width 63 height 20
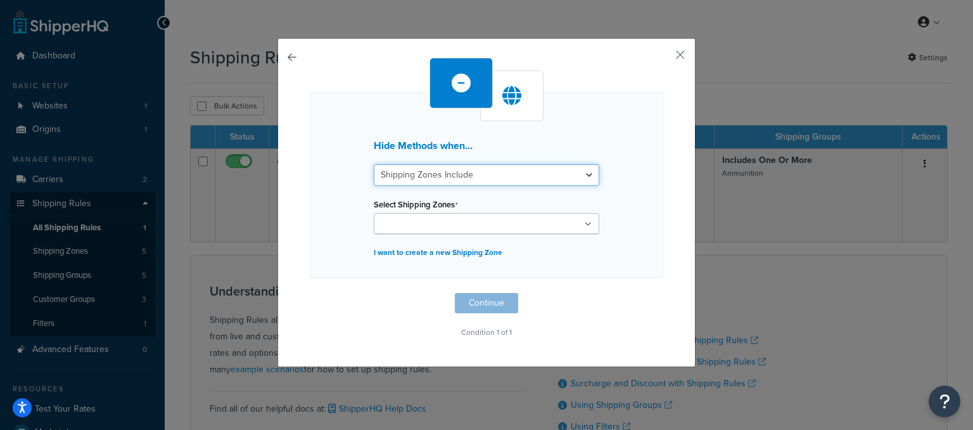
click at [374, 164] on select "Shipping Zones Include Shipping Zones Do Not Include" at bounding box center [487, 175] width 226 height 22
click at [618, 163] on div "Hide Methods when... Shipping Zones Include Shipping Zones Do Not Include Selec…" at bounding box center [487, 185] width 354 height 186
click at [663, 58] on button "button" at bounding box center [661, 59] width 3 height 3
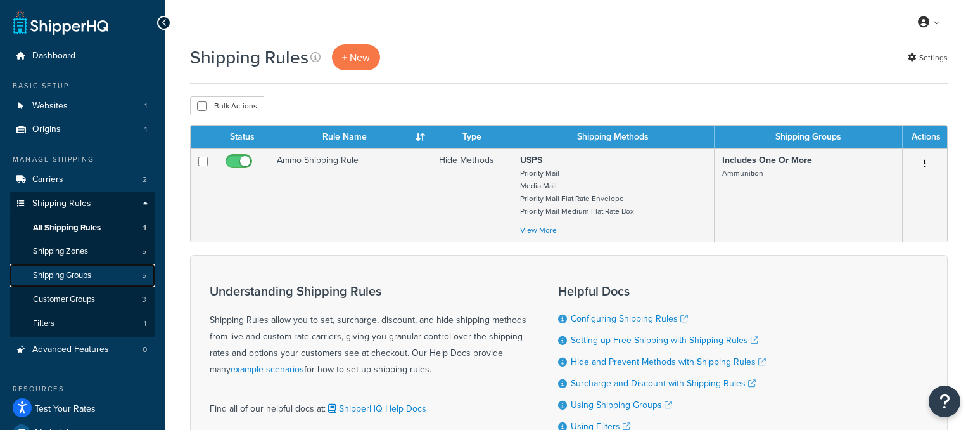
click at [78, 279] on span "Shipping Groups" at bounding box center [62, 275] width 58 height 11
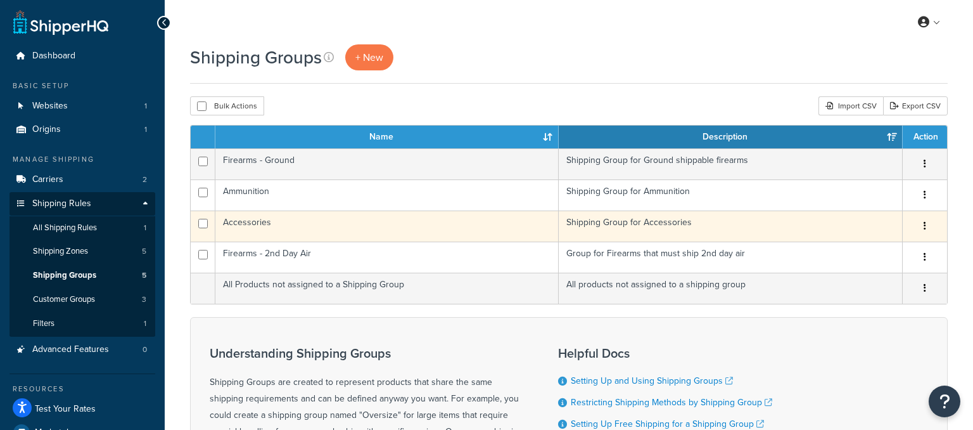
click at [927, 226] on button "button" at bounding box center [925, 226] width 18 height 20
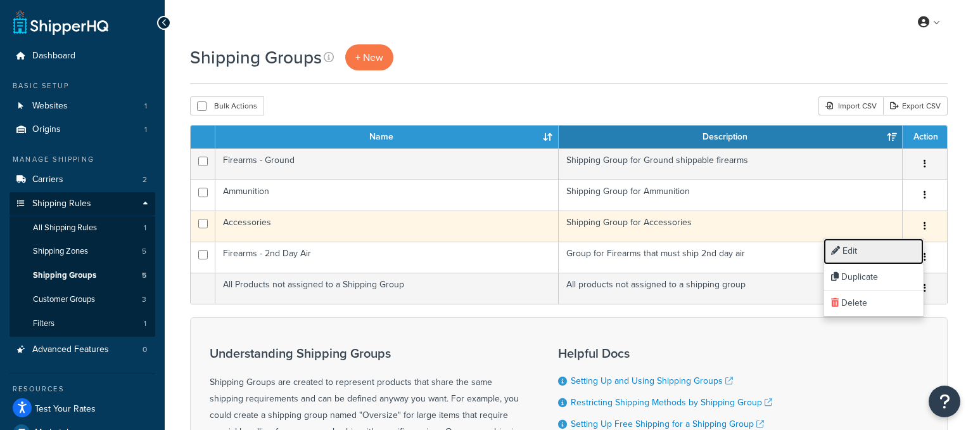
click at [883, 262] on link "Edit" at bounding box center [874, 251] width 100 height 26
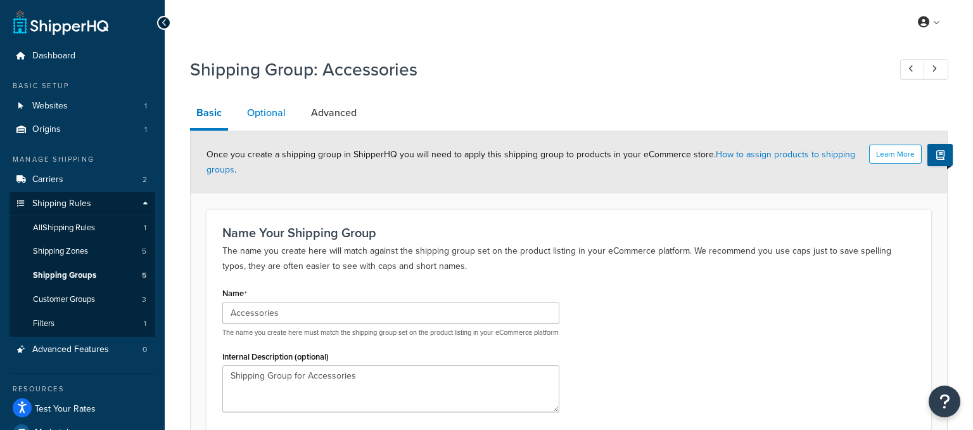
click at [267, 115] on link "Optional" at bounding box center [266, 113] width 51 height 30
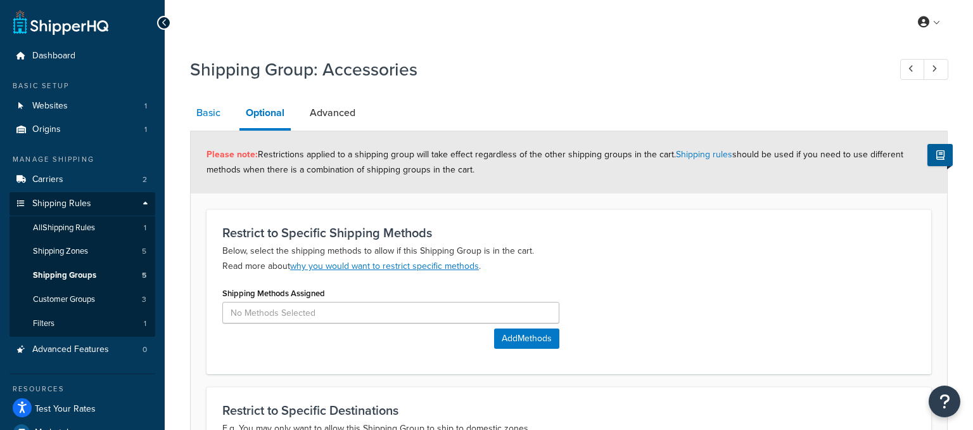
click at [207, 110] on link "Basic" at bounding box center [208, 113] width 37 height 30
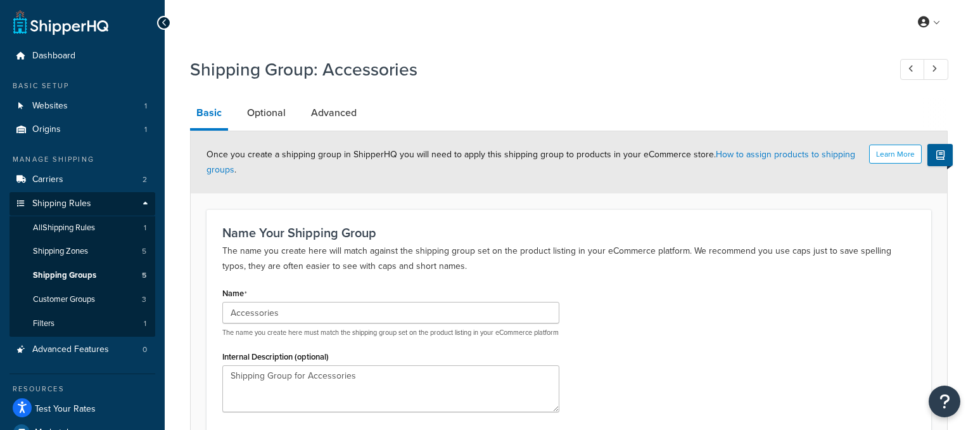
scroll to position [67, 0]
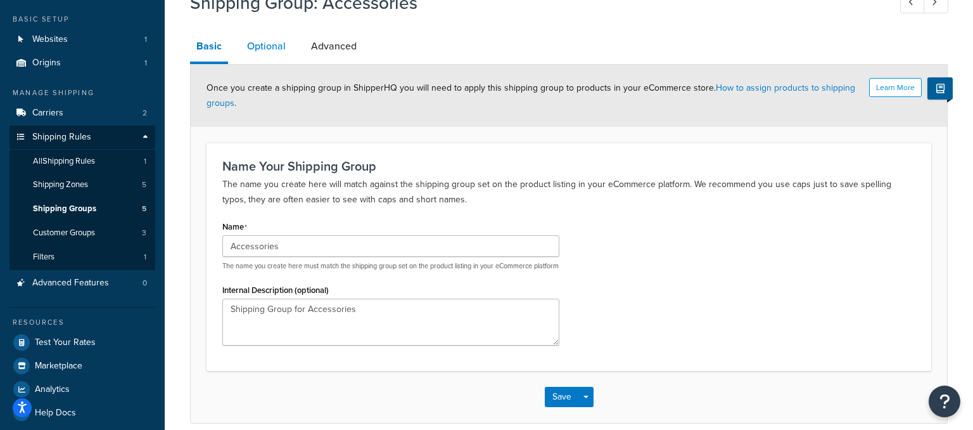
click at [258, 50] on link "Optional" at bounding box center [266, 46] width 51 height 30
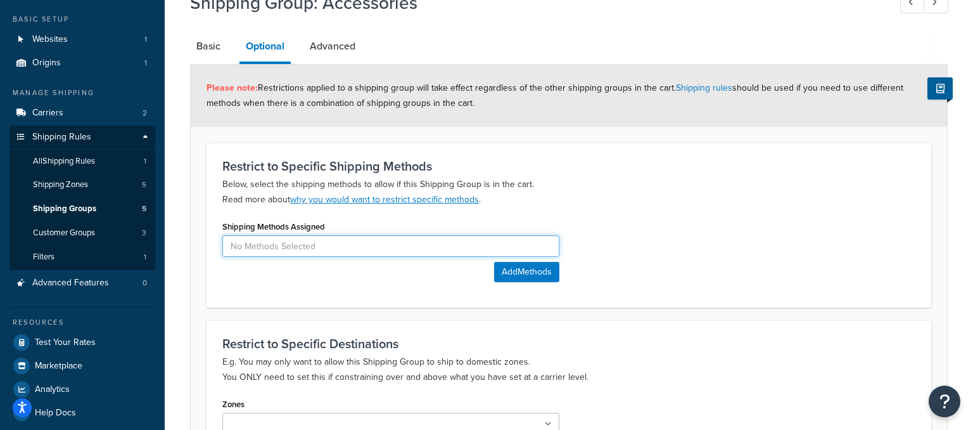
click at [338, 247] on input at bounding box center [390, 246] width 337 height 22
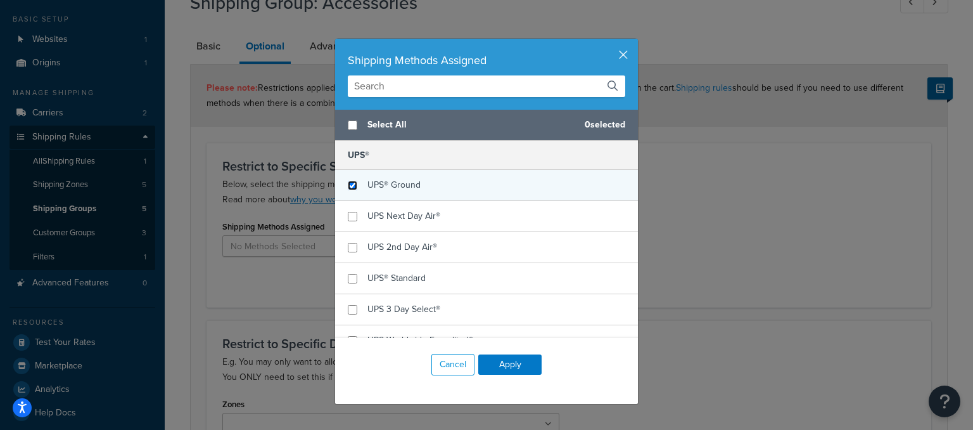
click at [350, 186] on input "checkbox" at bounding box center [353, 186] width 10 height 10
checkbox input "true"
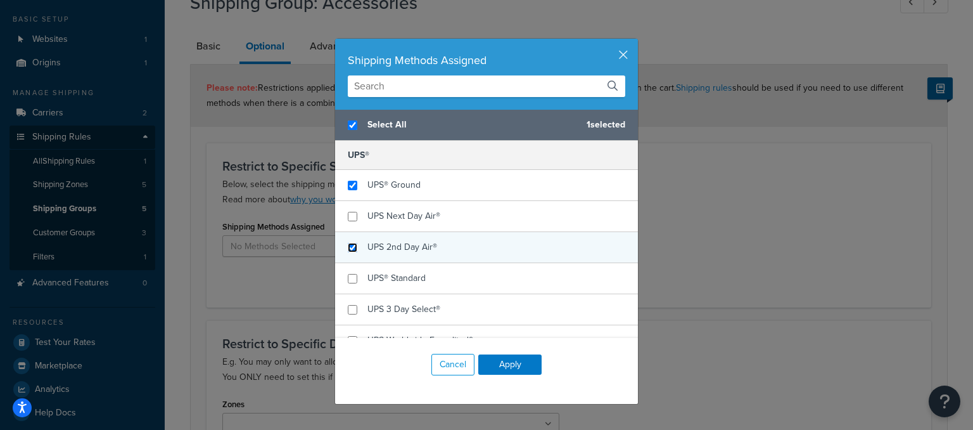
checkbox input "true"
click at [353, 247] on input "checkbox" at bounding box center [353, 248] width 10 height 10
checkbox input "true"
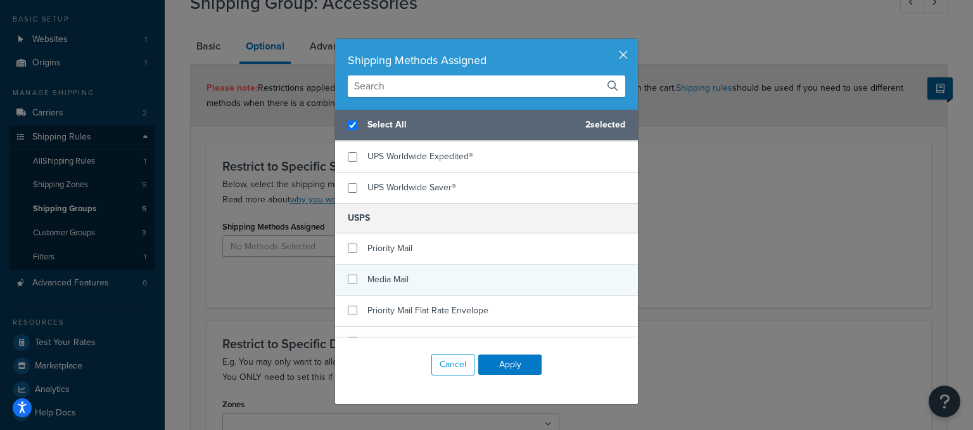
scroll to position [172, 0]
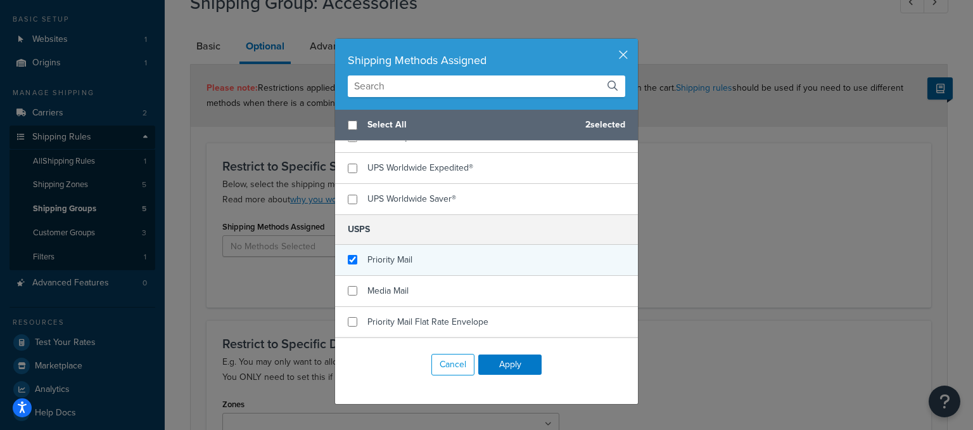
checkbox input "false"
checkbox input "true"
click at [354, 263] on div "Priority Mail" at bounding box center [486, 260] width 303 height 31
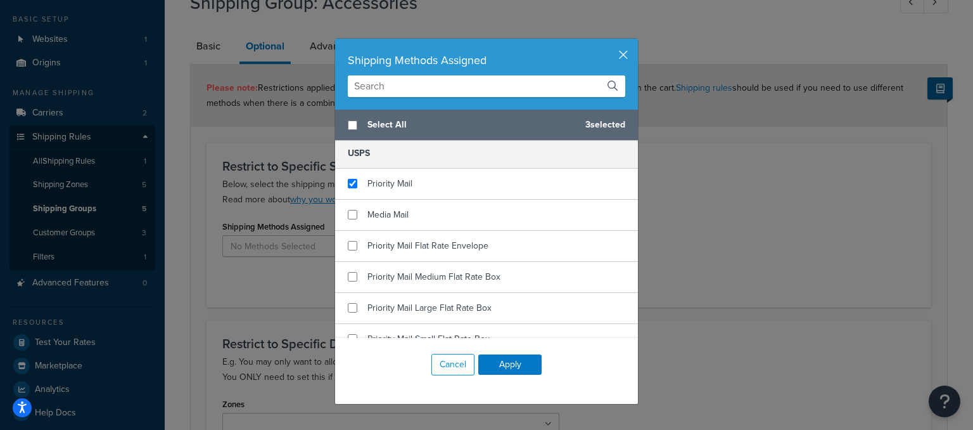
scroll to position [324, 0]
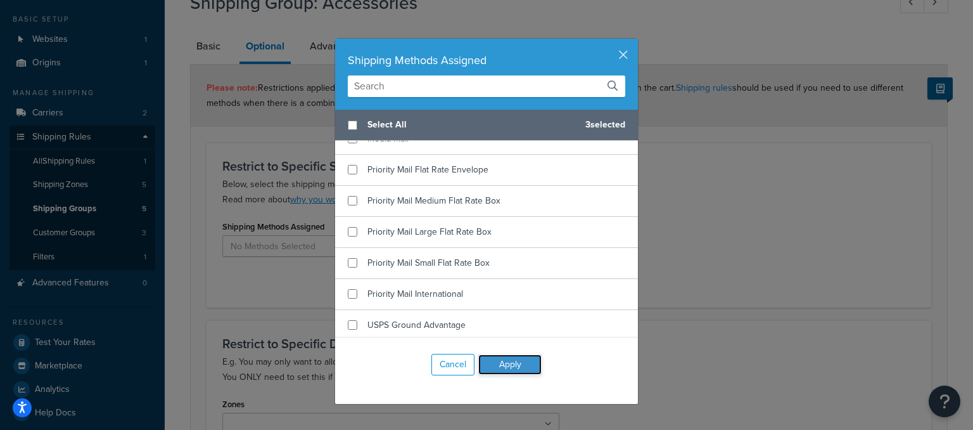
click at [510, 366] on button "Apply" at bounding box center [509, 364] width 63 height 20
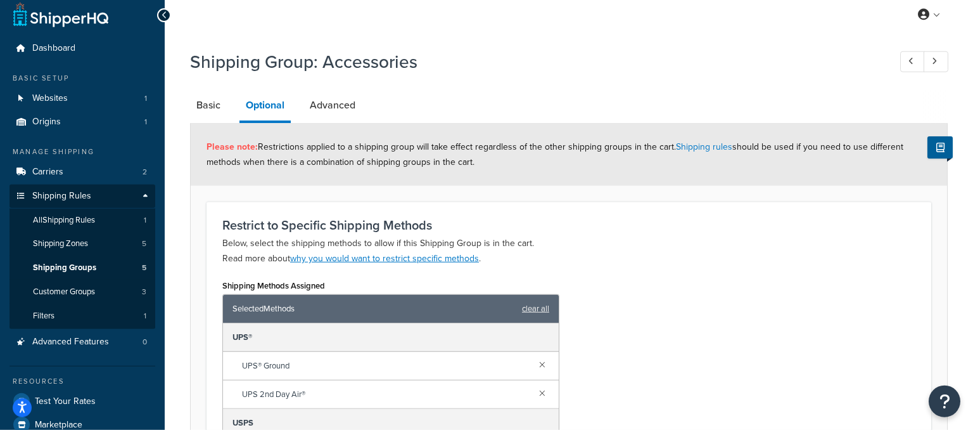
scroll to position [0, 0]
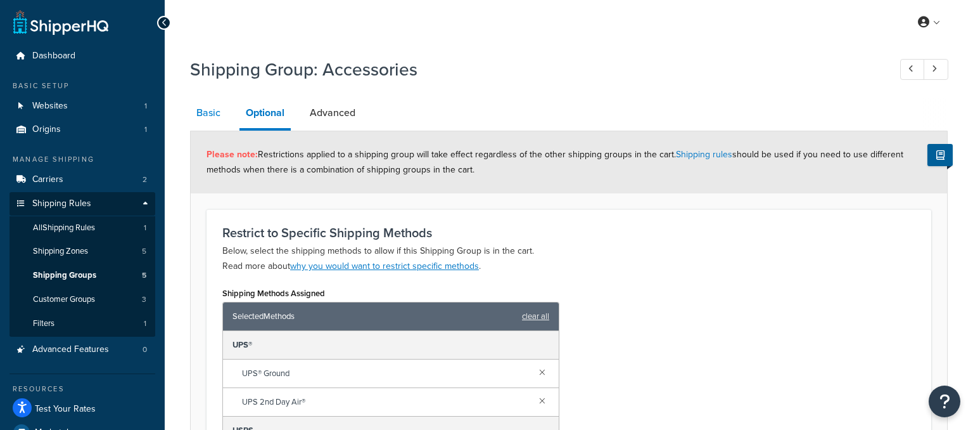
click at [209, 113] on link "Basic" at bounding box center [208, 113] width 37 height 30
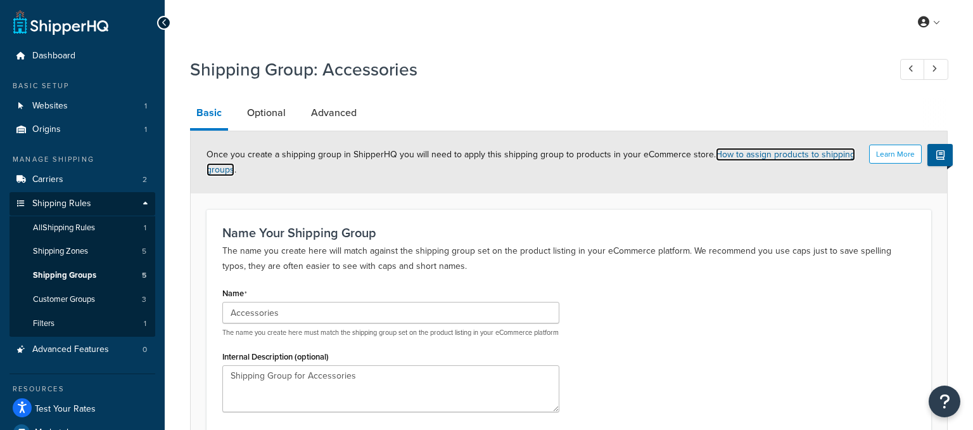
click at [785, 156] on link "How to assign products to shipping groups" at bounding box center [531, 162] width 649 height 29
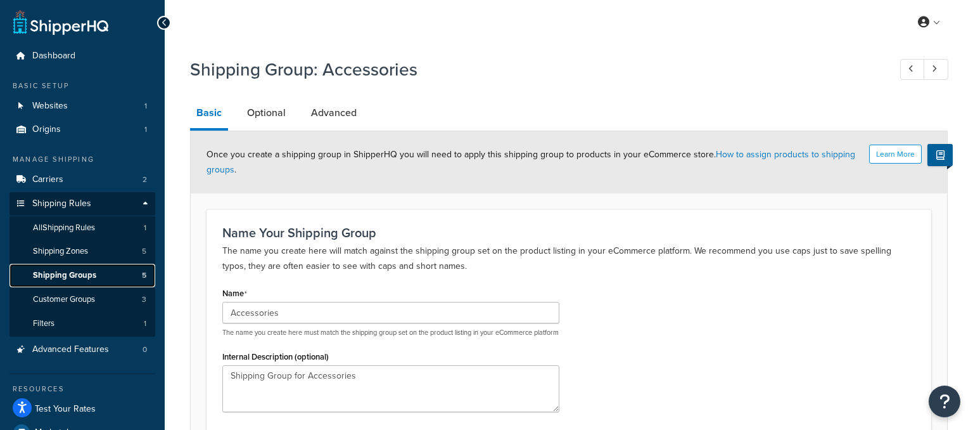
click at [67, 274] on span "Shipping Groups" at bounding box center [64, 275] width 63 height 11
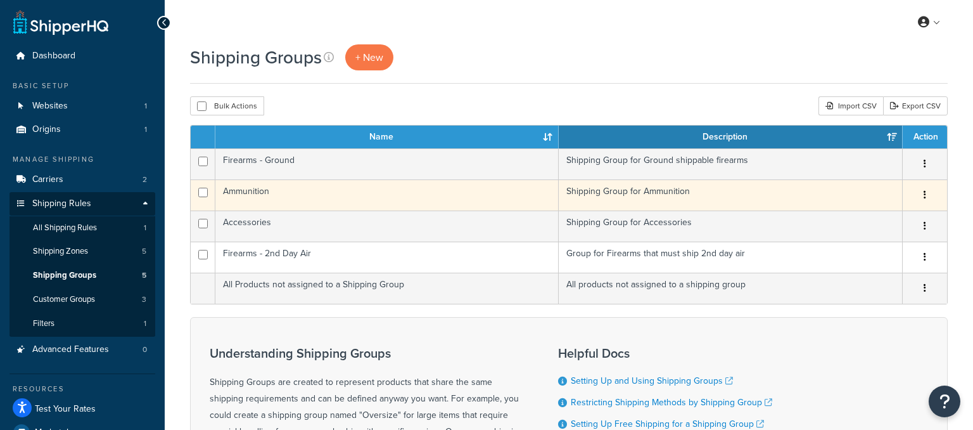
click at [929, 192] on button "button" at bounding box center [925, 195] width 18 height 20
click at [868, 214] on link "Edit" at bounding box center [874, 220] width 100 height 26
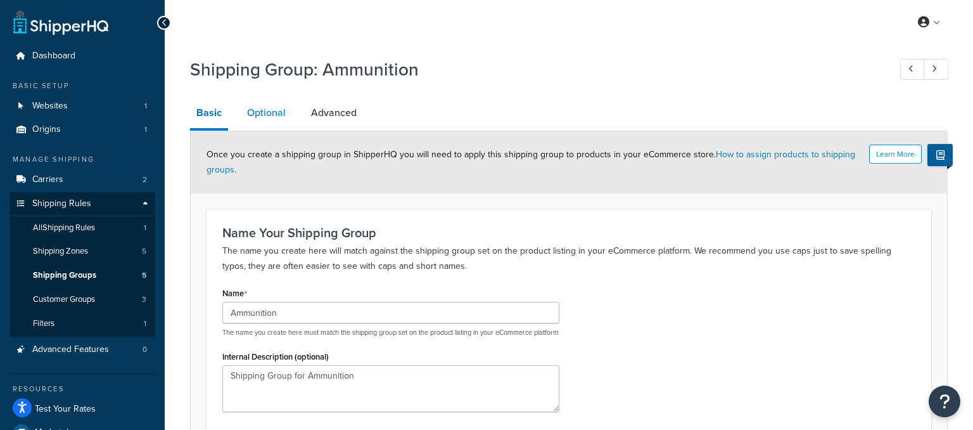
click at [258, 112] on link "Optional" at bounding box center [266, 113] width 51 height 30
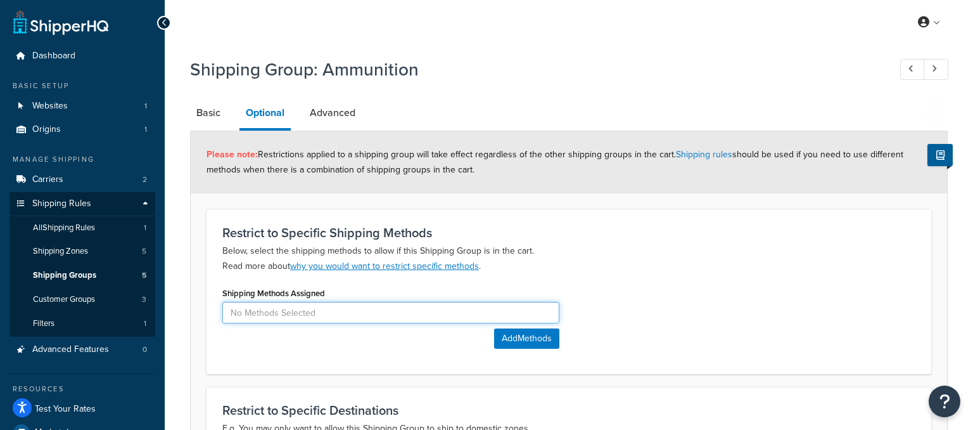
click at [265, 321] on input at bounding box center [390, 313] width 337 height 22
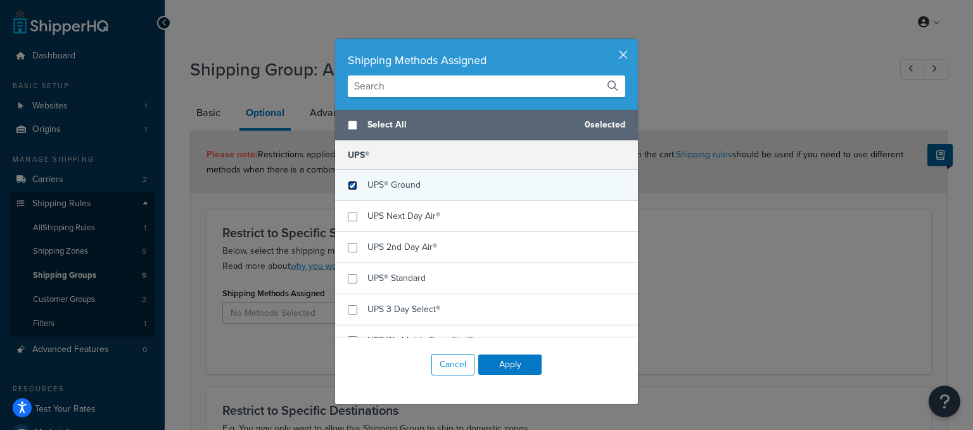
click at [350, 184] on input "checkbox" at bounding box center [353, 186] width 10 height 10
checkbox input "true"
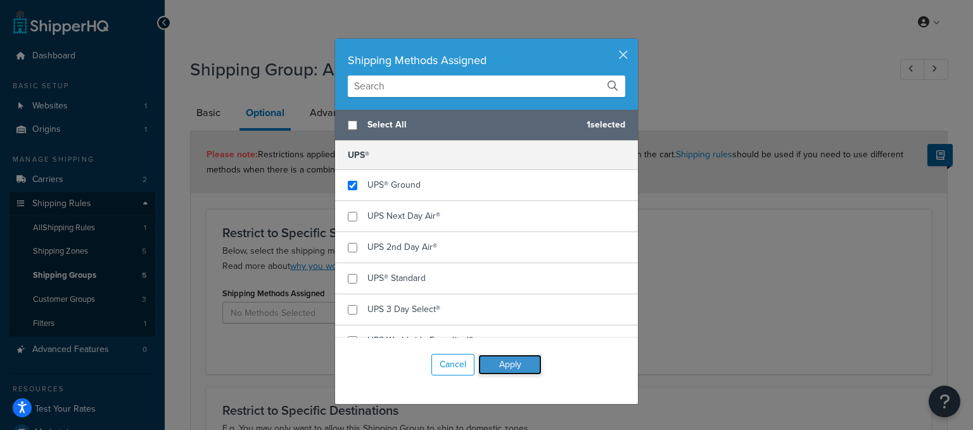
click at [500, 366] on button "Apply" at bounding box center [509, 364] width 63 height 20
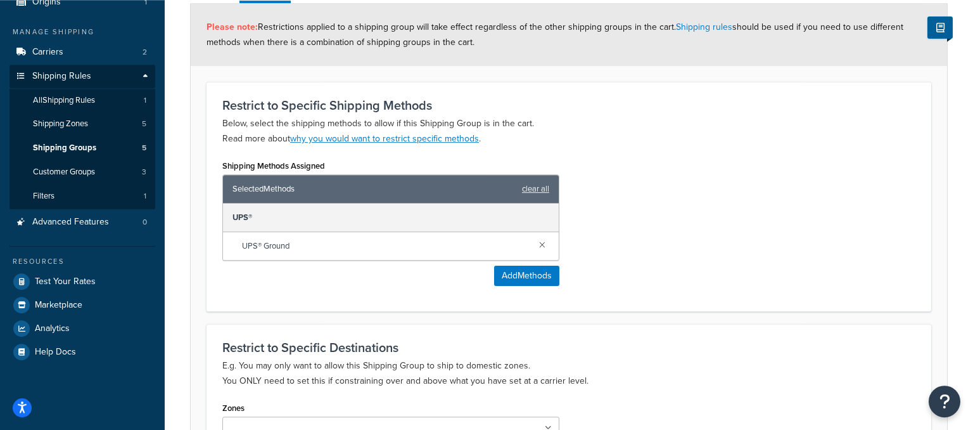
scroll to position [267, 0]
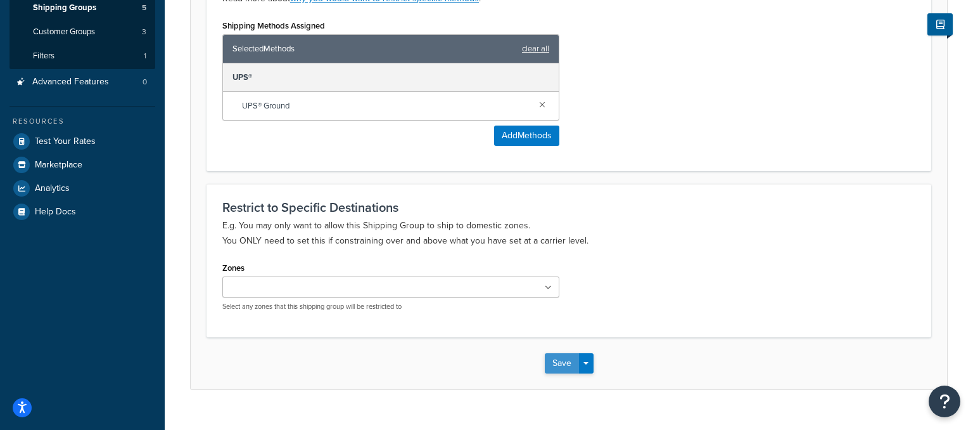
click at [559, 366] on button "Save" at bounding box center [562, 363] width 34 height 20
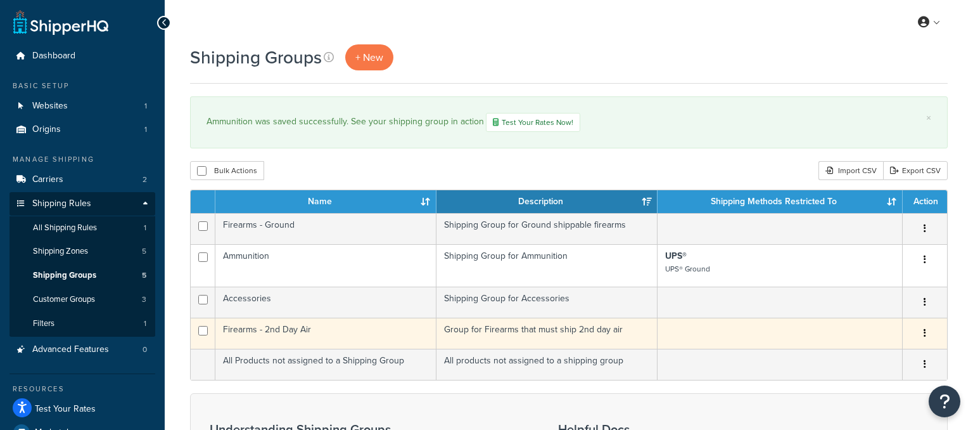
click at [926, 331] on button "button" at bounding box center [925, 333] width 18 height 20
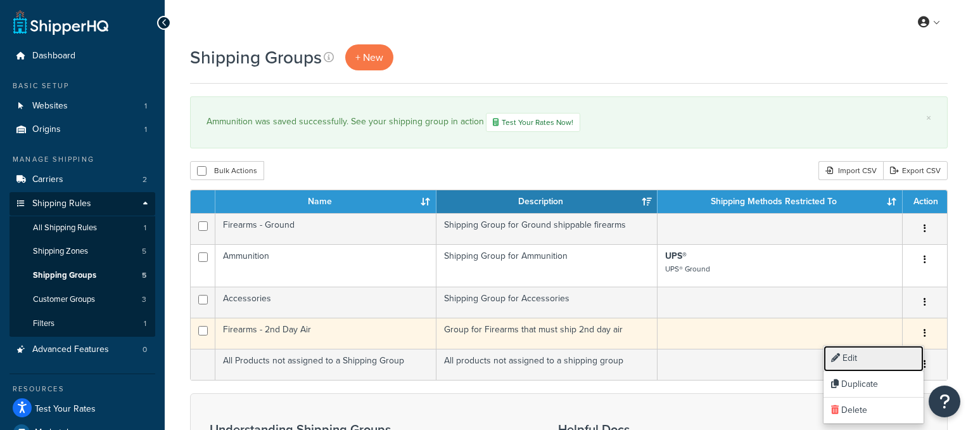
click at [858, 359] on link "Edit" at bounding box center [874, 358] width 100 height 26
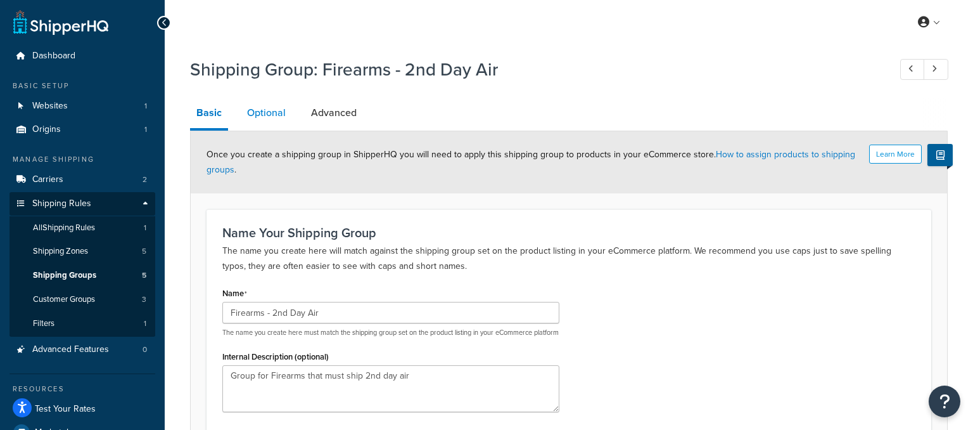
click at [262, 113] on link "Optional" at bounding box center [266, 113] width 51 height 30
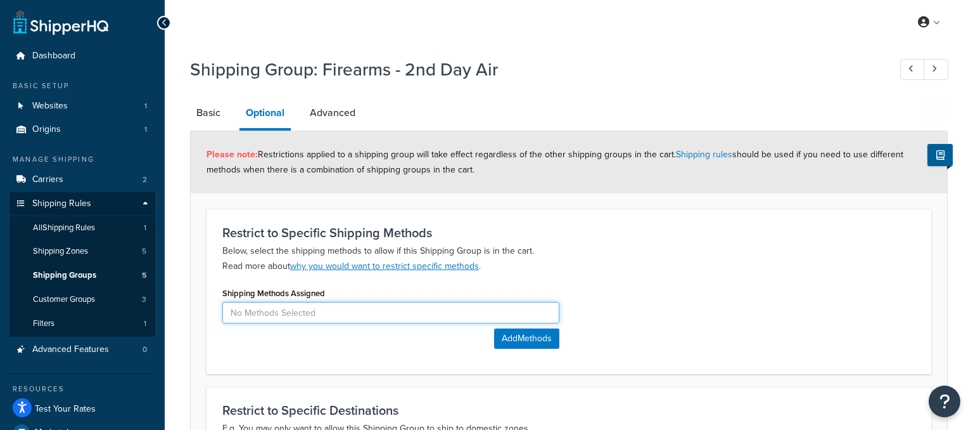
click at [294, 309] on input at bounding box center [390, 313] width 337 height 22
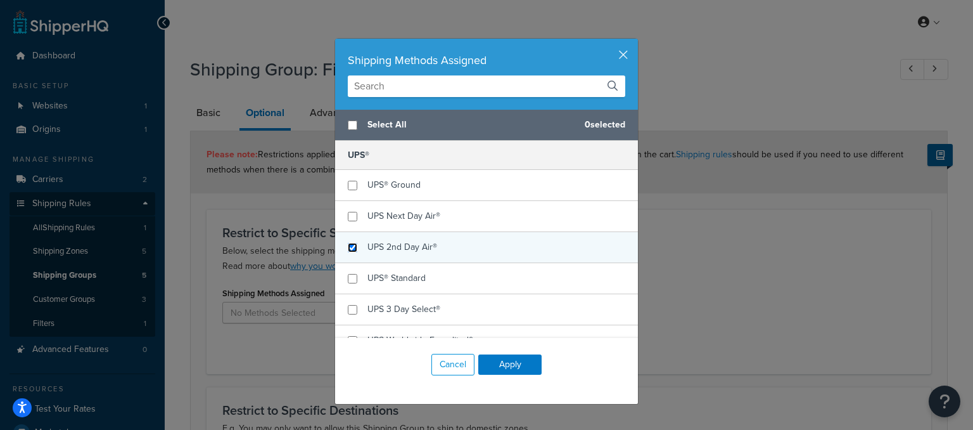
click at [352, 247] on input "checkbox" at bounding box center [353, 248] width 10 height 10
checkbox input "true"
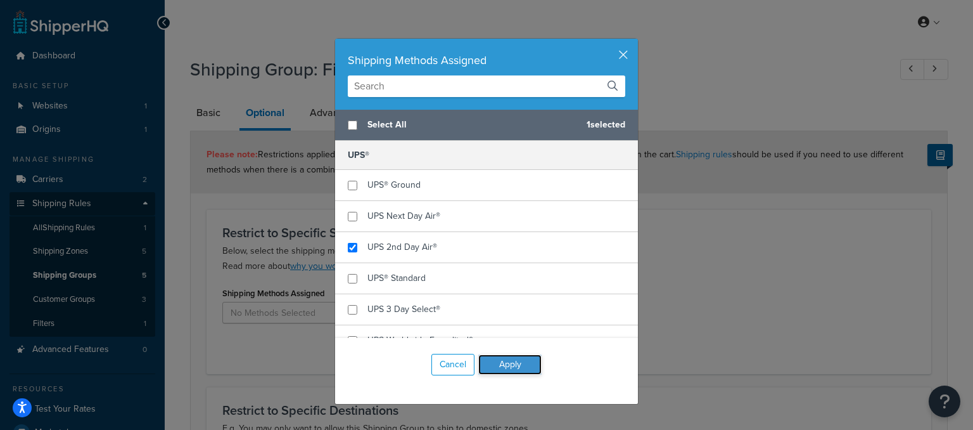
click at [516, 364] on button "Apply" at bounding box center [509, 364] width 63 height 20
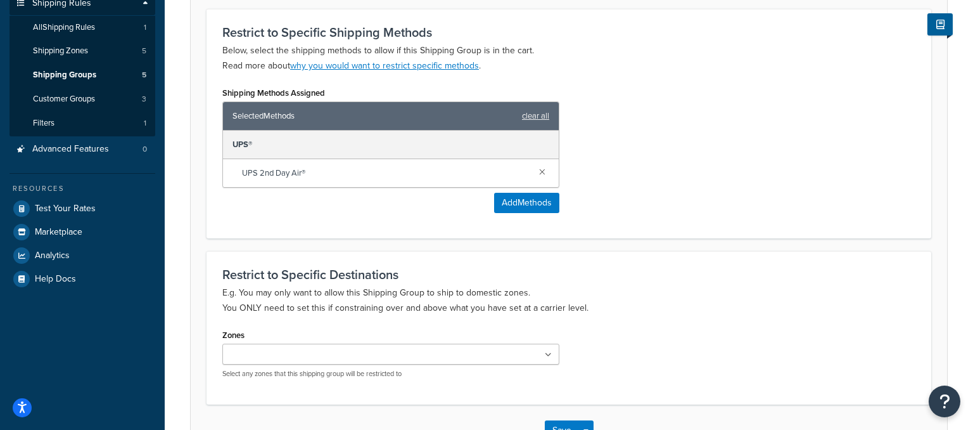
scroll to position [290, 0]
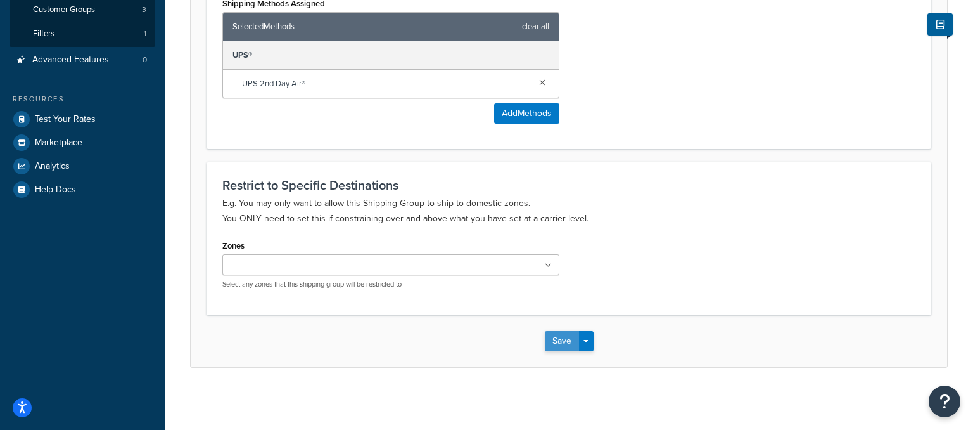
click at [563, 341] on button "Save" at bounding box center [562, 341] width 34 height 20
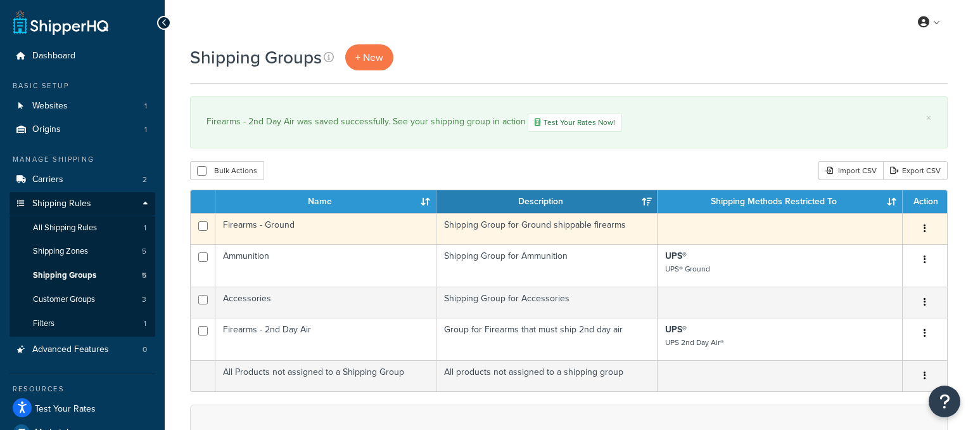
click at [924, 229] on button "button" at bounding box center [925, 229] width 18 height 20
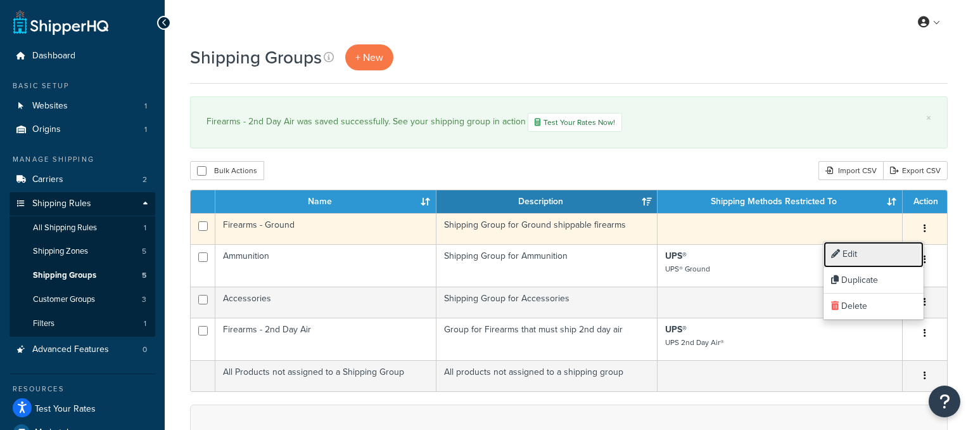
click at [864, 258] on link "Edit" at bounding box center [874, 254] width 100 height 26
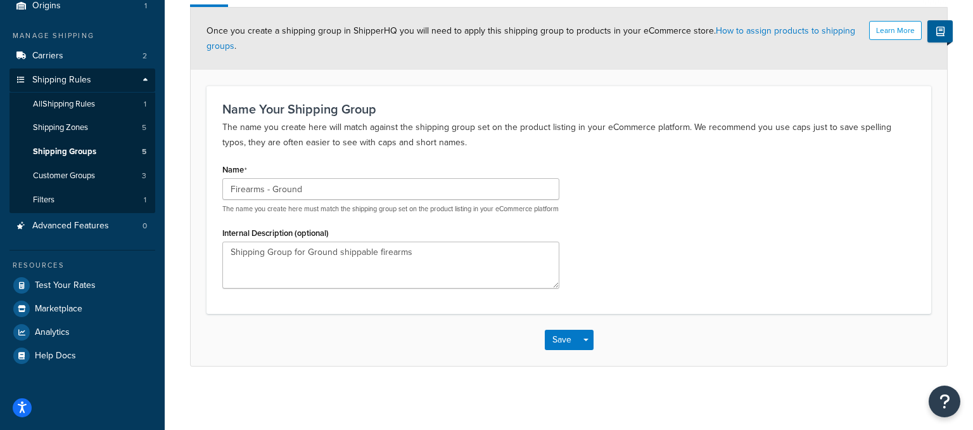
scroll to position [66, 0]
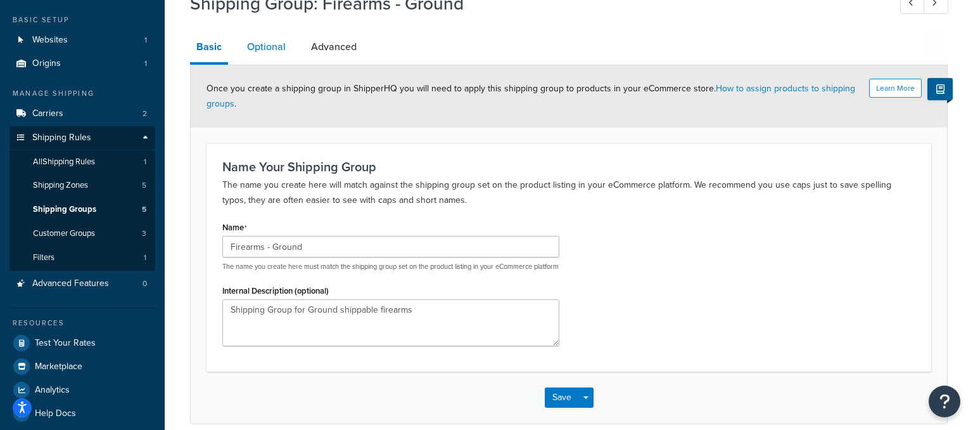
click at [272, 53] on link "Optional" at bounding box center [266, 47] width 51 height 30
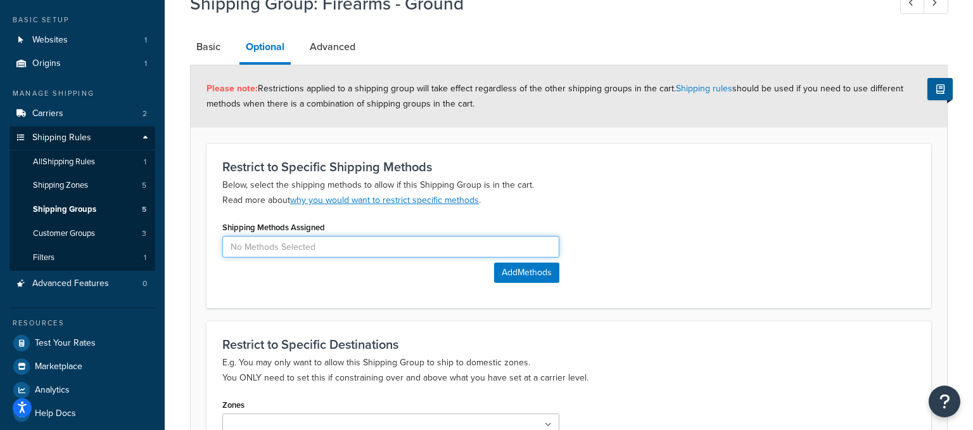
click at [332, 247] on input at bounding box center [390, 247] width 337 height 22
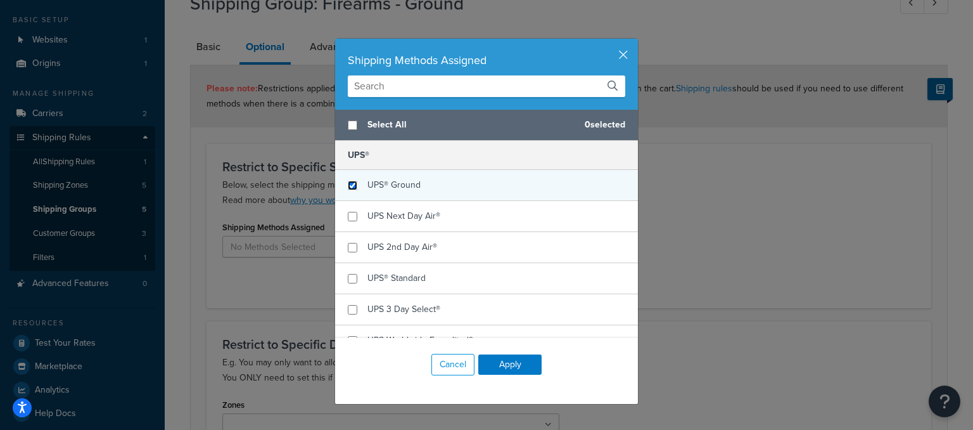
click at [352, 185] on input "checkbox" at bounding box center [353, 186] width 10 height 10
checkbox input "true"
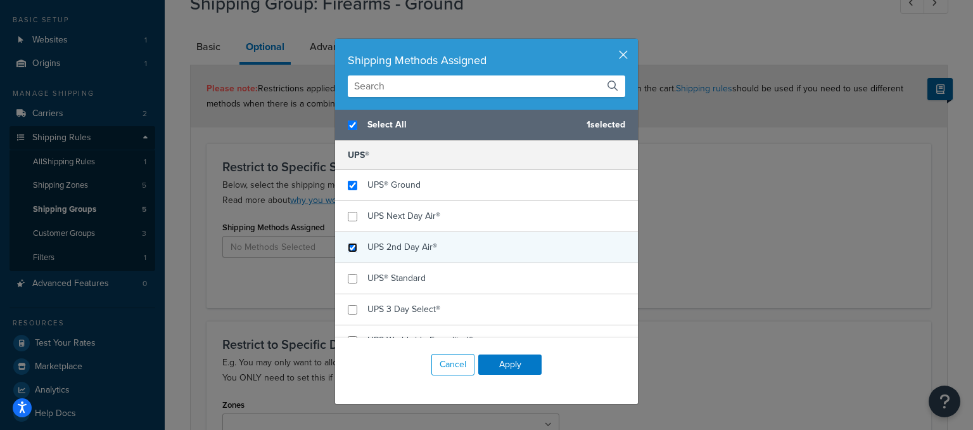
checkbox input "true"
click at [355, 251] on input "checkbox" at bounding box center [353, 248] width 10 height 10
checkbox input "true"
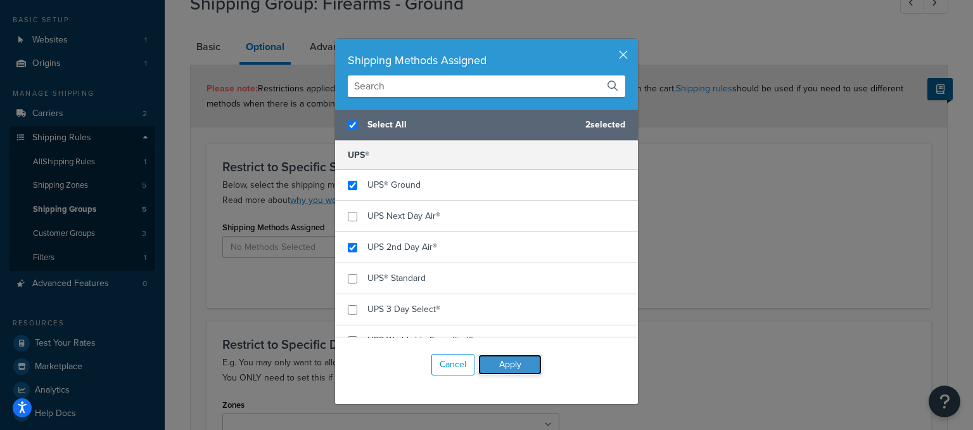
click at [508, 364] on button "Apply" at bounding box center [509, 364] width 63 height 20
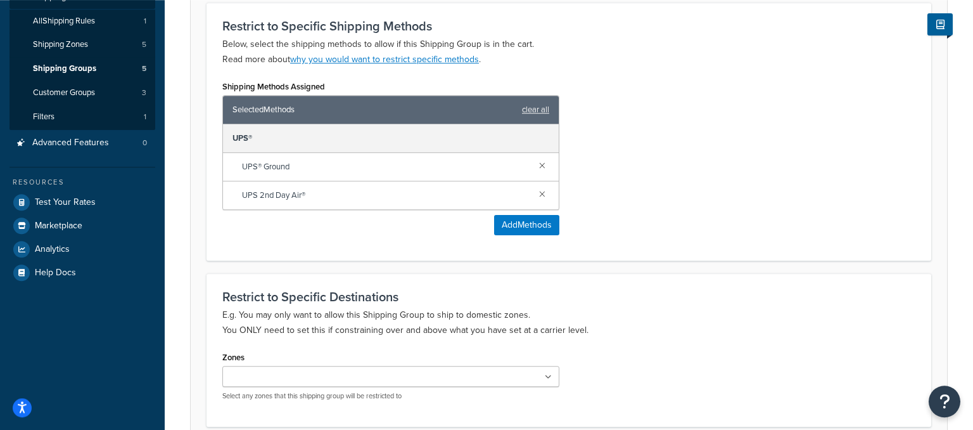
scroll to position [318, 0]
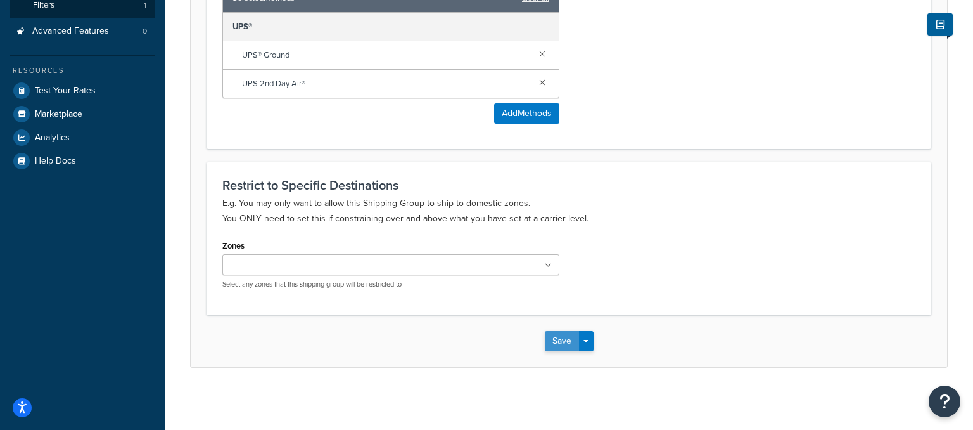
click at [558, 338] on button "Save" at bounding box center [562, 341] width 34 height 20
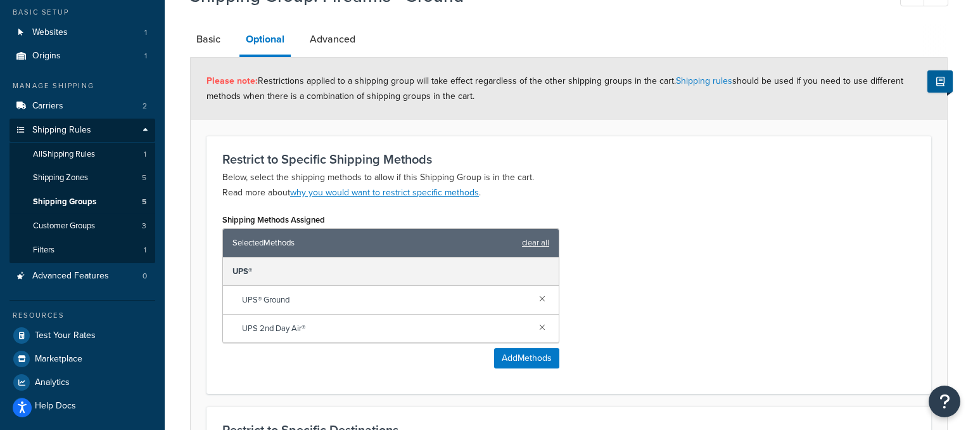
scroll to position [134, 0]
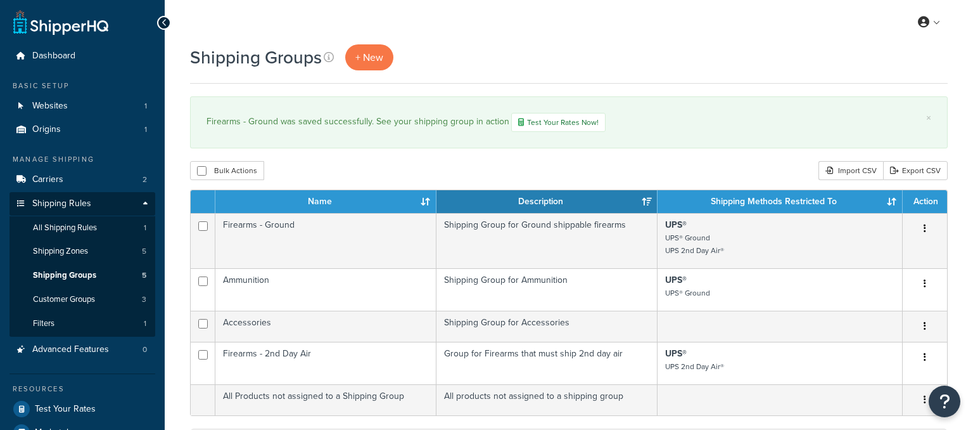
scroll to position [67, 0]
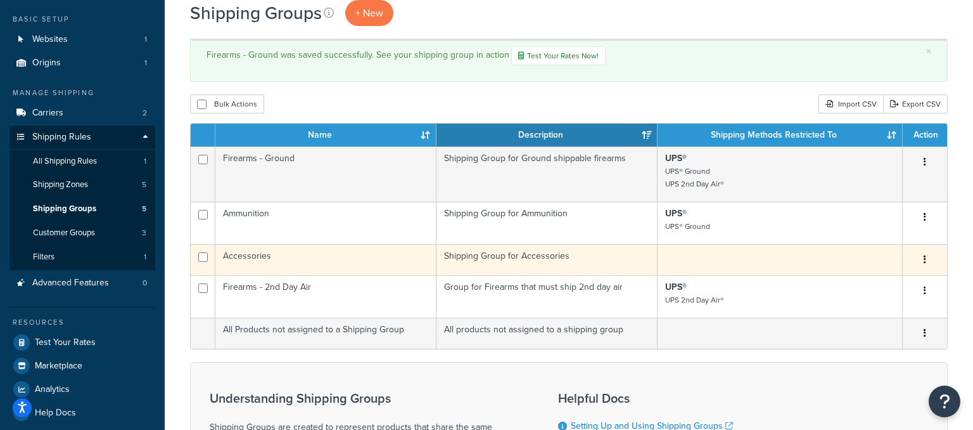
click at [926, 259] on icon "button" at bounding box center [925, 259] width 3 height 9
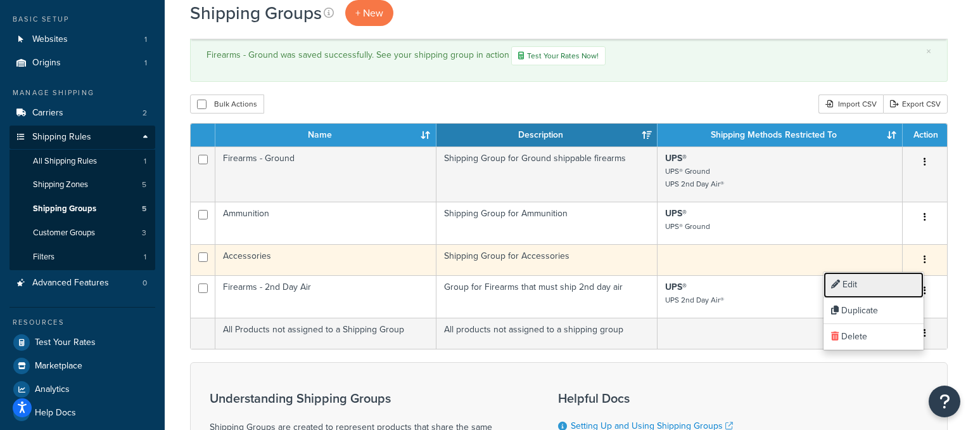
click at [867, 290] on link "Edit" at bounding box center [874, 285] width 100 height 26
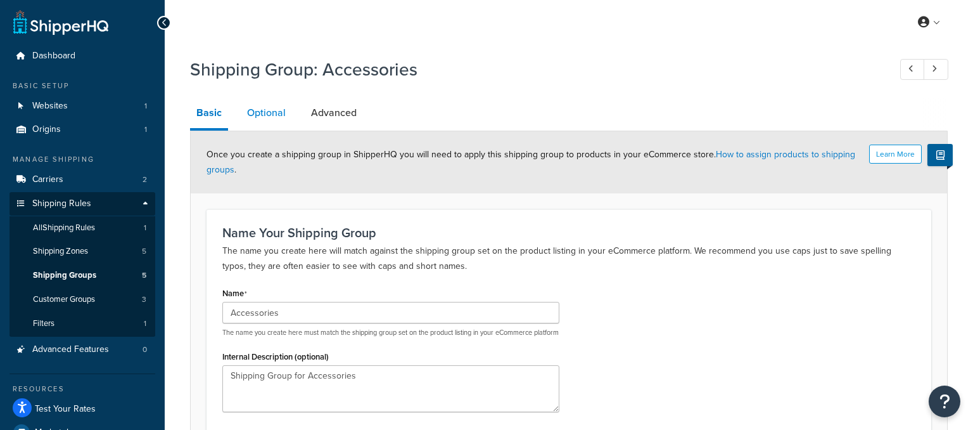
click at [267, 113] on link "Optional" at bounding box center [266, 113] width 51 height 30
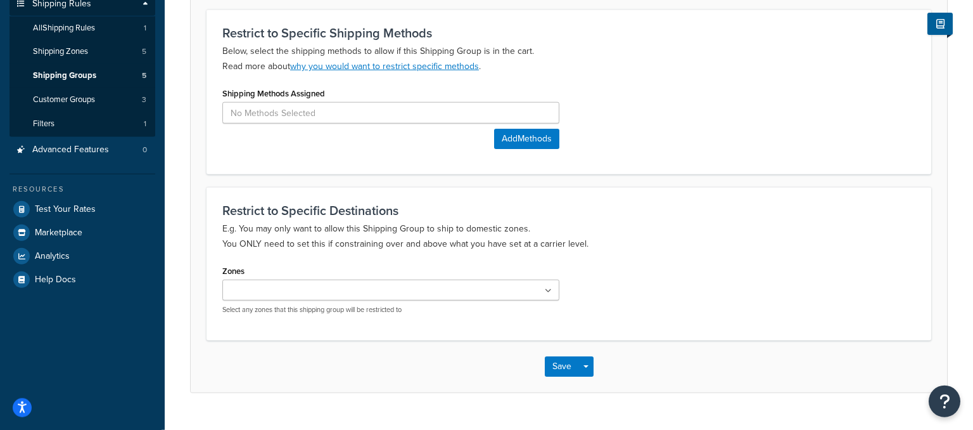
scroll to position [200, 0]
click at [289, 112] on input at bounding box center [390, 112] width 337 height 22
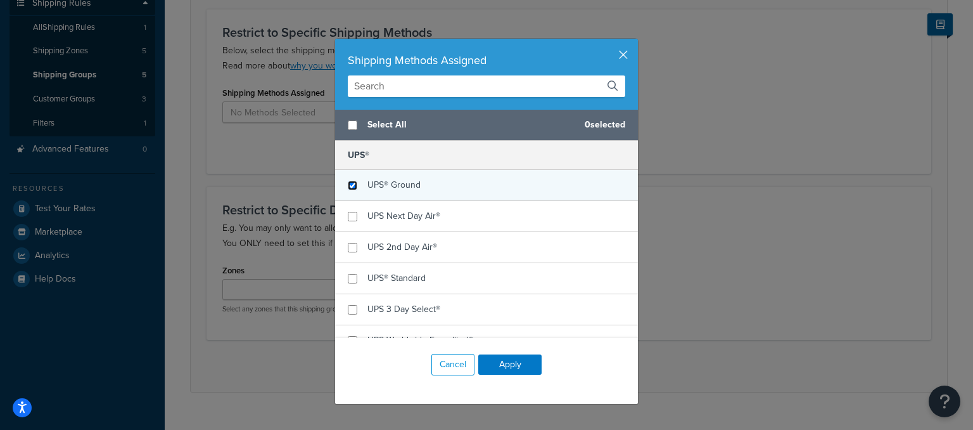
click at [355, 186] on input "checkbox" at bounding box center [353, 186] width 10 height 10
checkbox input "true"
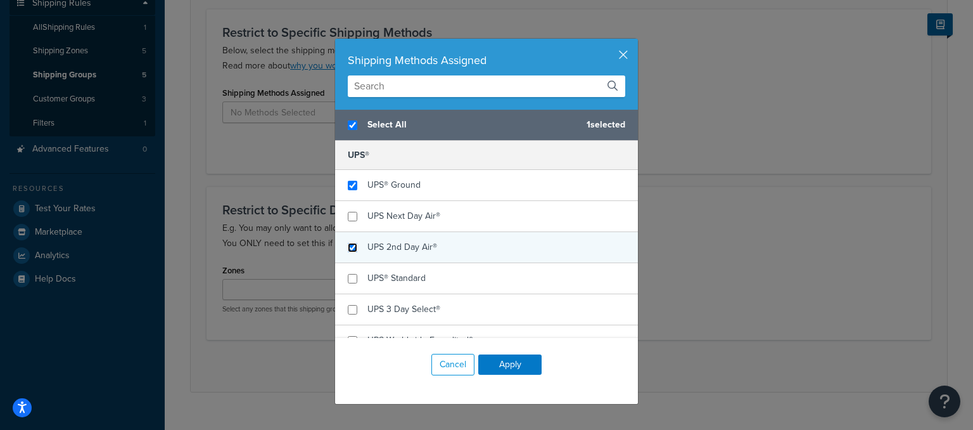
checkbox input "true"
click at [351, 245] on input "checkbox" at bounding box center [353, 248] width 10 height 10
checkbox input "true"
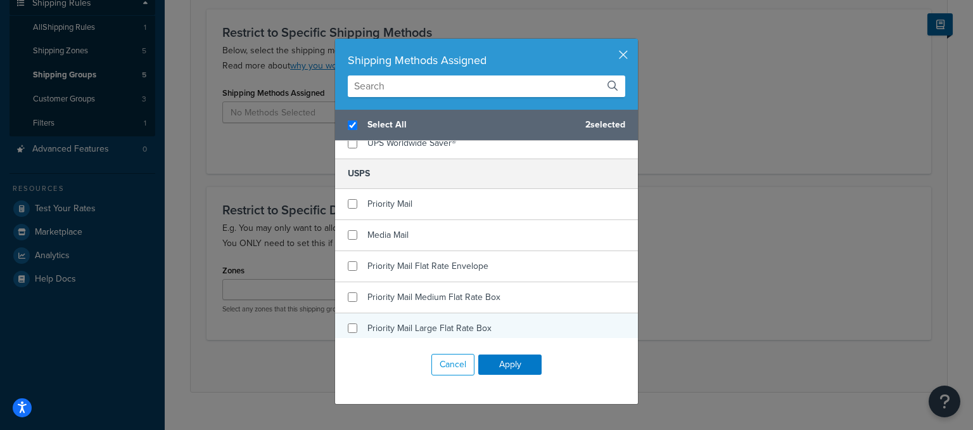
scroll to position [228, 0]
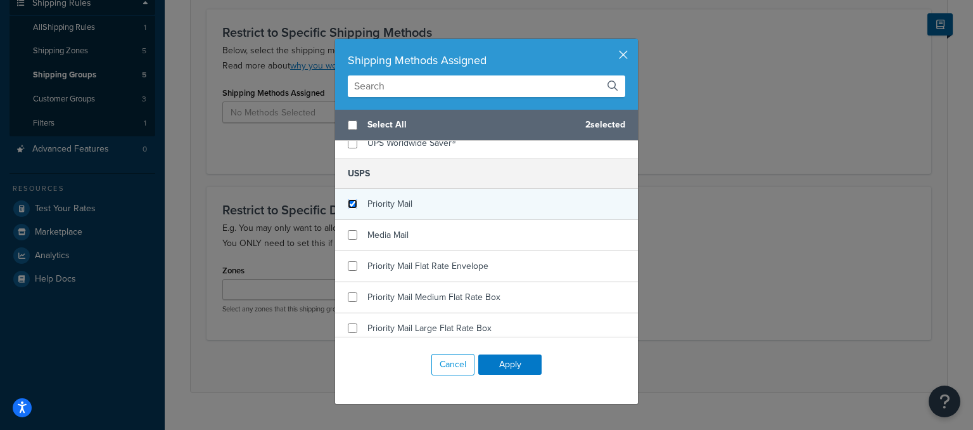
checkbox input "false"
click at [349, 203] on input "checkbox" at bounding box center [353, 204] width 10 height 10
checkbox input "true"
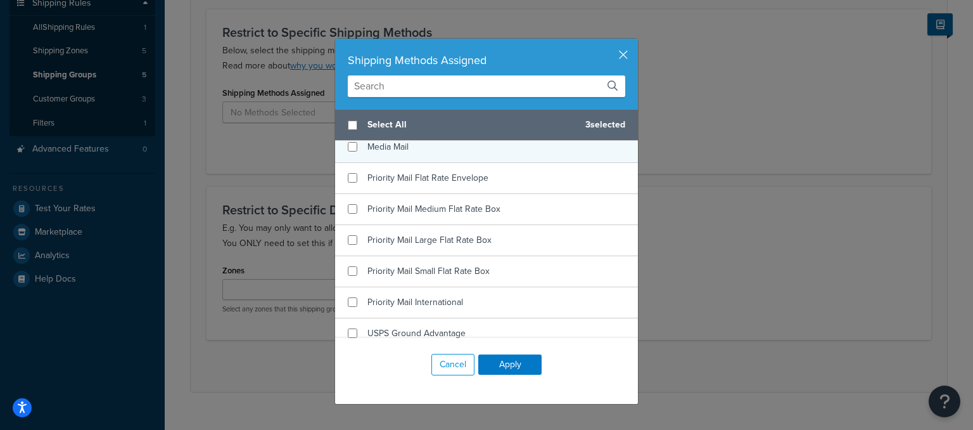
scroll to position [324, 0]
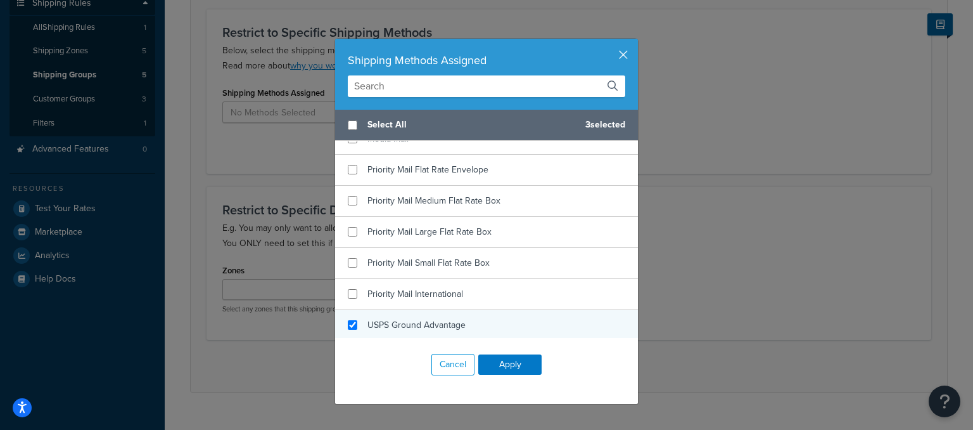
checkbox input "true"
click at [349, 316] on div "USPS Ground Advantage" at bounding box center [486, 325] width 303 height 30
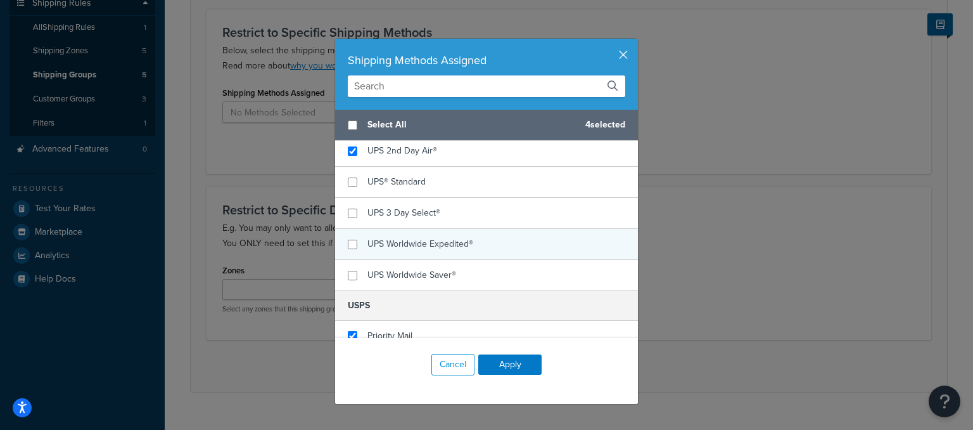
scroll to position [172, 0]
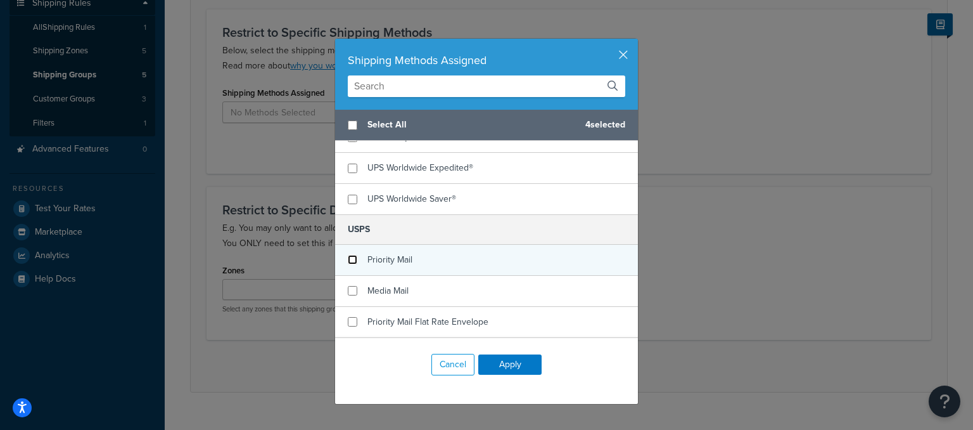
click at [354, 259] on input "checkbox" at bounding box center [353, 260] width 10 height 10
checkbox input "false"
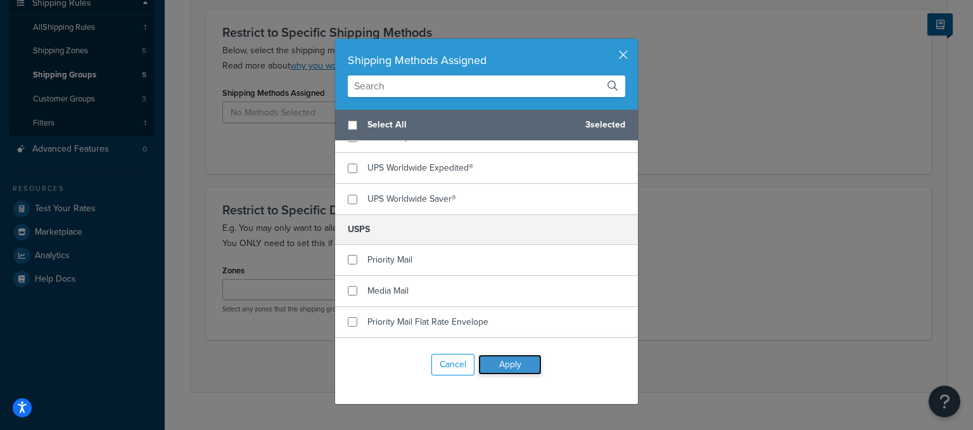
click at [513, 366] on button "Apply" at bounding box center [509, 364] width 63 height 20
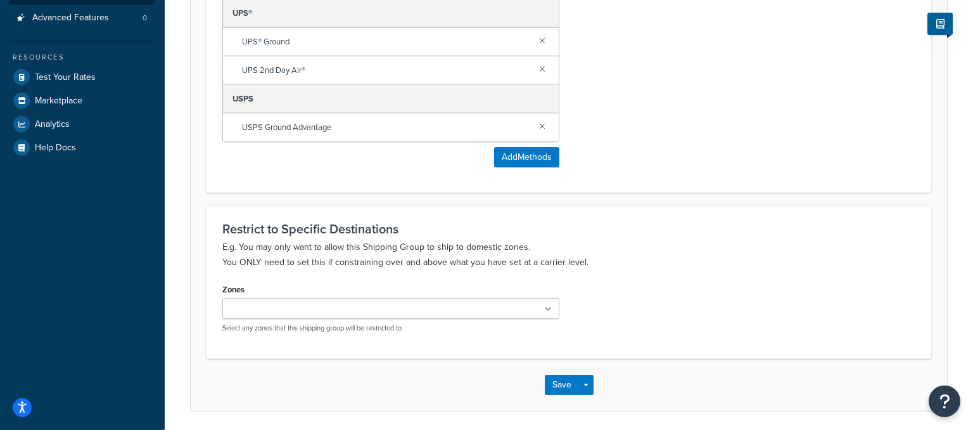
scroll to position [375, 0]
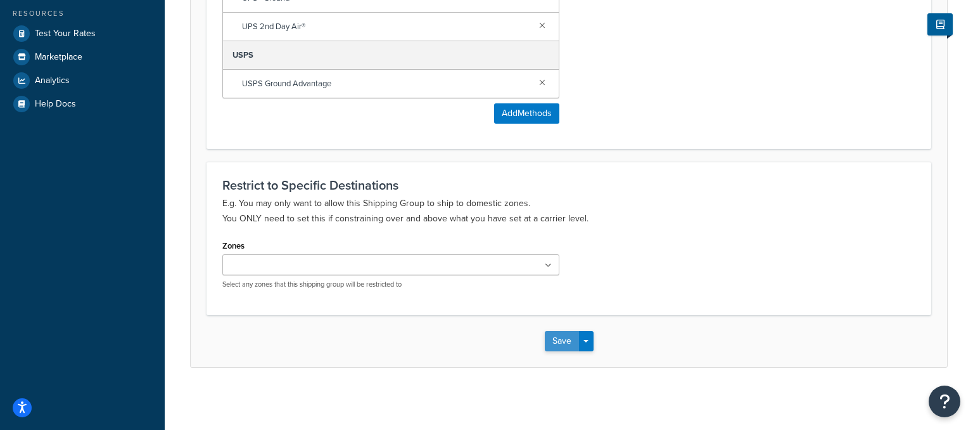
click at [568, 338] on button "Save" at bounding box center [562, 341] width 34 height 20
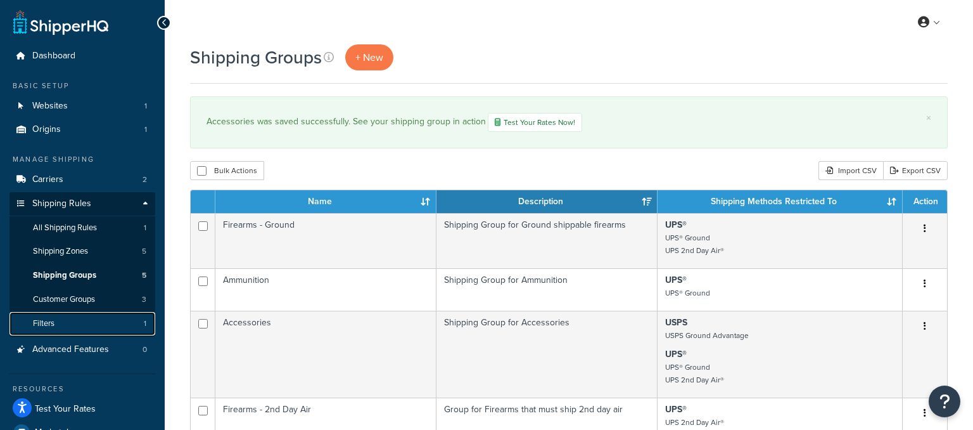
click at [66, 318] on link "Filters 1" at bounding box center [83, 323] width 146 height 23
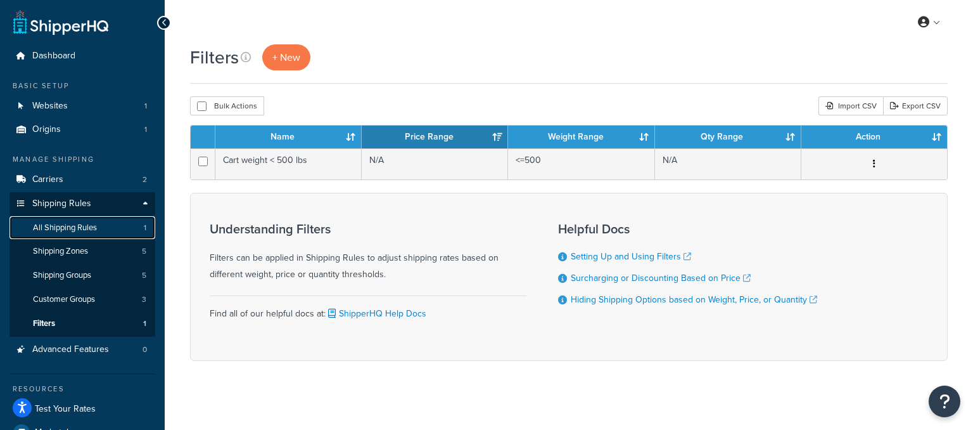
click at [39, 226] on span "All Shipping Rules" at bounding box center [65, 227] width 64 height 11
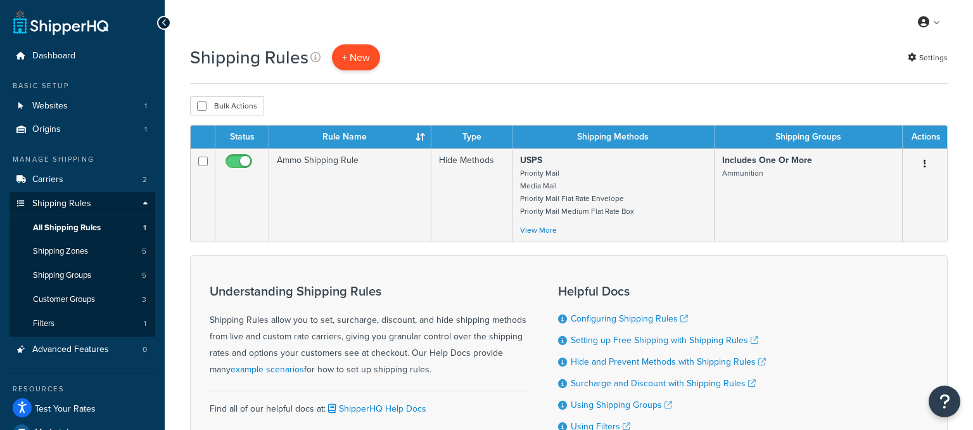
click at [351, 57] on p "+ New" at bounding box center [356, 57] width 48 height 26
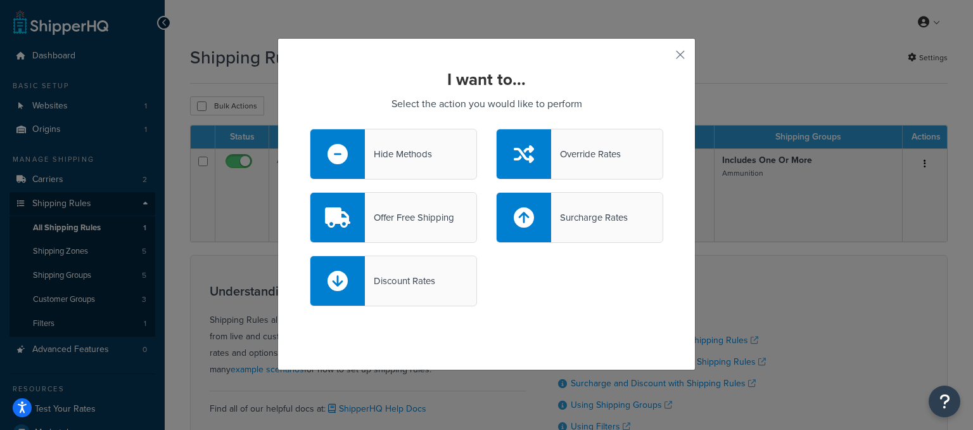
click at [390, 149] on div "Hide Methods" at bounding box center [398, 154] width 67 height 18
click at [0, 0] on input "Hide Methods" at bounding box center [0, 0] width 0 height 0
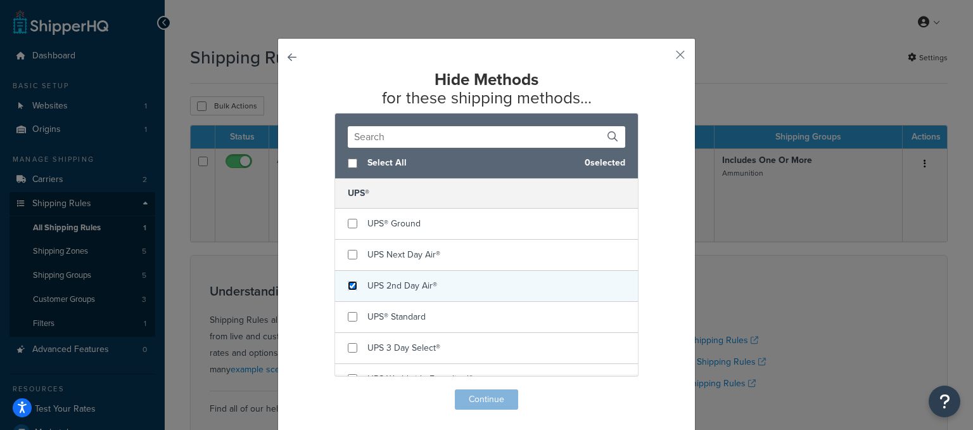
click at [352, 288] on input "checkbox" at bounding box center [353, 286] width 10 height 10
checkbox input "true"
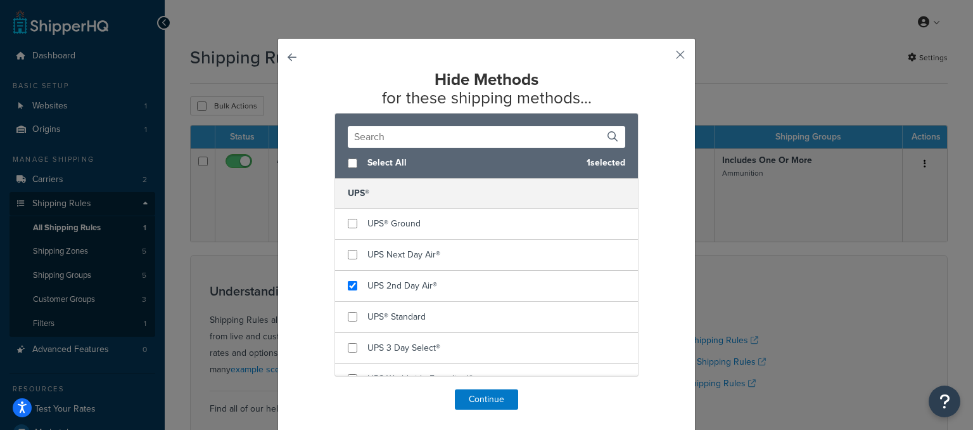
click at [406, 133] on input "text" at bounding box center [487, 137] width 278 height 22
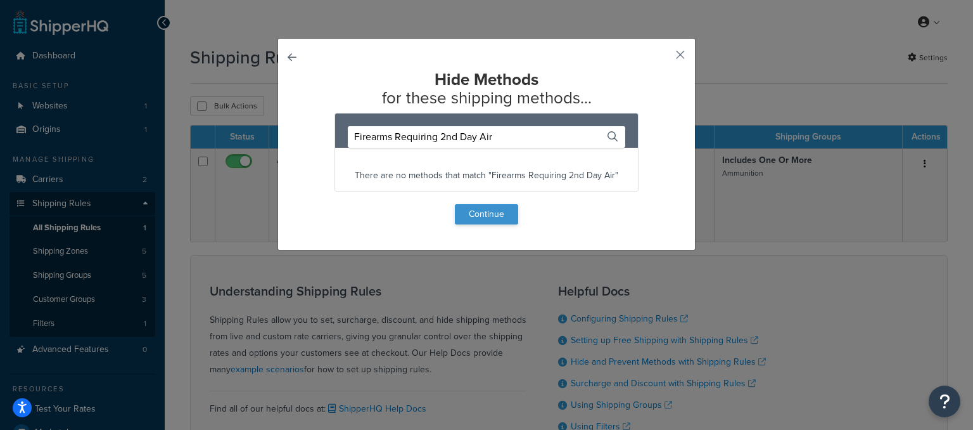
type input "Firearms Requiring 2nd Day Air"
click at [465, 217] on button "Continue" at bounding box center [486, 214] width 63 height 20
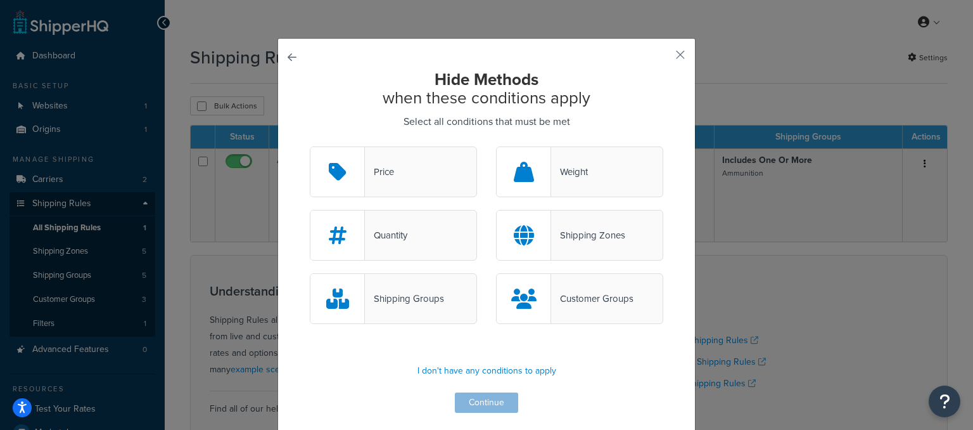
click at [391, 301] on div "Shipping Groups" at bounding box center [404, 299] width 79 height 18
click at [0, 0] on input "Shipping Groups" at bounding box center [0, 0] width 0 height 0
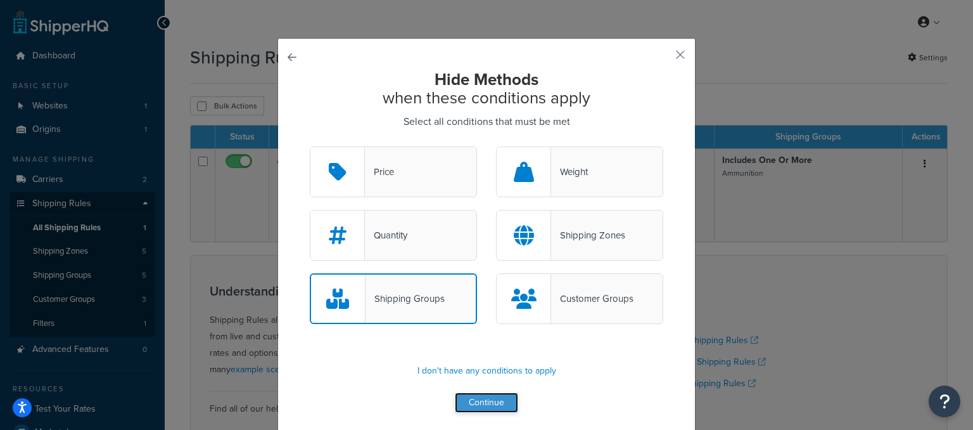
click at [492, 402] on button "Continue" at bounding box center [486, 402] width 63 height 20
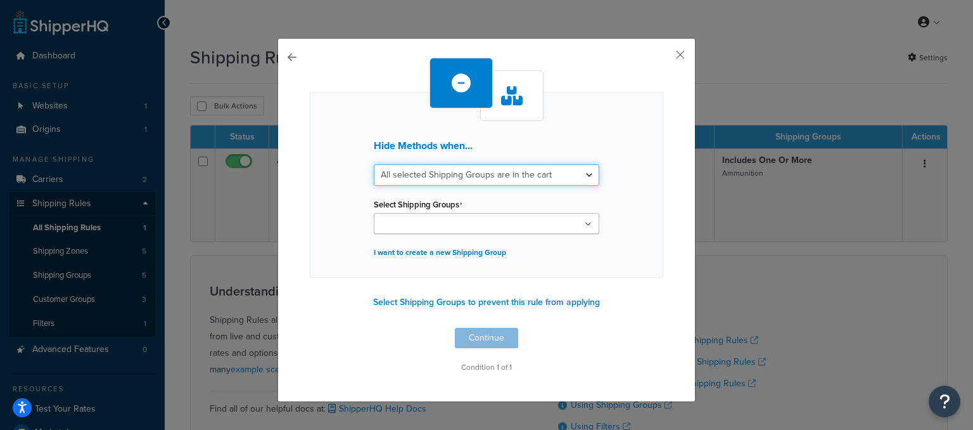
click at [374, 164] on select "All selected Shipping Groups are in the cart Any selected Shipping Groups are i…" at bounding box center [487, 175] width 226 height 22
select select "any"
click option "Any selected Shipping Groups are in the cart" at bounding box center [0, 0] width 0 height 0
click at [581, 222] on ul at bounding box center [487, 223] width 226 height 21
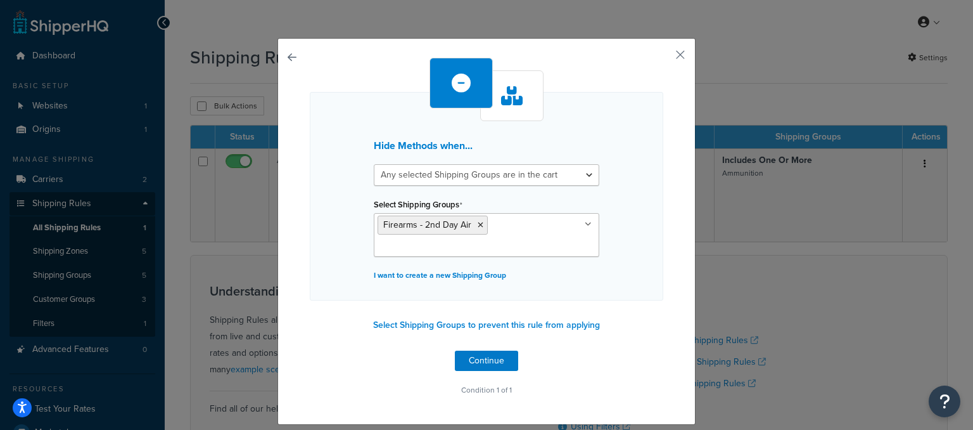
click at [644, 247] on div "Hide Methods when... All selected Shipping Groups are in the cart Any selected …" at bounding box center [487, 196] width 354 height 208
click at [503, 360] on button "Continue" at bounding box center [486, 360] width 63 height 20
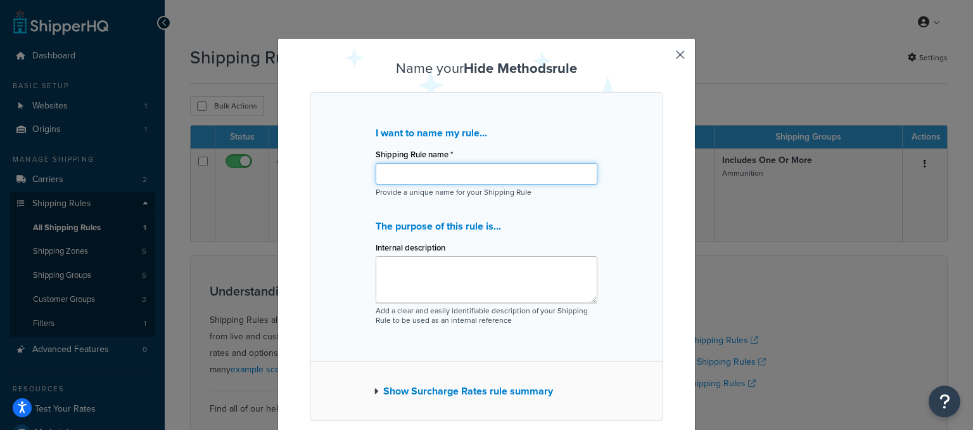
click at [414, 170] on input "Shipping Rule name *" at bounding box center [487, 174] width 222 height 22
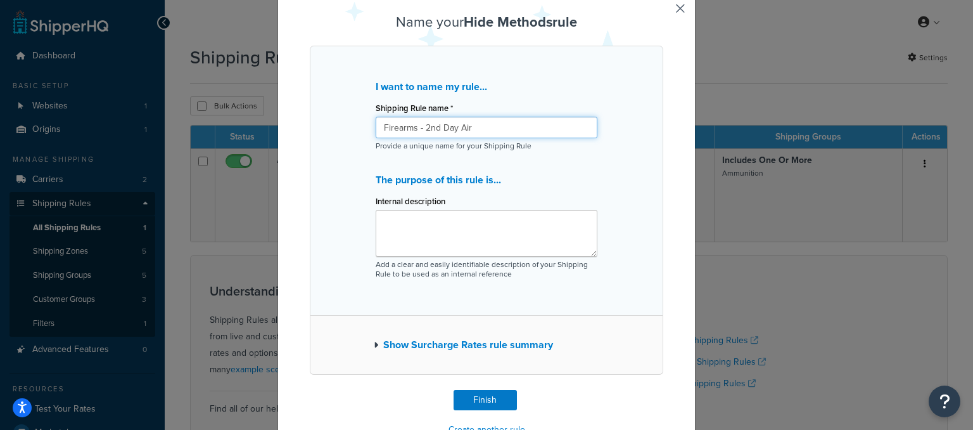
scroll to position [81, 0]
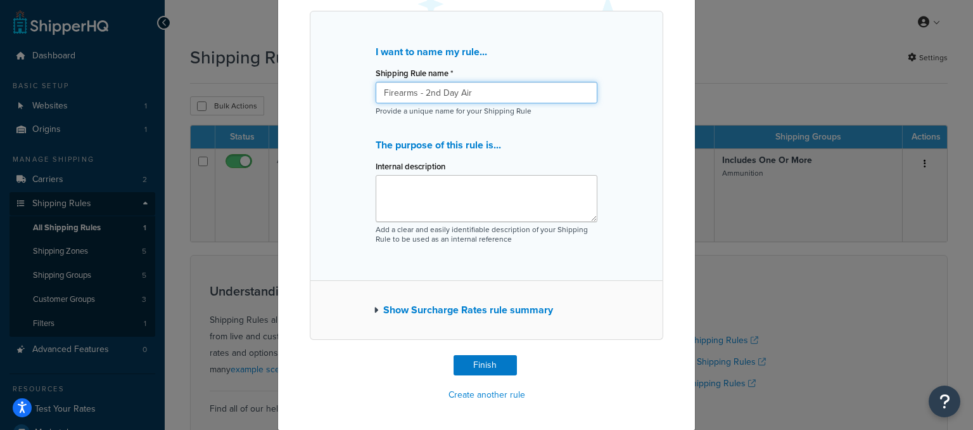
type input "Firearms - 2nd Day Air"
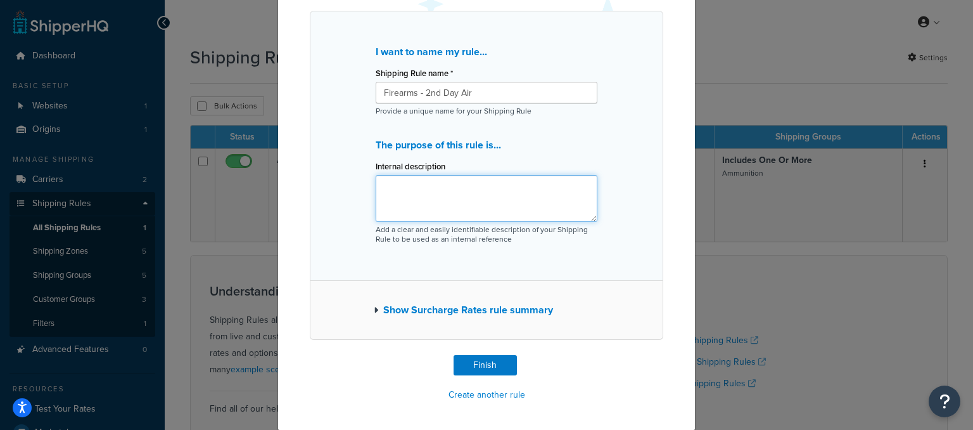
click at [416, 195] on textarea "Internal description" at bounding box center [487, 198] width 222 height 47
type textarea "Firearms that require 2nd day air"
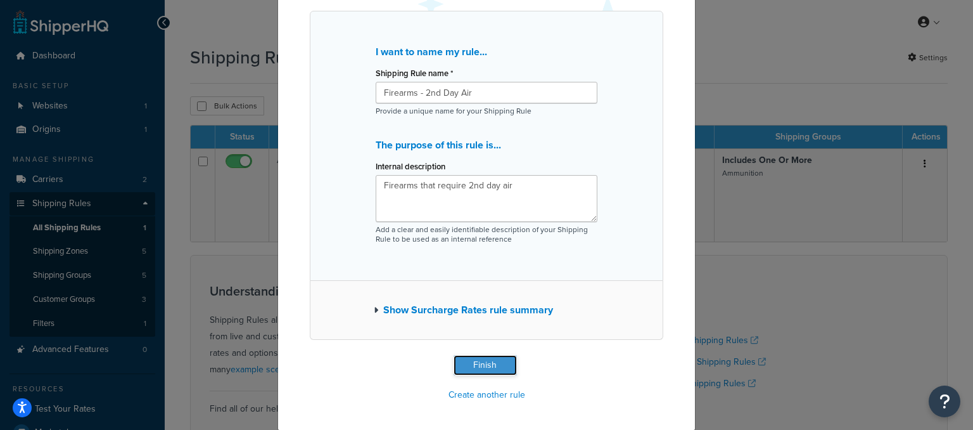
click at [498, 361] on button "Finish" at bounding box center [485, 365] width 63 height 20
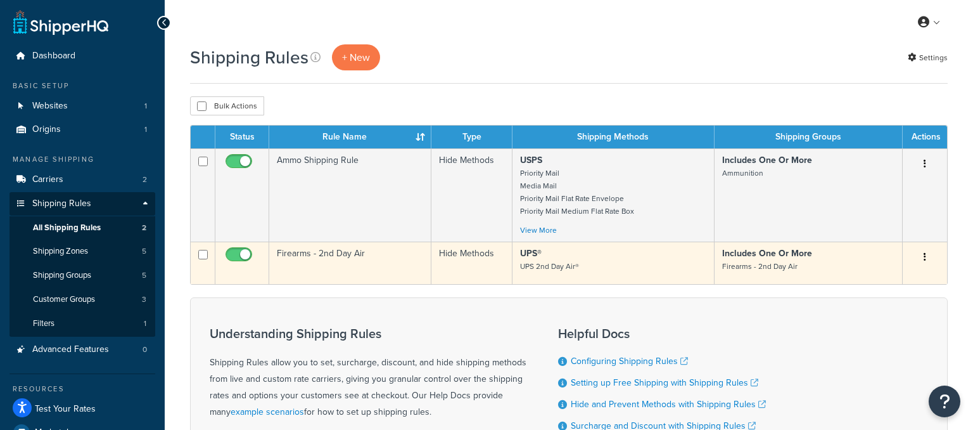
click at [924, 259] on button "button" at bounding box center [925, 257] width 18 height 20
click at [896, 277] on link "Edit" at bounding box center [883, 281] width 100 height 26
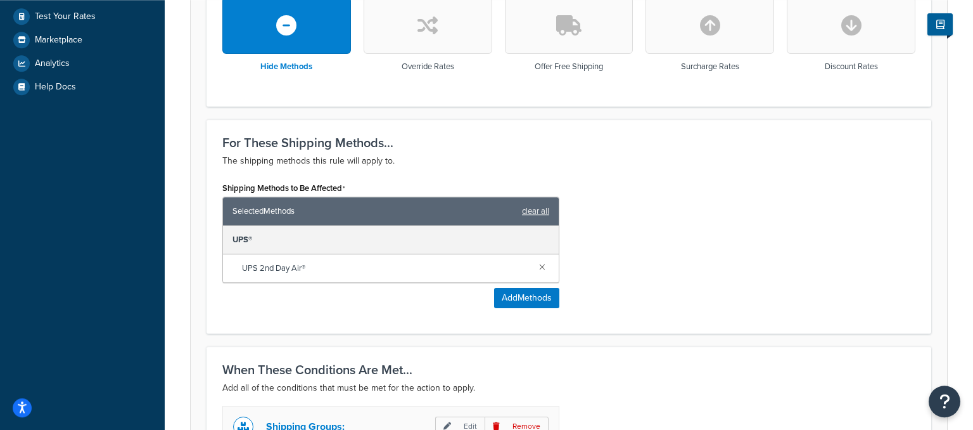
scroll to position [401, 0]
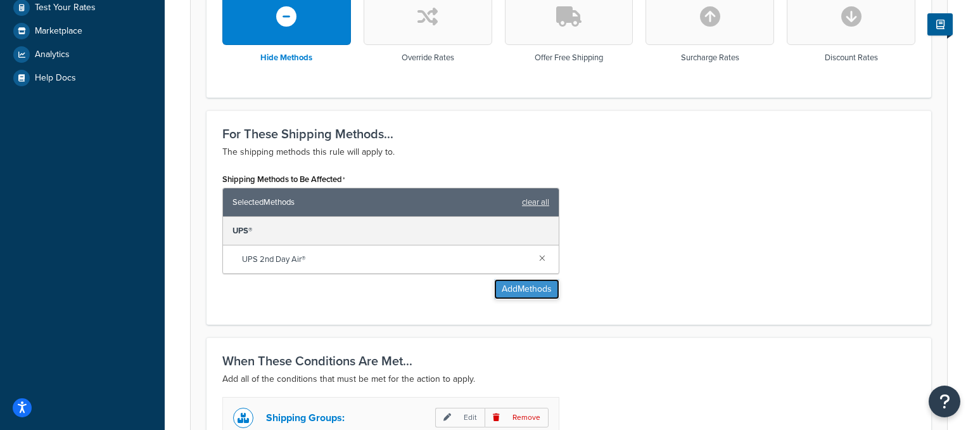
click at [523, 287] on button "Add Methods" at bounding box center [526, 289] width 65 height 20
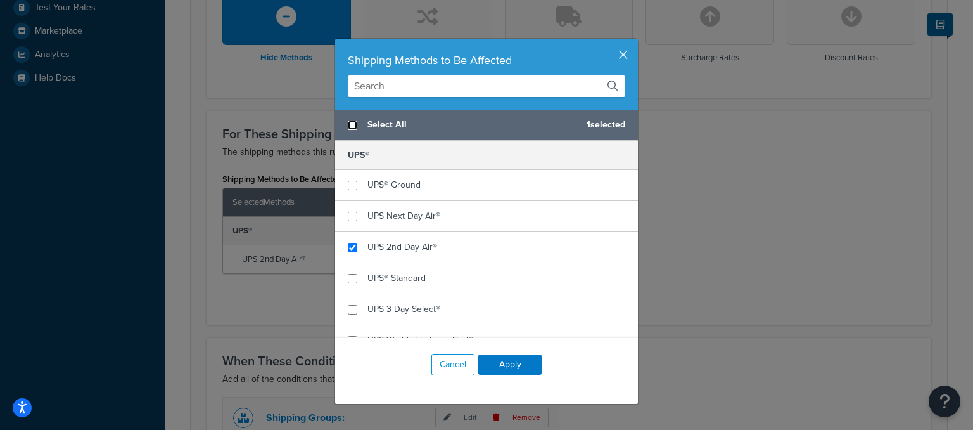
click at [351, 123] on input "checkbox" at bounding box center [353, 125] width 10 height 10
checkbox input "true"
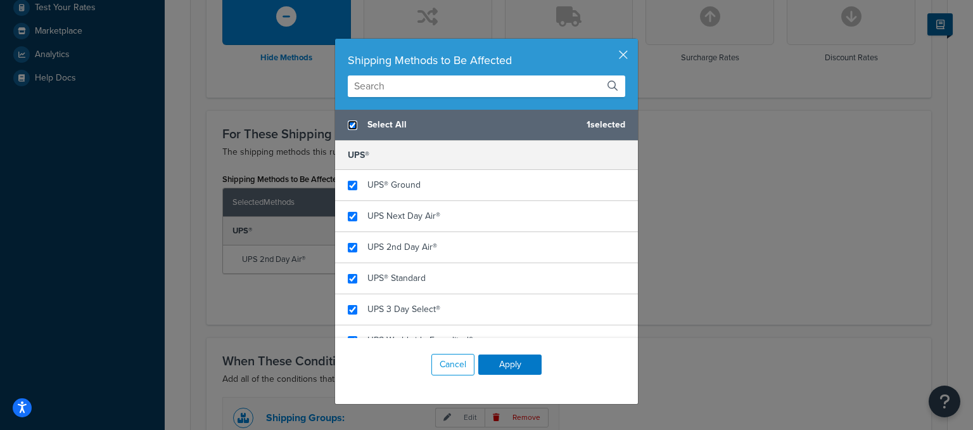
checkbox input "true"
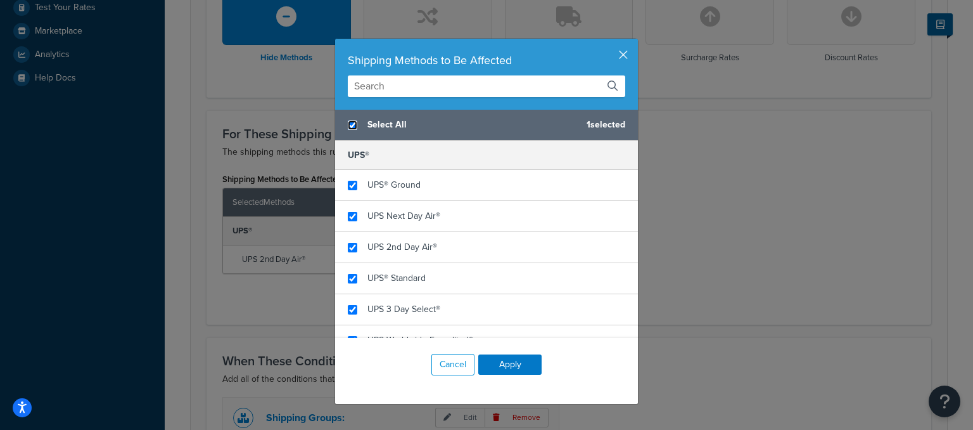
checkbox input "true"
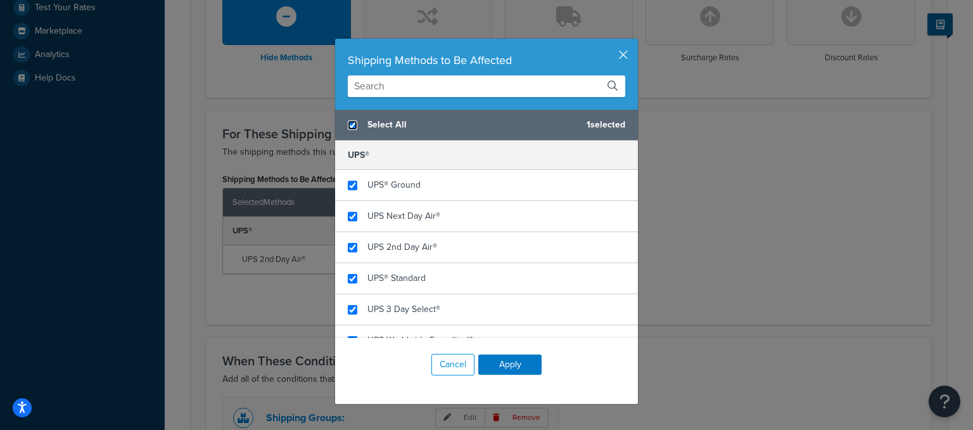
checkbox input "true"
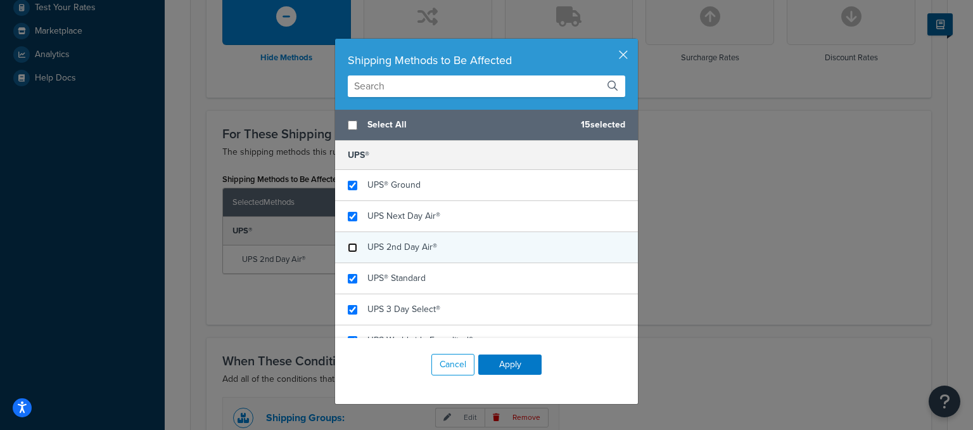
checkbox input "false"
click at [352, 247] on input "checkbox" at bounding box center [353, 248] width 10 height 10
checkbox input "false"
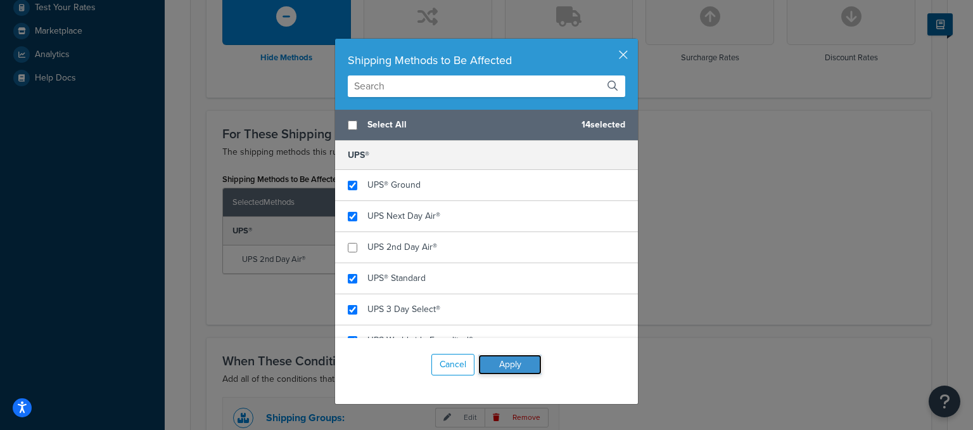
click at [531, 368] on button "Apply" at bounding box center [509, 364] width 63 height 20
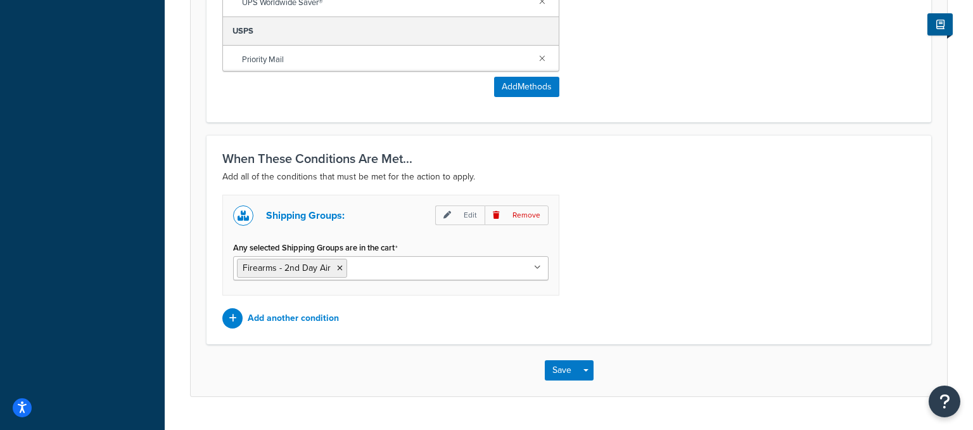
scroll to position [829, 0]
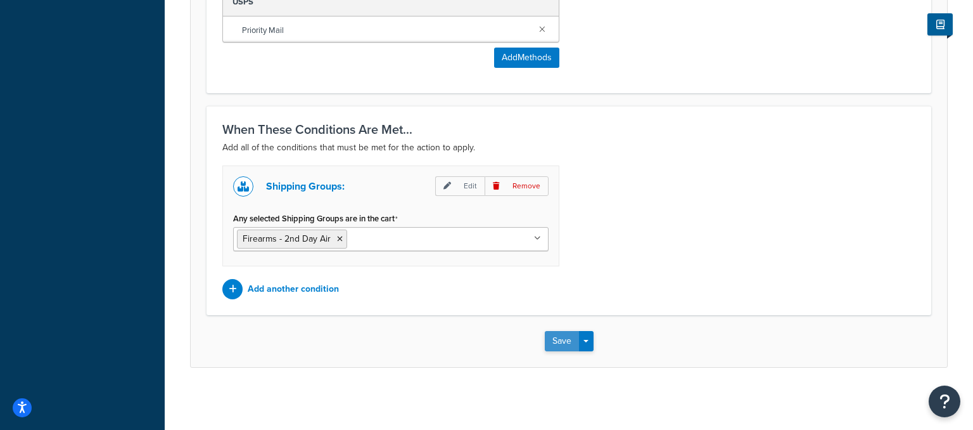
click at [549, 343] on button "Save" at bounding box center [562, 341] width 34 height 20
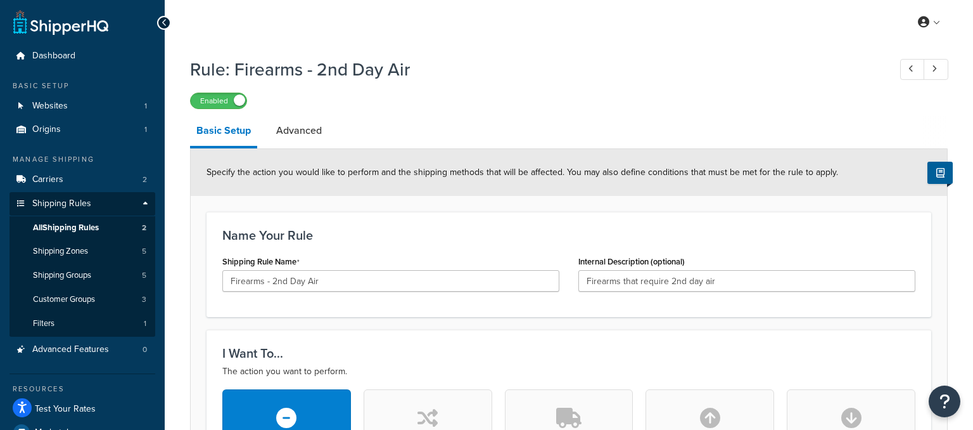
scroll to position [134, 0]
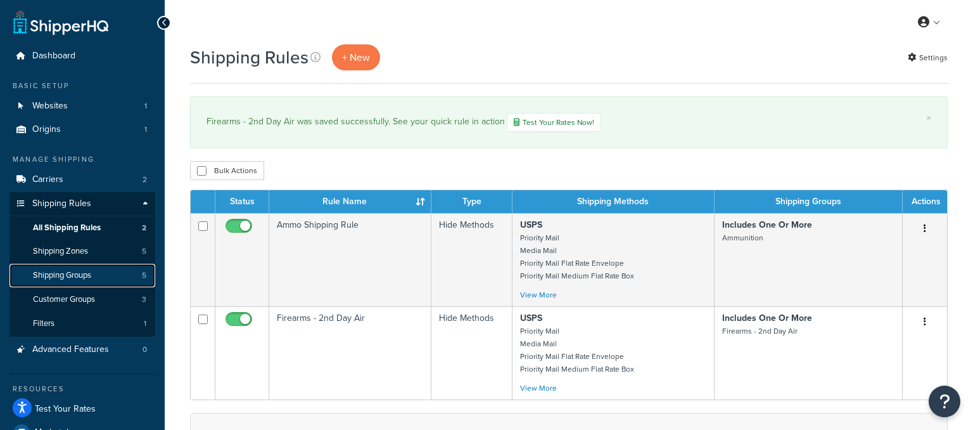
click at [91, 280] on span "Shipping Groups" at bounding box center [62, 275] width 58 height 11
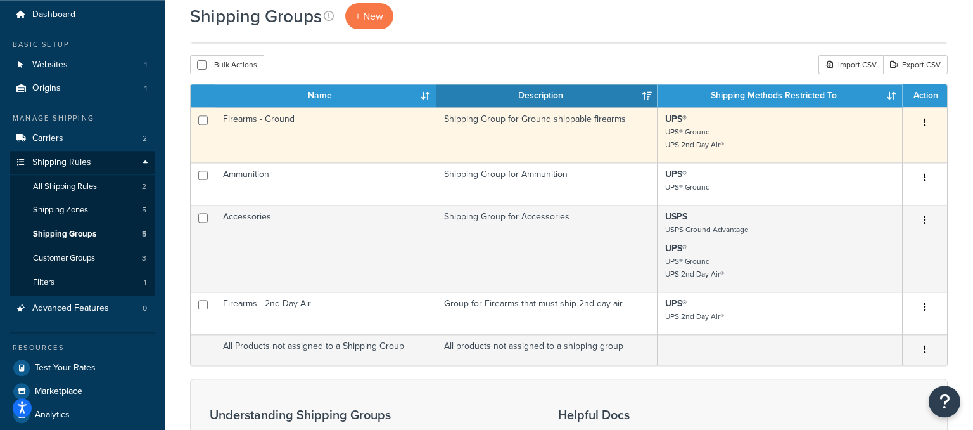
scroll to position [67, 0]
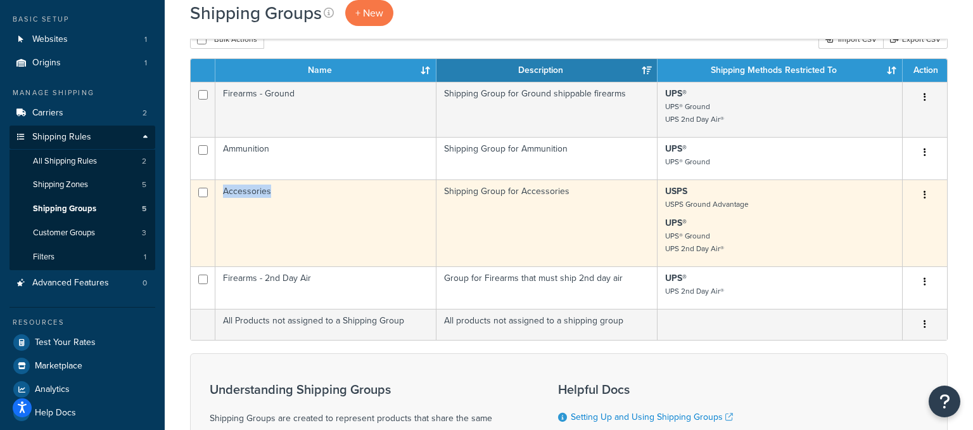
drag, startPoint x: 291, startPoint y: 191, endPoint x: 217, endPoint y: 199, distance: 74.6
click at [217, 199] on td "Accessories" at bounding box center [325, 222] width 221 height 87
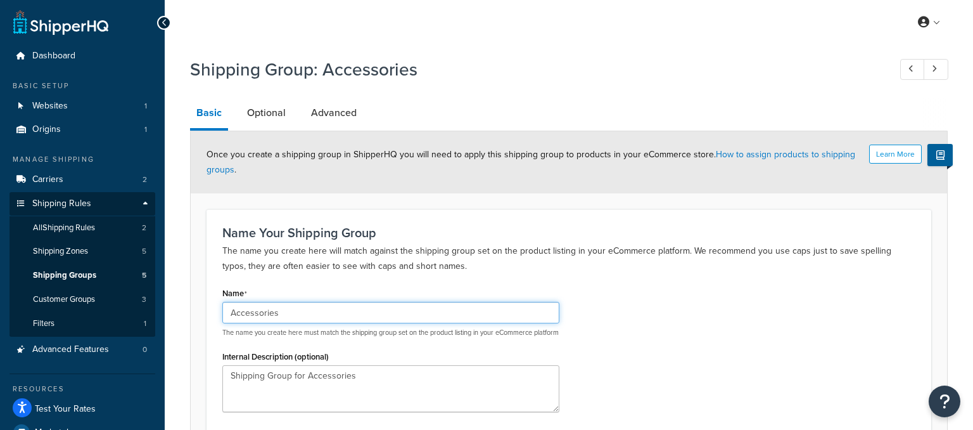
click at [260, 312] on input "Accessories" at bounding box center [390, 313] width 337 height 22
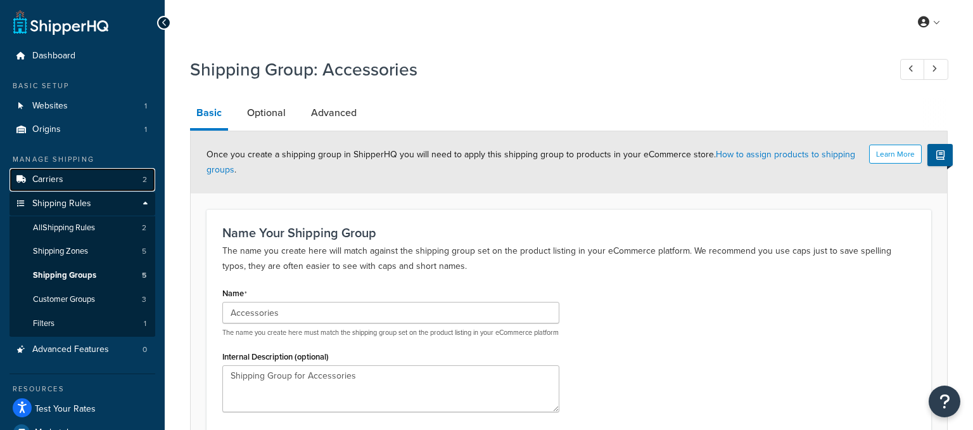
click at [49, 183] on span "Carriers" at bounding box center [47, 179] width 31 height 11
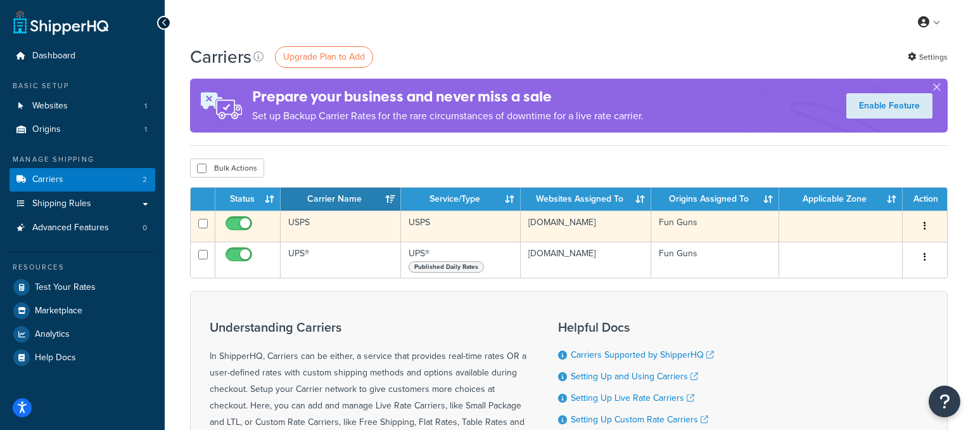
click at [924, 222] on button "button" at bounding box center [925, 226] width 18 height 20
click at [865, 242] on link "Edit" at bounding box center [874, 252] width 100 height 26
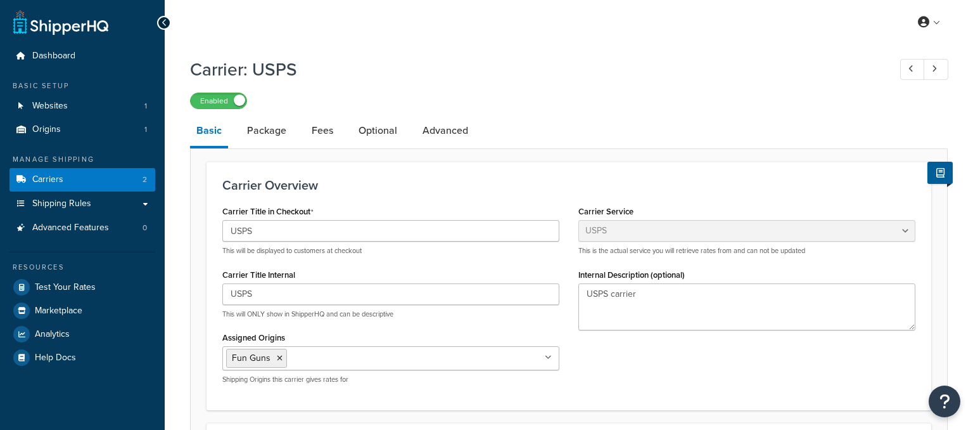
select select "usps"
select select "ONLINE"
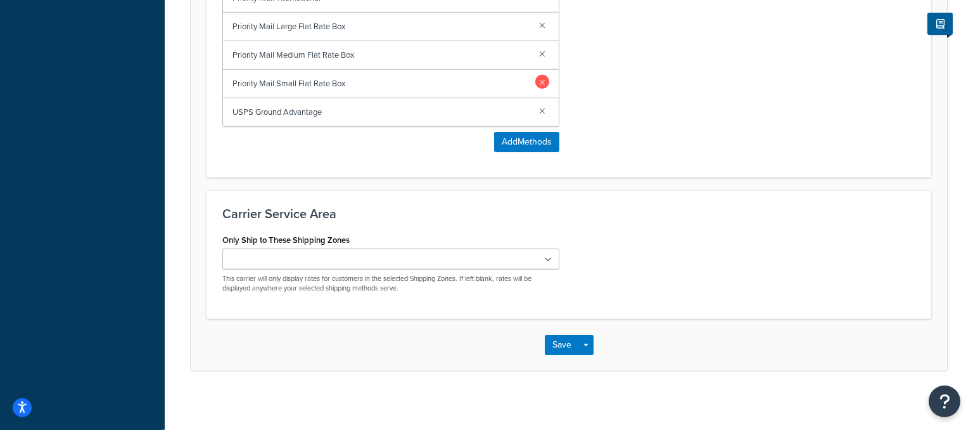
scroll to position [803, 0]
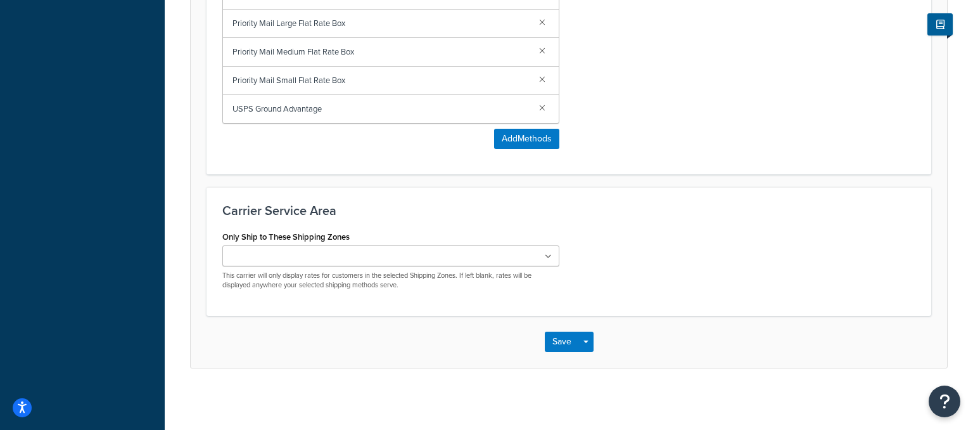
click at [548, 253] on icon at bounding box center [548, 257] width 7 height 8
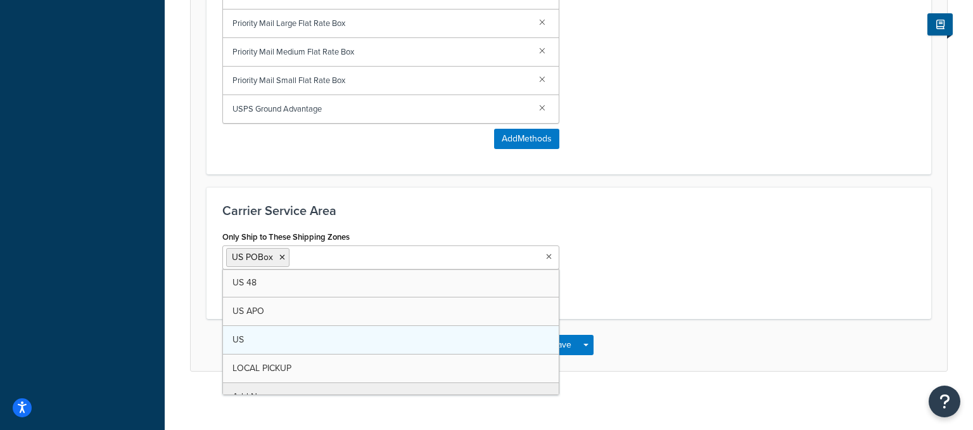
scroll to position [0, 0]
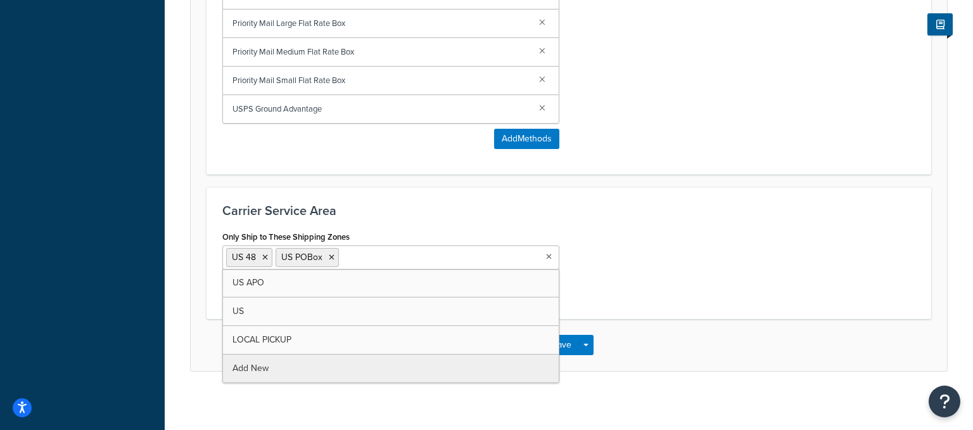
click at [618, 272] on div "Only Ship to These Shipping Zones US 48 US POBox US APO US LOCAL PICKUP Add New…" at bounding box center [569, 264] width 712 height 75
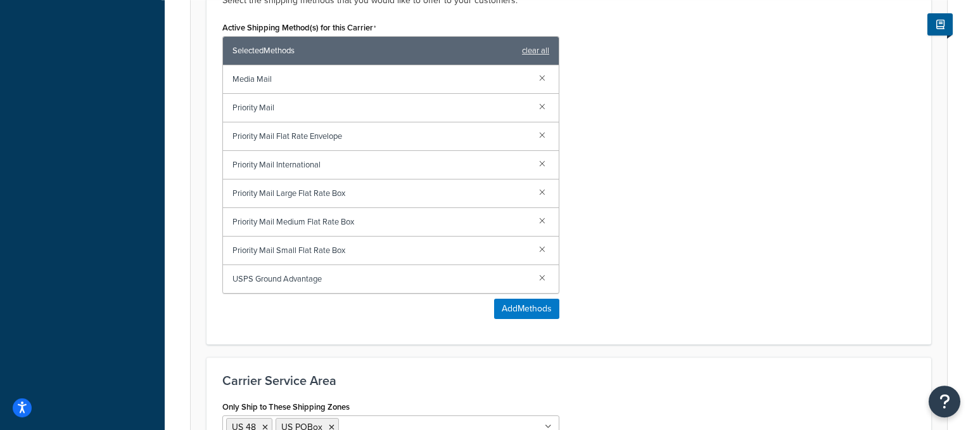
scroll to position [602, 0]
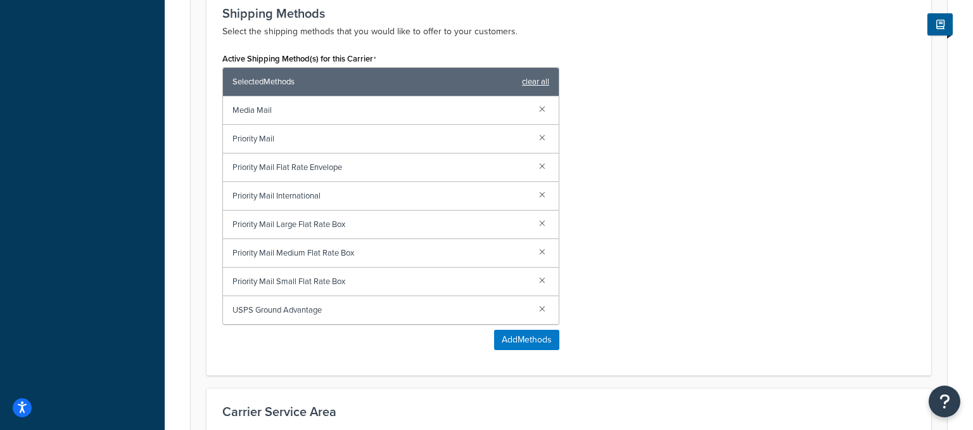
click at [534, 80] on link "clear all" at bounding box center [535, 82] width 27 height 18
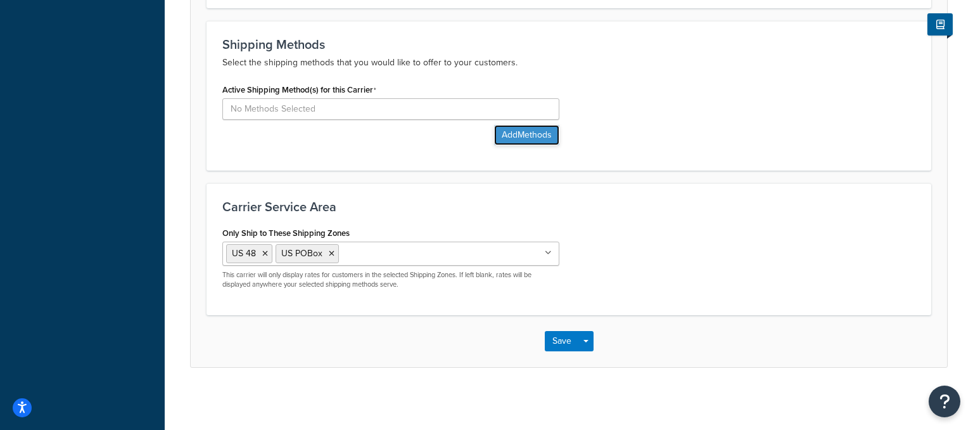
click at [520, 135] on button "Add Methods" at bounding box center [526, 135] width 65 height 20
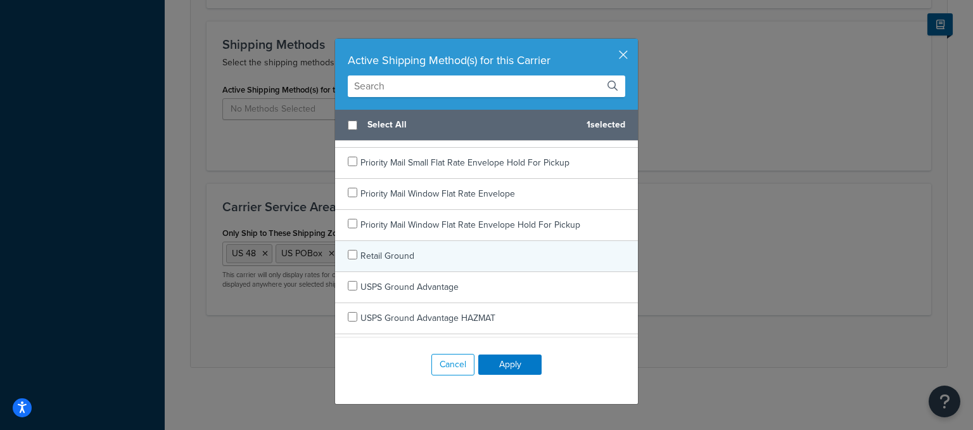
scroll to position [2404, 0]
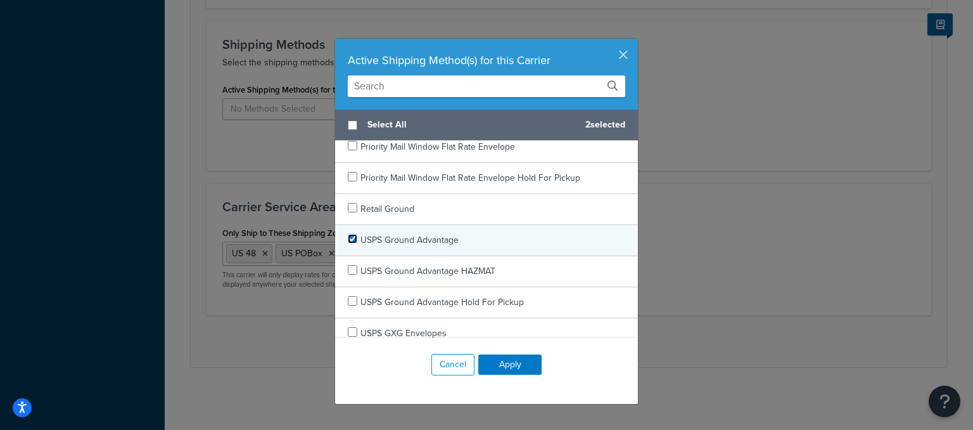
click at [350, 234] on input "checkbox" at bounding box center [353, 239] width 10 height 10
checkbox input "true"
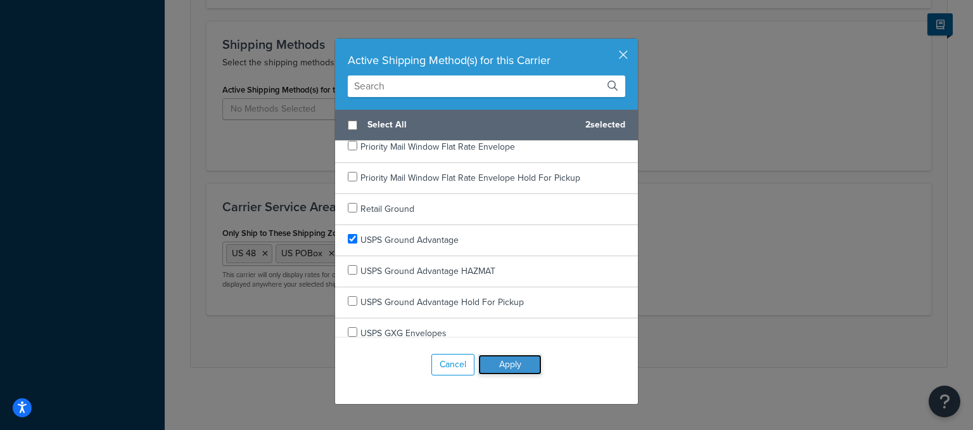
click at [496, 366] on button "Apply" at bounding box center [509, 364] width 63 height 20
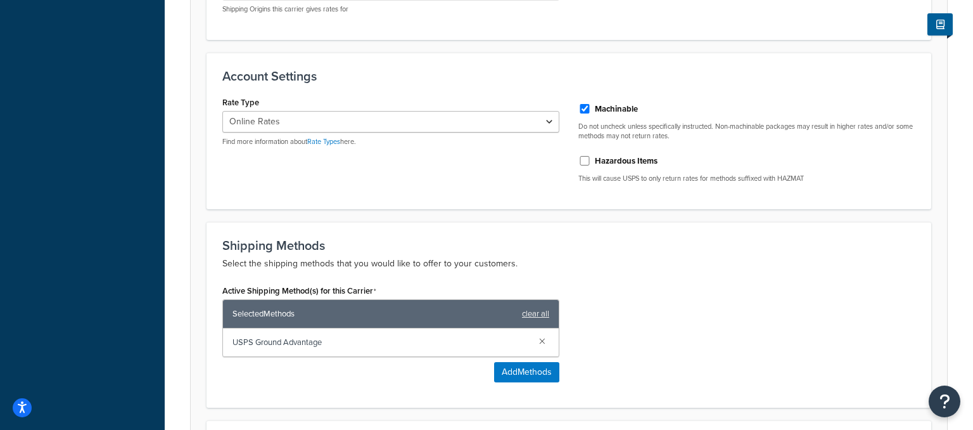
scroll to position [170, 0]
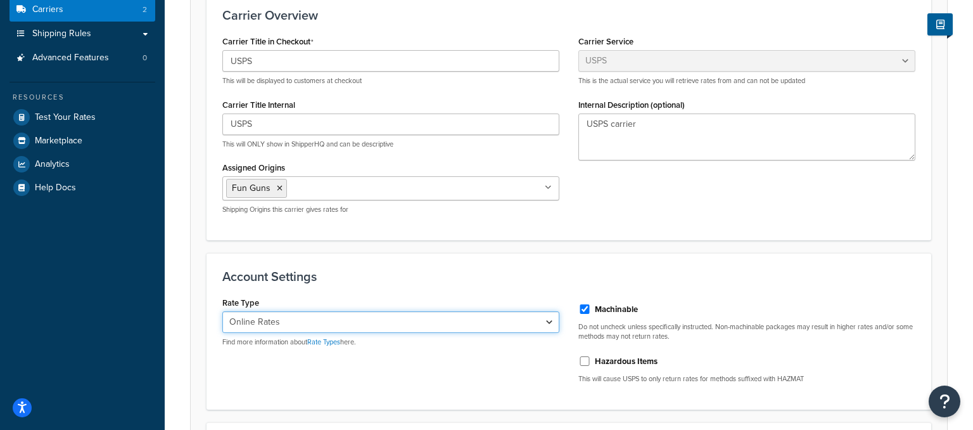
click at [222, 311] on select "Retail Rates Online Rates Commercial Plus" at bounding box center [390, 322] width 337 height 22
click at [551, 320] on select "Retail Rates Online Rates Commercial Plus" at bounding box center [390, 322] width 337 height 22
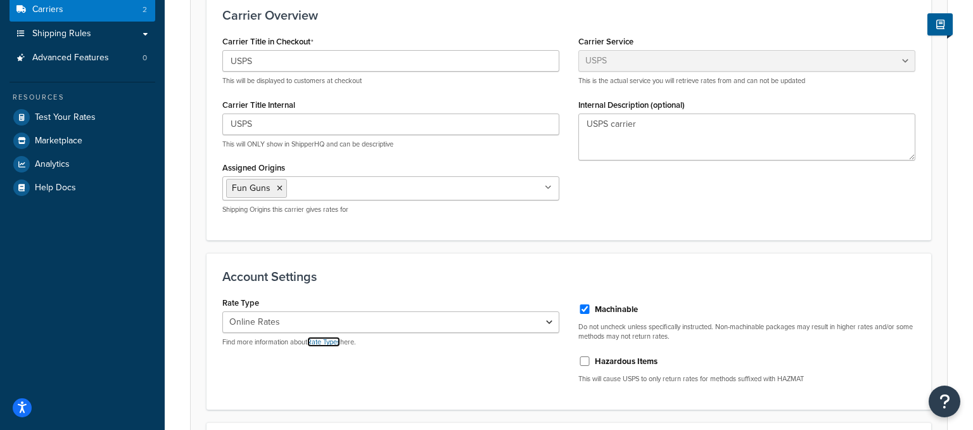
click at [326, 343] on link "Rate Types" at bounding box center [323, 341] width 33 height 10
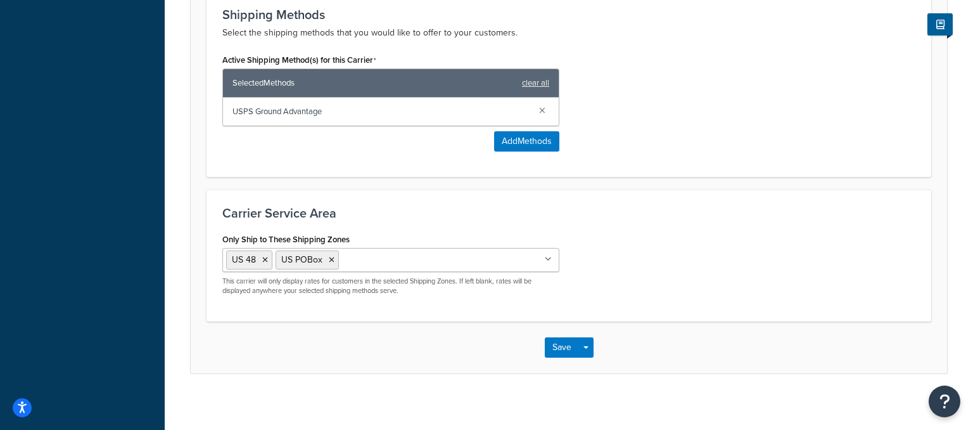
scroll to position [606, 0]
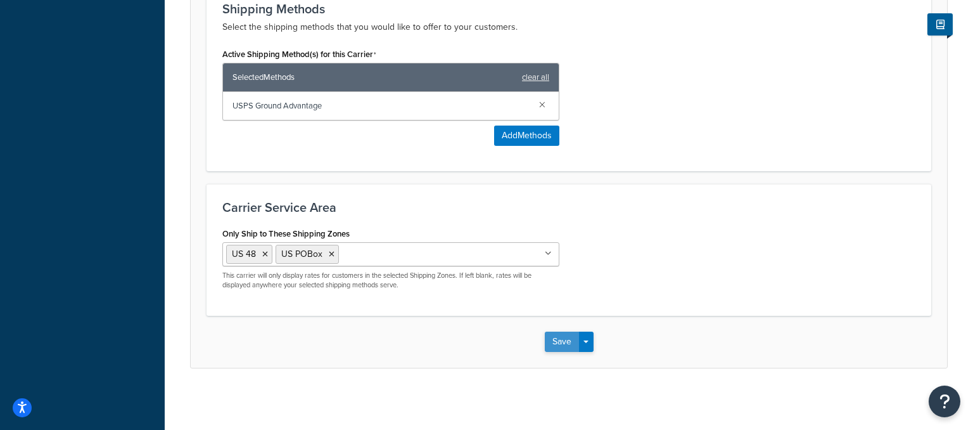
click at [560, 338] on button "Save" at bounding box center [562, 341] width 34 height 20
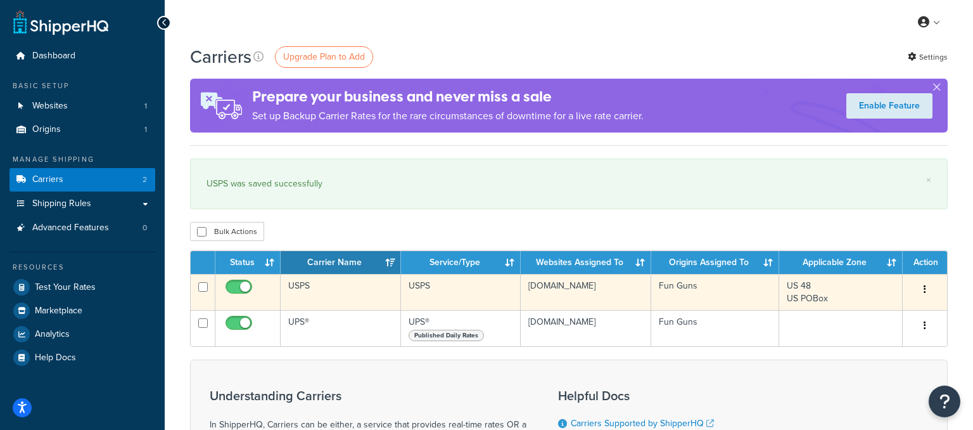
click at [926, 288] on icon "button" at bounding box center [925, 289] width 3 height 9
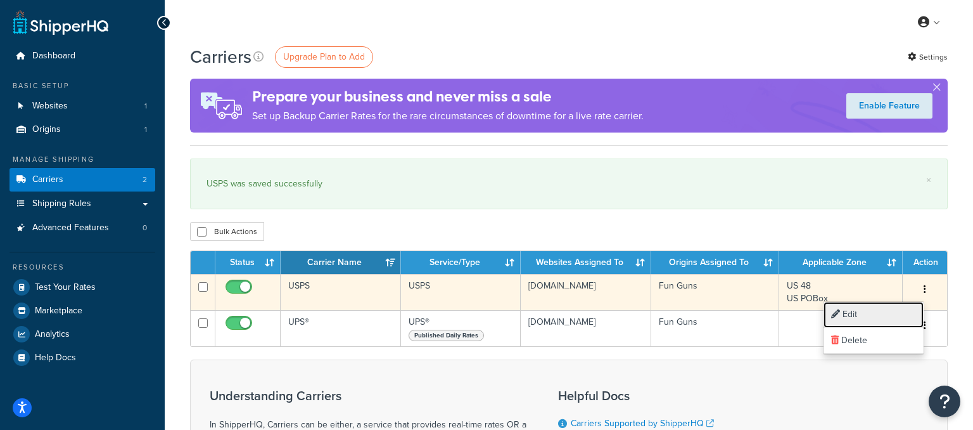
click at [866, 318] on link "Edit" at bounding box center [874, 315] width 100 height 26
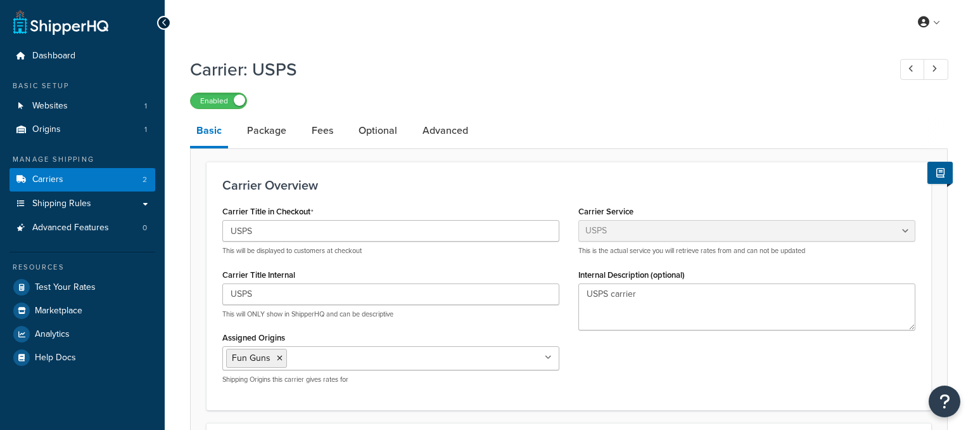
select select "usps"
select select "ONLINE"
click at [271, 131] on link "Package" at bounding box center [267, 130] width 52 height 30
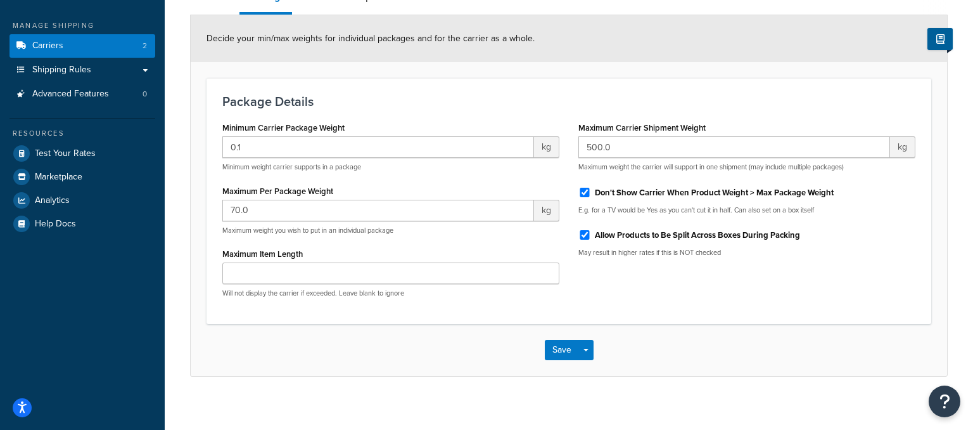
scroll to position [67, 0]
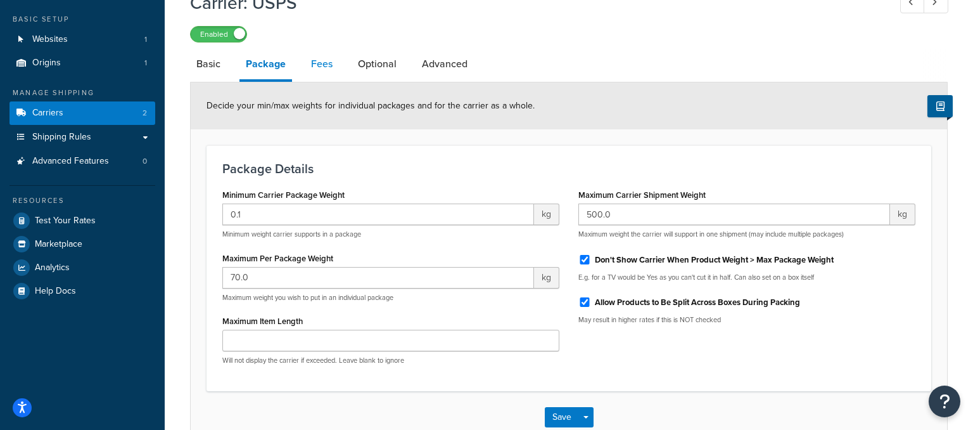
click at [326, 63] on link "Fees" at bounding box center [322, 64] width 34 height 30
select select "AFTER"
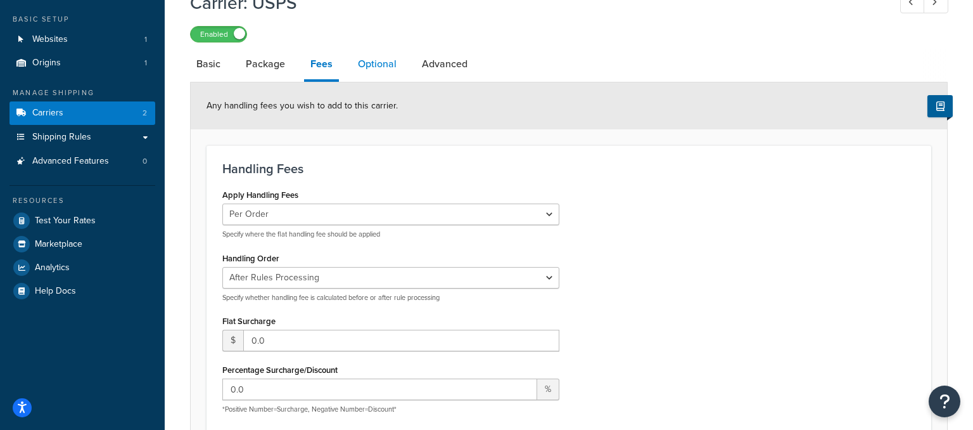
click at [380, 75] on link "Optional" at bounding box center [377, 64] width 51 height 30
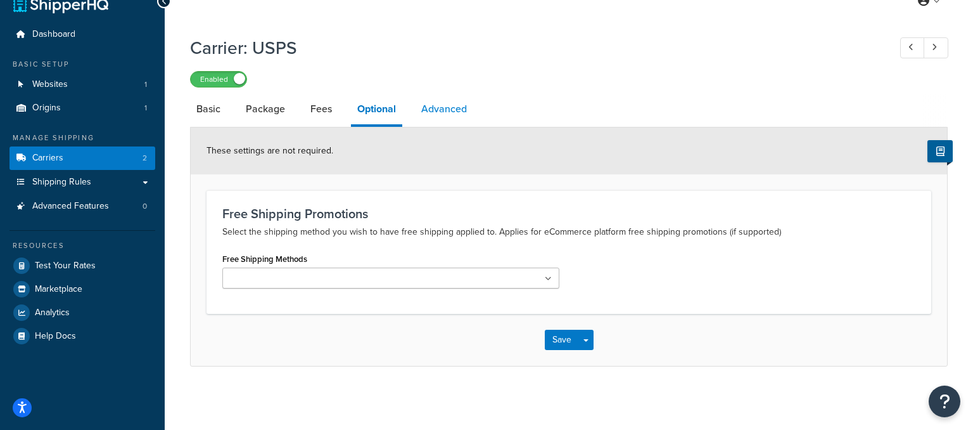
click at [440, 118] on link "Advanced" at bounding box center [444, 109] width 58 height 30
select select "false"
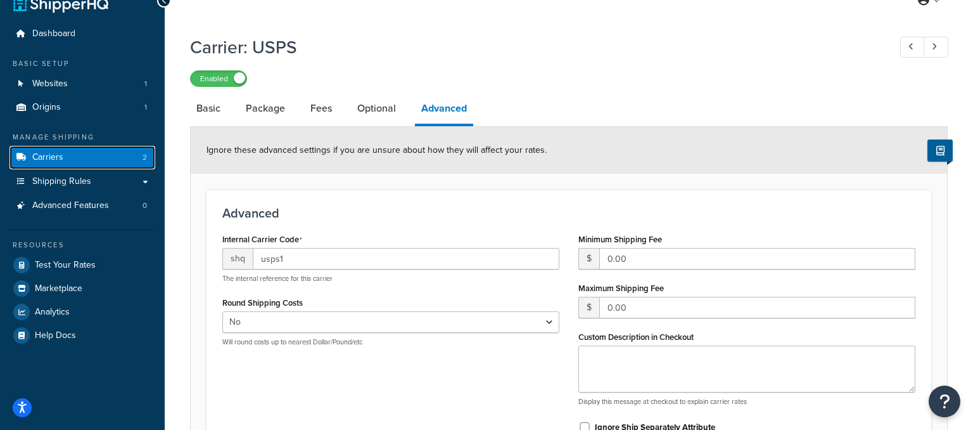
click at [44, 156] on span "Carriers" at bounding box center [47, 157] width 31 height 11
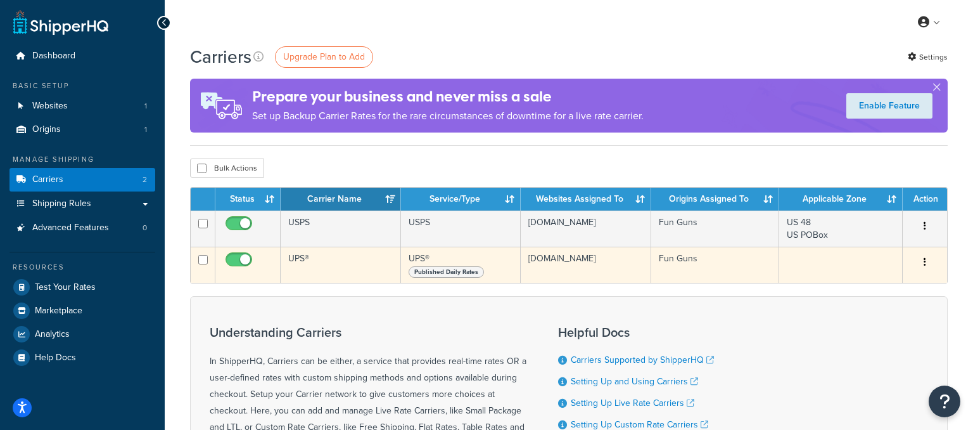
click at [925, 262] on icon "button" at bounding box center [925, 261] width 3 height 9
click at [866, 286] on link "Edit" at bounding box center [874, 287] width 100 height 26
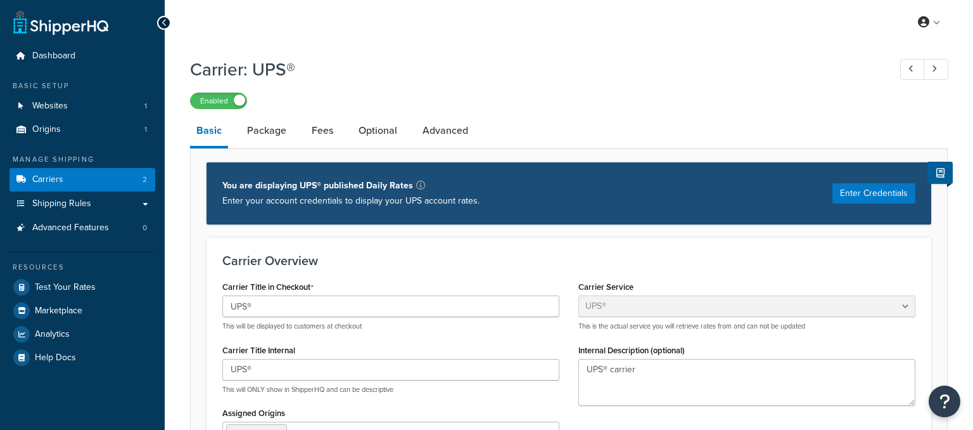
select select "ups"
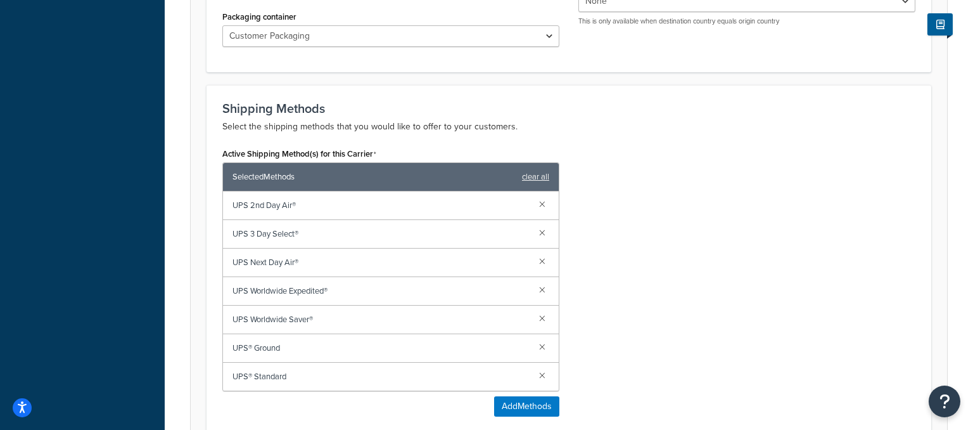
scroll to position [669, 0]
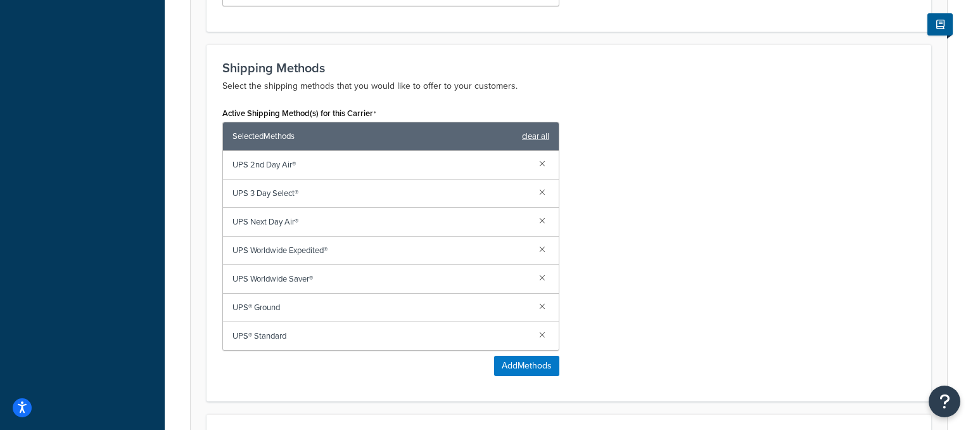
click at [531, 135] on link "clear all" at bounding box center [535, 136] width 27 height 18
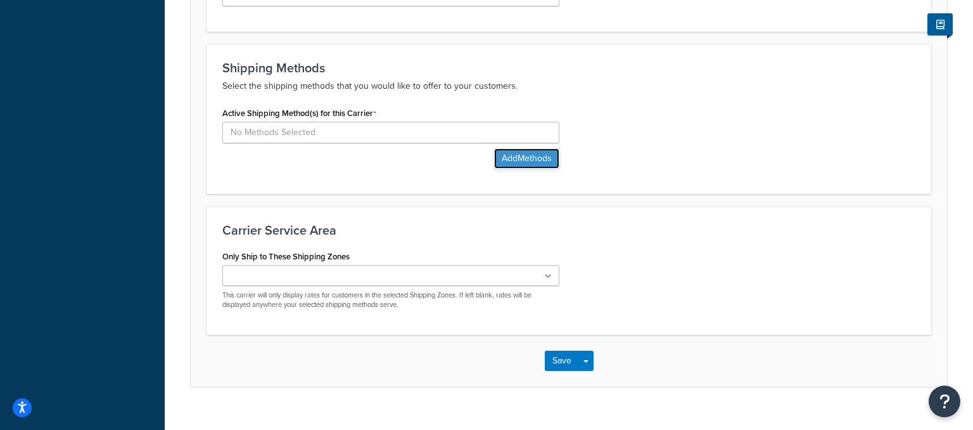
click at [532, 162] on button "Add Methods" at bounding box center [526, 158] width 65 height 20
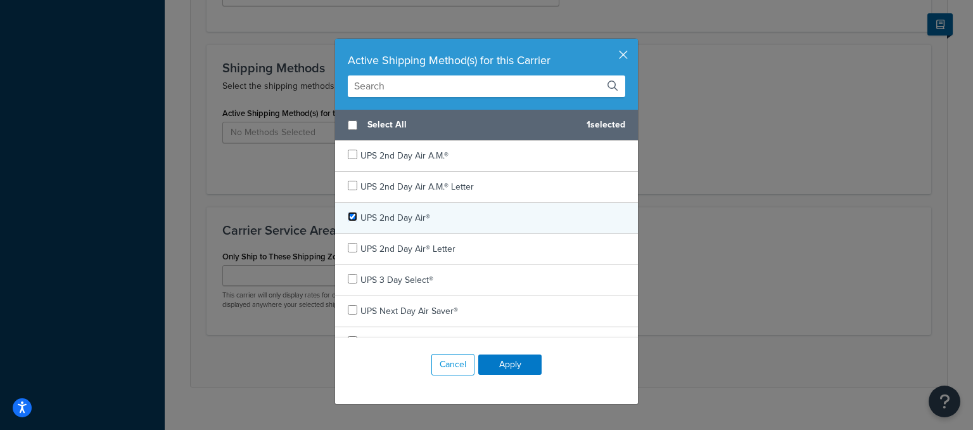
click at [355, 215] on input "checkbox" at bounding box center [353, 217] width 10 height 10
checkbox input "true"
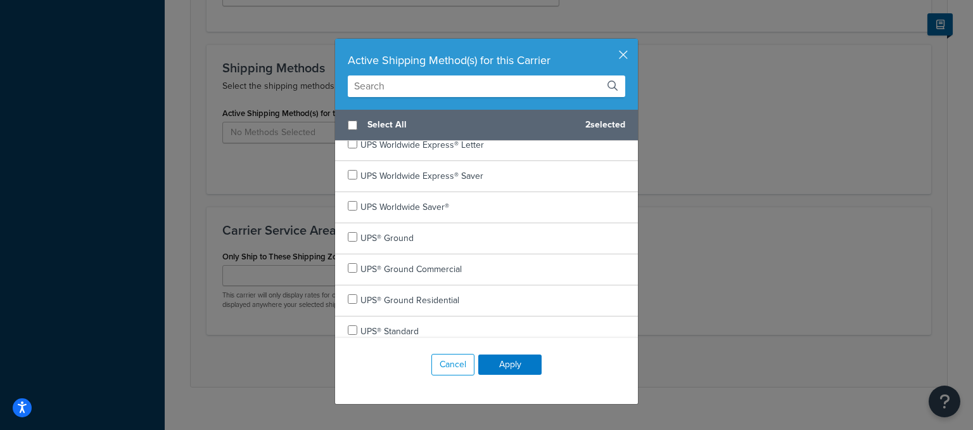
scroll to position [730, 0]
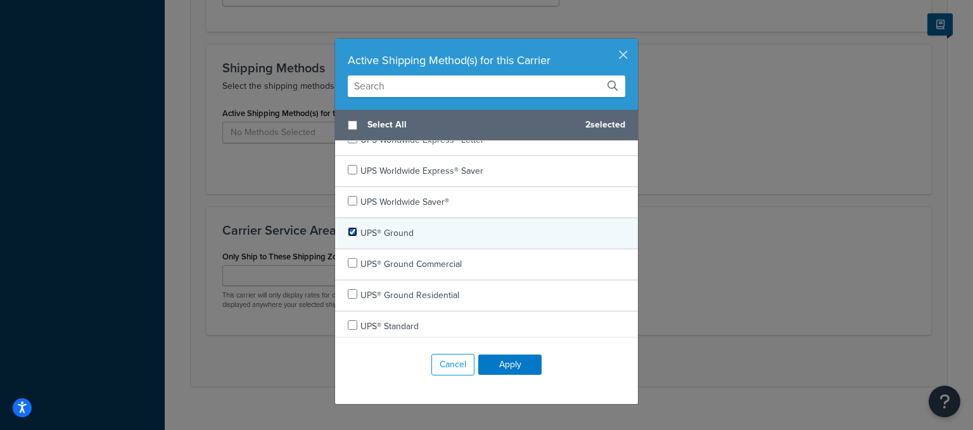
click at [354, 227] on input "checkbox" at bounding box center [353, 232] width 10 height 10
checkbox input "true"
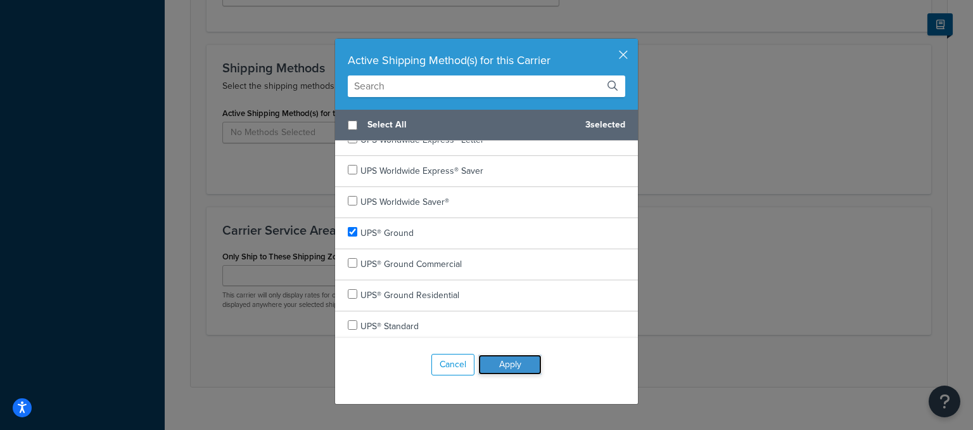
click at [526, 370] on button "Apply" at bounding box center [509, 364] width 63 height 20
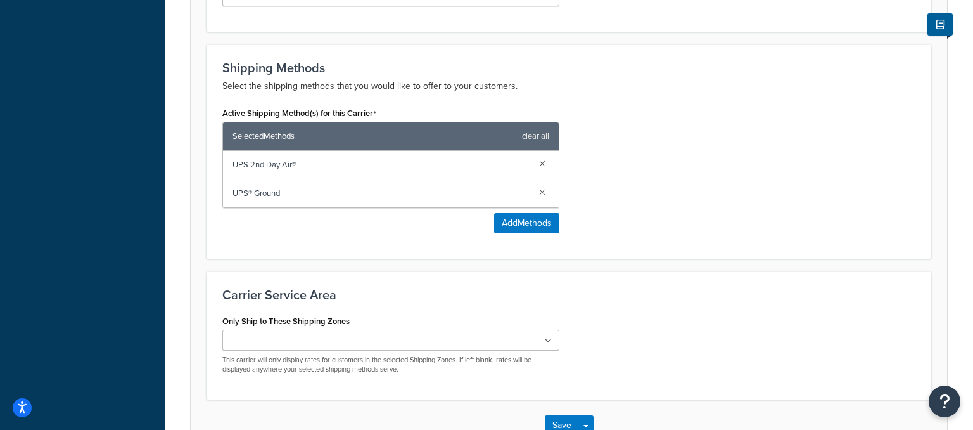
click at [546, 341] on icon at bounding box center [548, 341] width 7 height 8
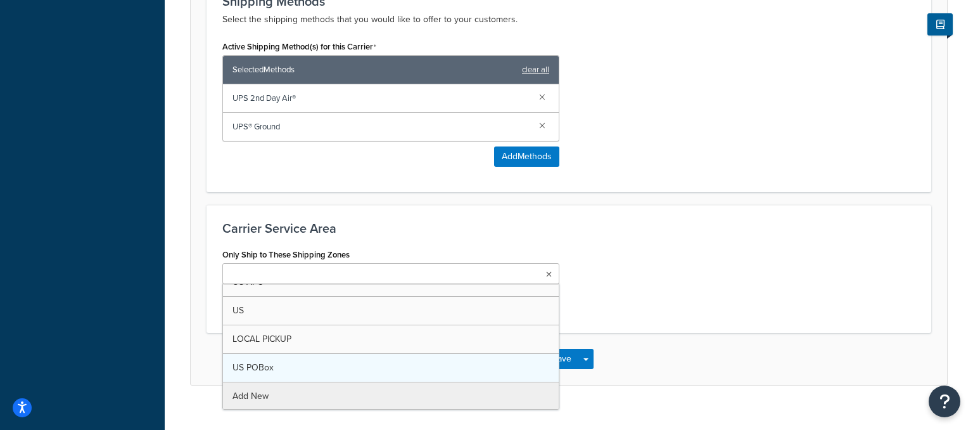
scroll to position [0, 0]
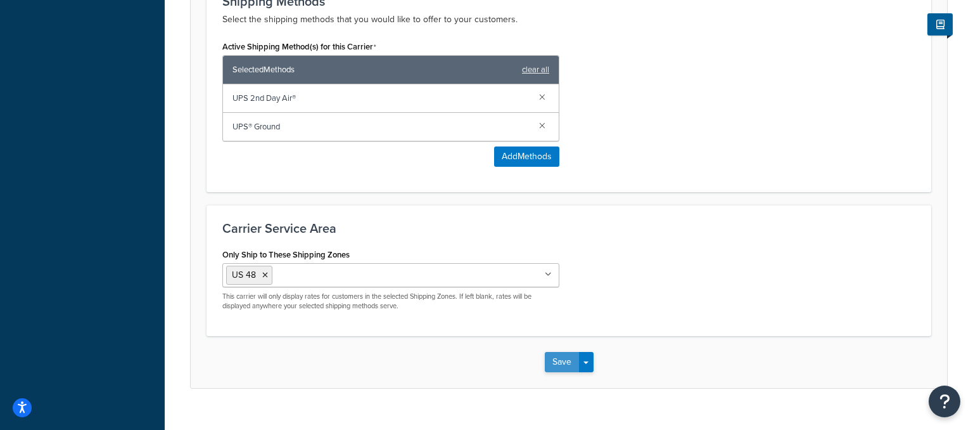
click at [570, 360] on button "Save" at bounding box center [562, 362] width 34 height 20
